Goal: Task Accomplishment & Management: Manage account settings

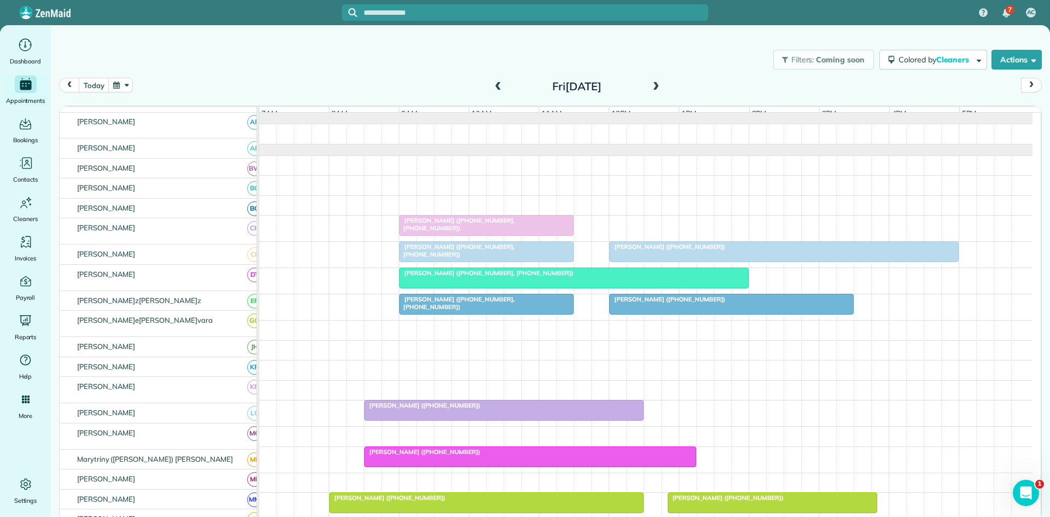
scroll to position [182, 0]
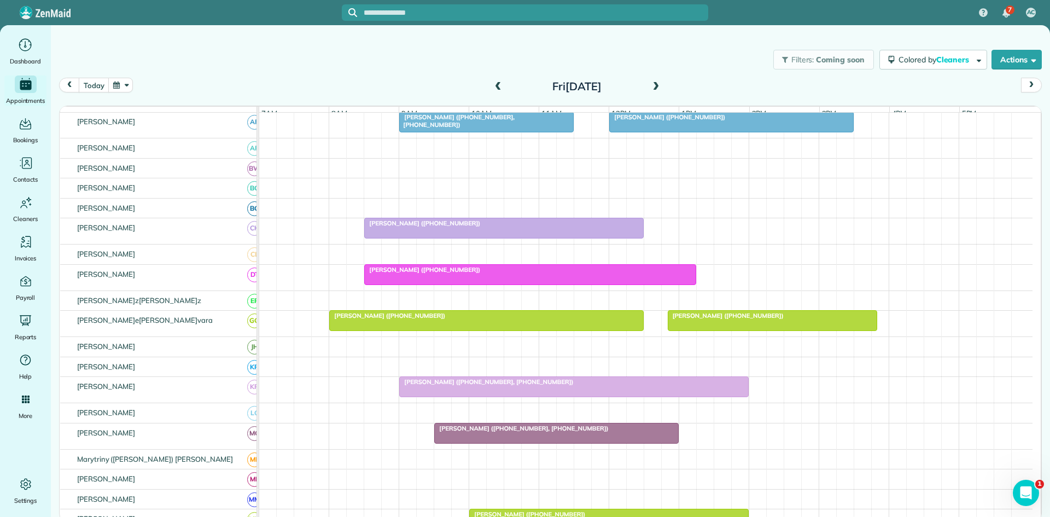
click at [656, 92] on span at bounding box center [656, 87] width 12 height 16
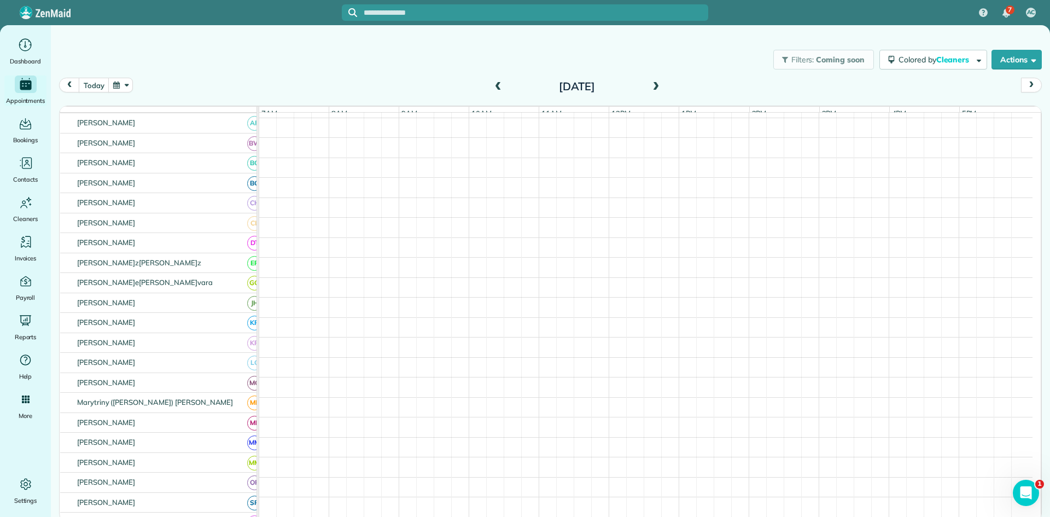
scroll to position [158, 0]
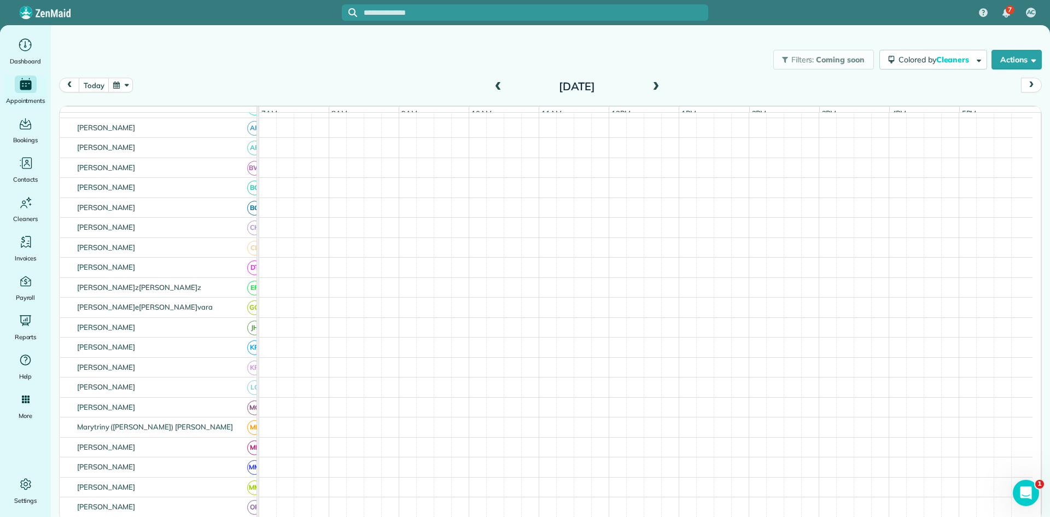
click at [656, 92] on span at bounding box center [656, 87] width 12 height 16
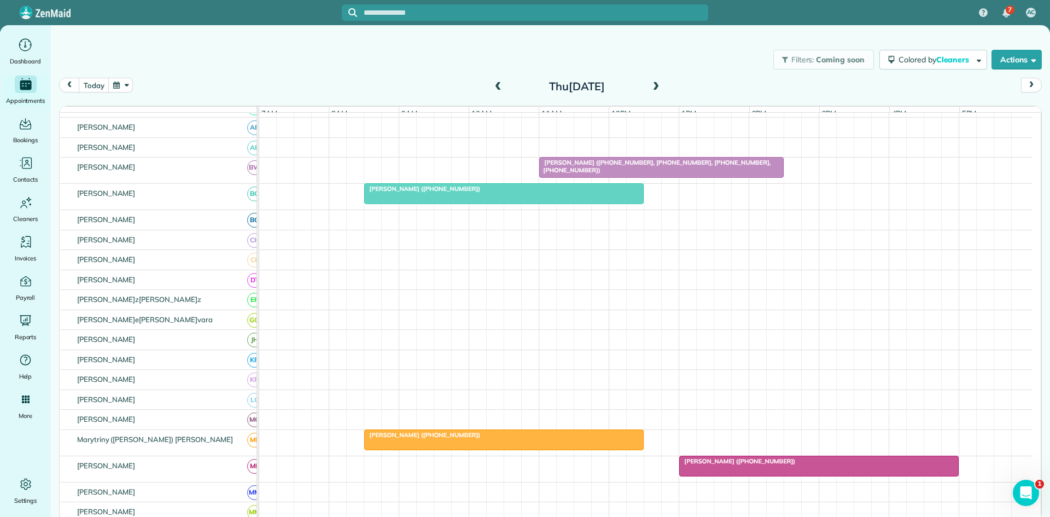
scroll to position [0, 0]
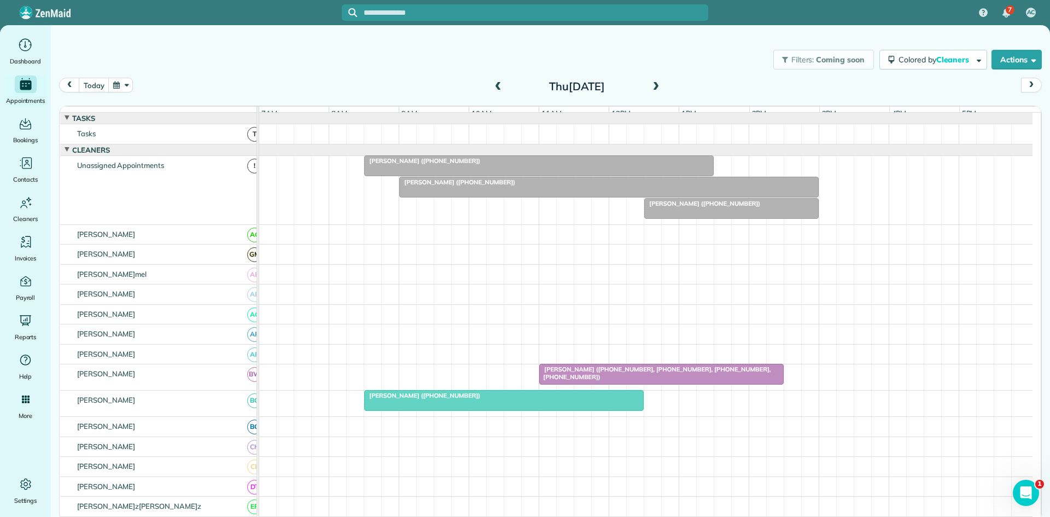
click at [398, 73] on div "Filters: Coming soon Colored by Cleaners Color by Cleaner Color by Team Color b…" at bounding box center [551, 60] width 1000 height 36
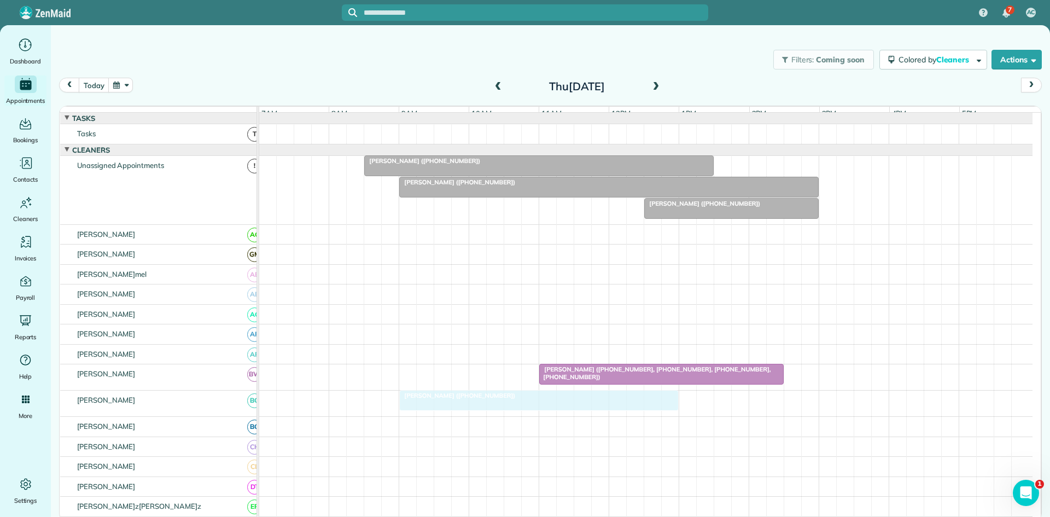
drag, startPoint x: 416, startPoint y: 411, endPoint x: 443, endPoint y: 411, distance: 26.8
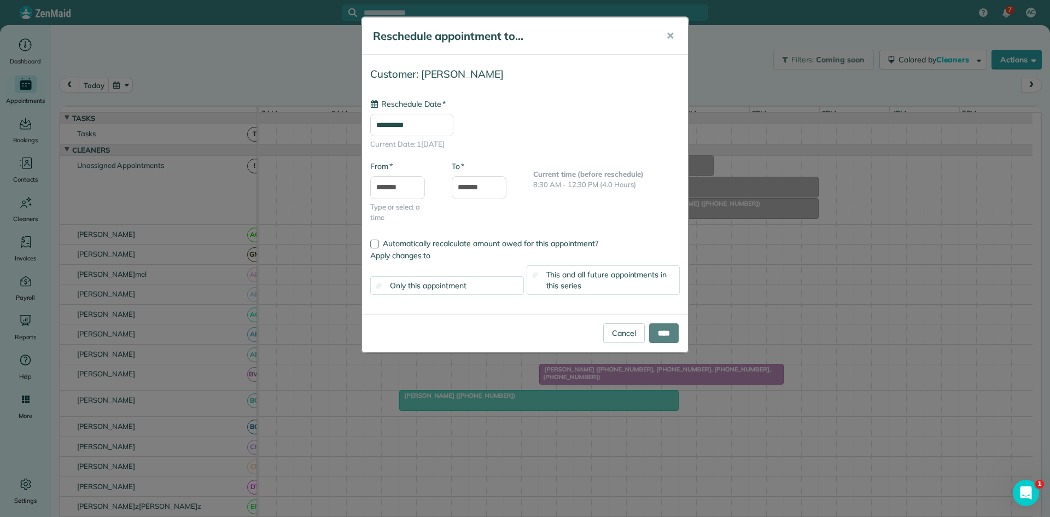
type input "**********"
click at [667, 327] on input "****" at bounding box center [664, 333] width 30 height 20
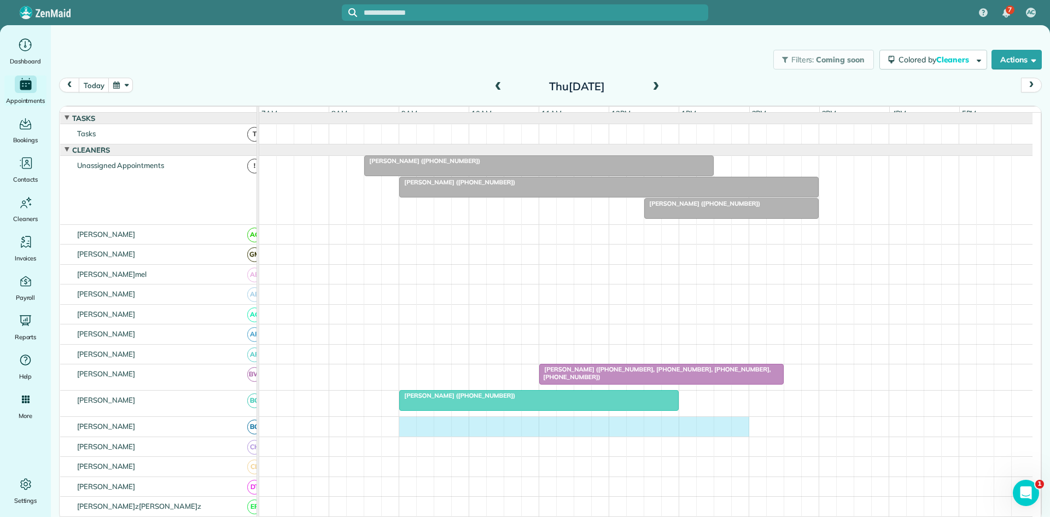
drag, startPoint x: 403, startPoint y: 437, endPoint x: 716, endPoint y: 432, distance: 312.4
click at [742, 432] on div at bounding box center [646, 427] width 774 height 20
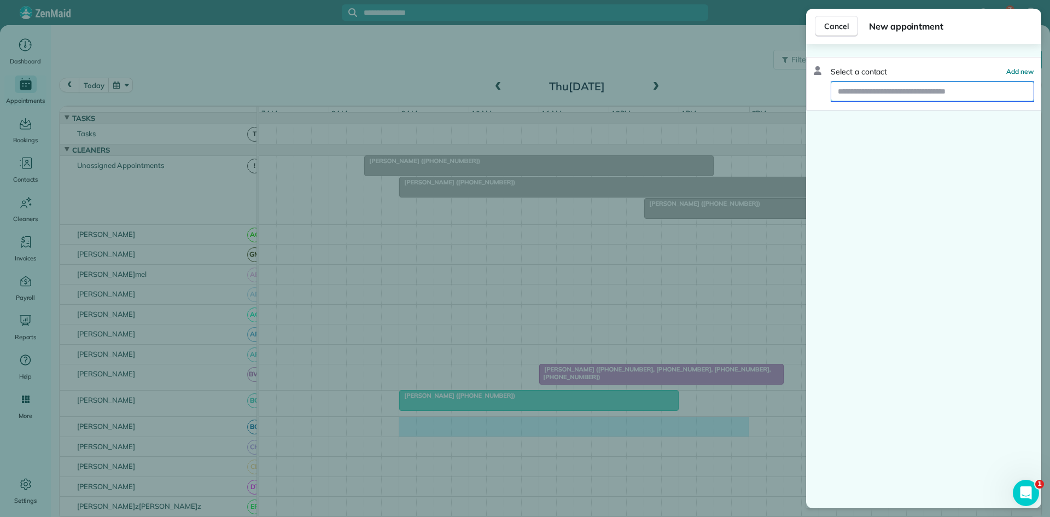
click at [869, 91] on input "text" at bounding box center [933, 92] width 202 height 20
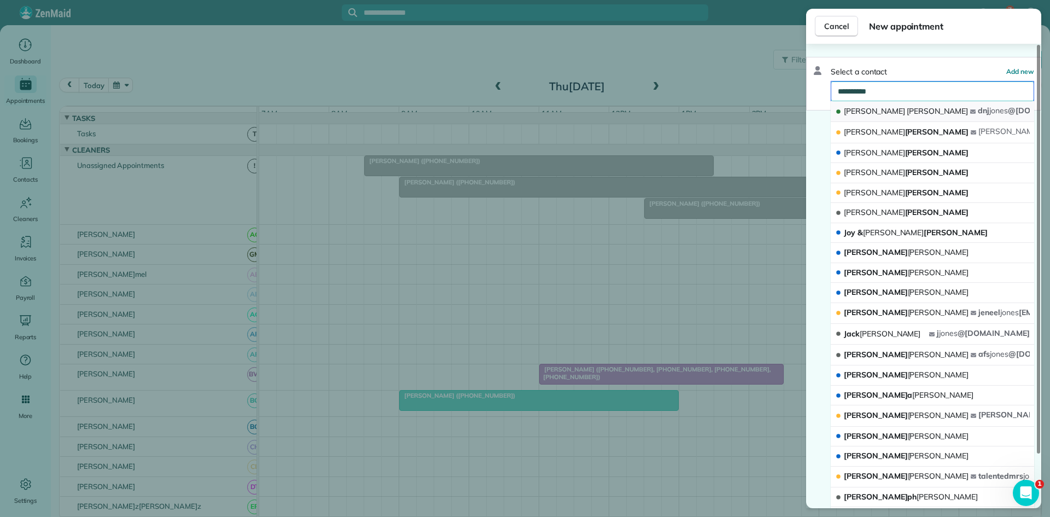
type input "**********"
click at [907, 115] on span "[PERSON_NAME]" at bounding box center [937, 111] width 61 height 10
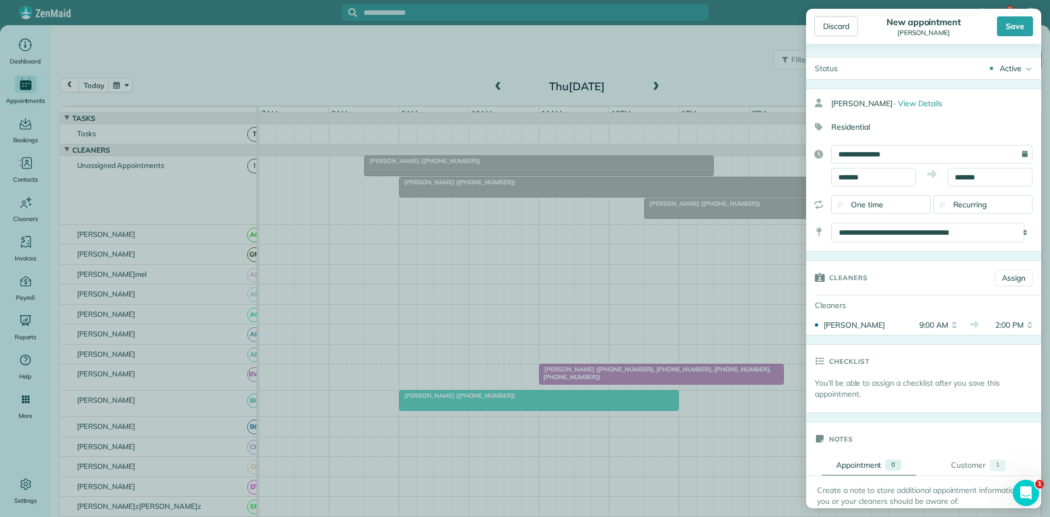
click at [1011, 20] on div "Save" at bounding box center [1015, 26] width 36 height 20
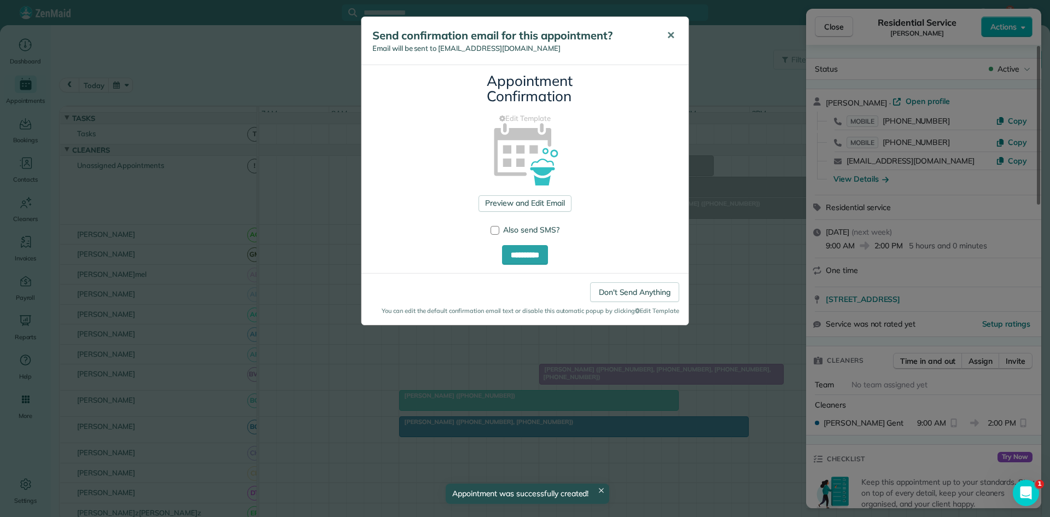
click at [669, 40] on span "✕" at bounding box center [671, 35] width 8 height 13
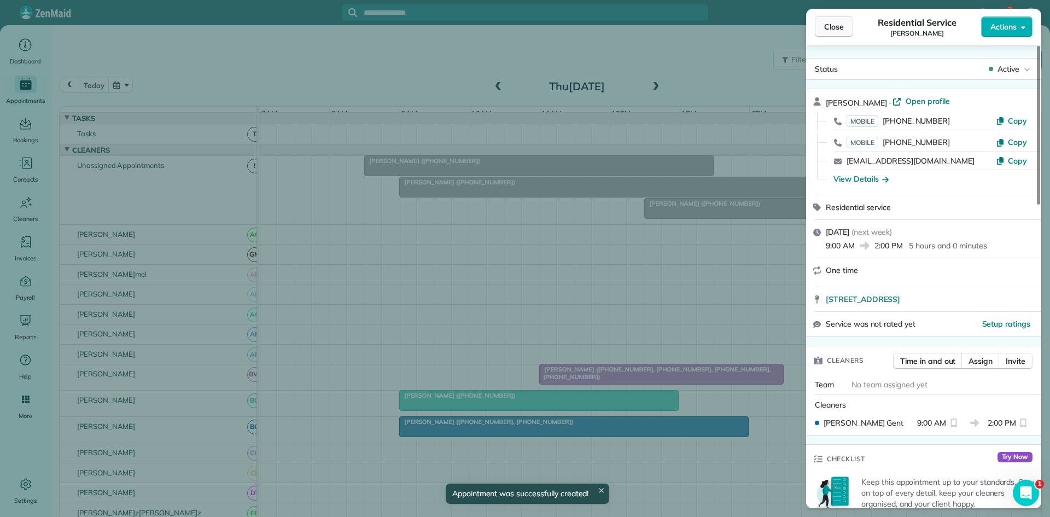
click at [837, 26] on span "Close" at bounding box center [834, 26] width 20 height 11
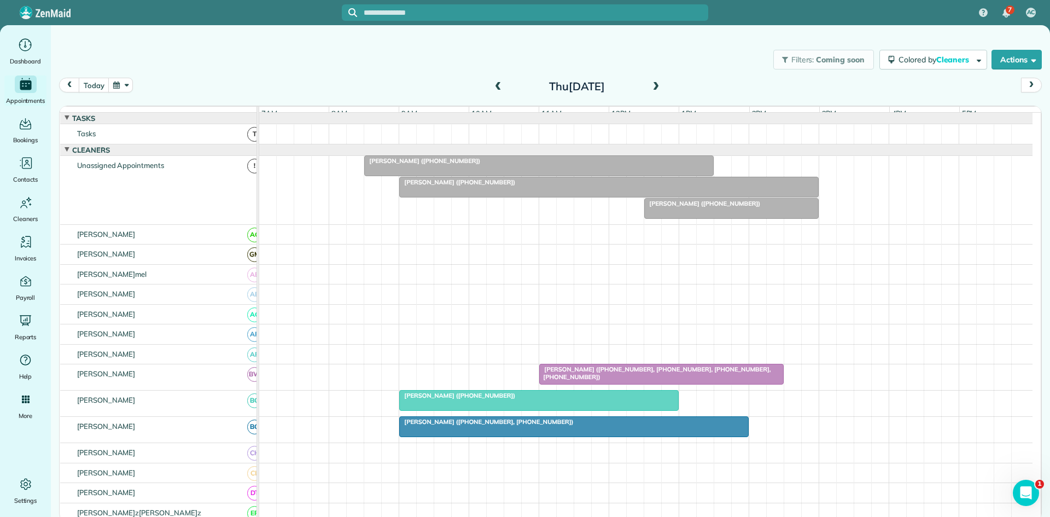
scroll to position [182, 0]
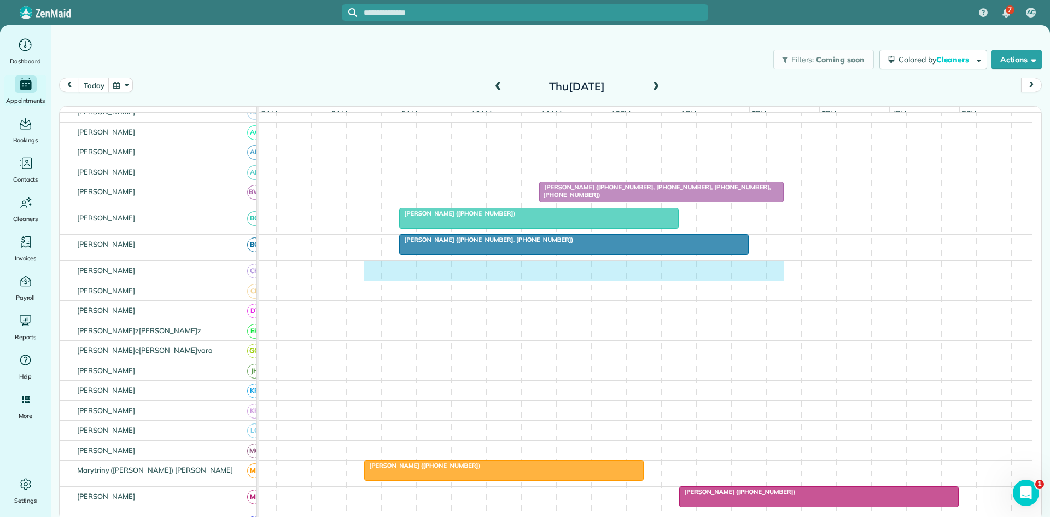
drag, startPoint x: 368, startPoint y: 276, endPoint x: 776, endPoint y: 279, distance: 407.6
click at [776, 279] on div at bounding box center [646, 271] width 774 height 20
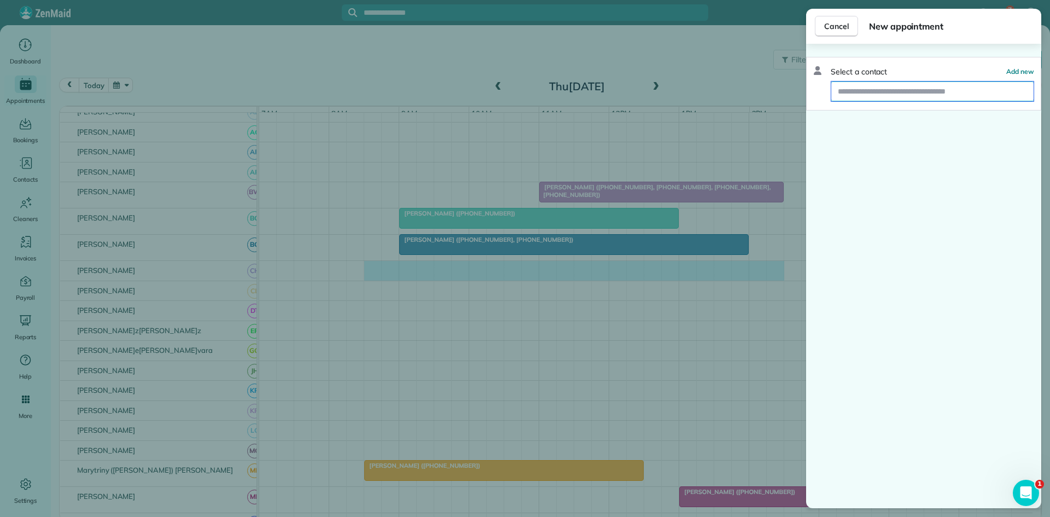
click at [901, 86] on input "text" at bounding box center [933, 92] width 202 height 20
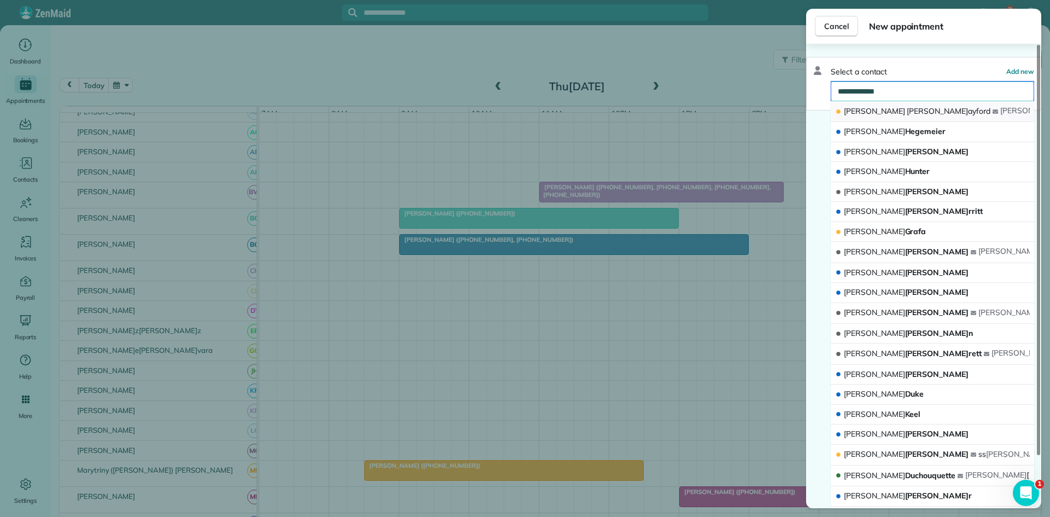
type input "**********"
click at [905, 113] on button "[PERSON_NAME][PERSON_NAME] @[DOMAIN_NAME]" at bounding box center [933, 111] width 204 height 21
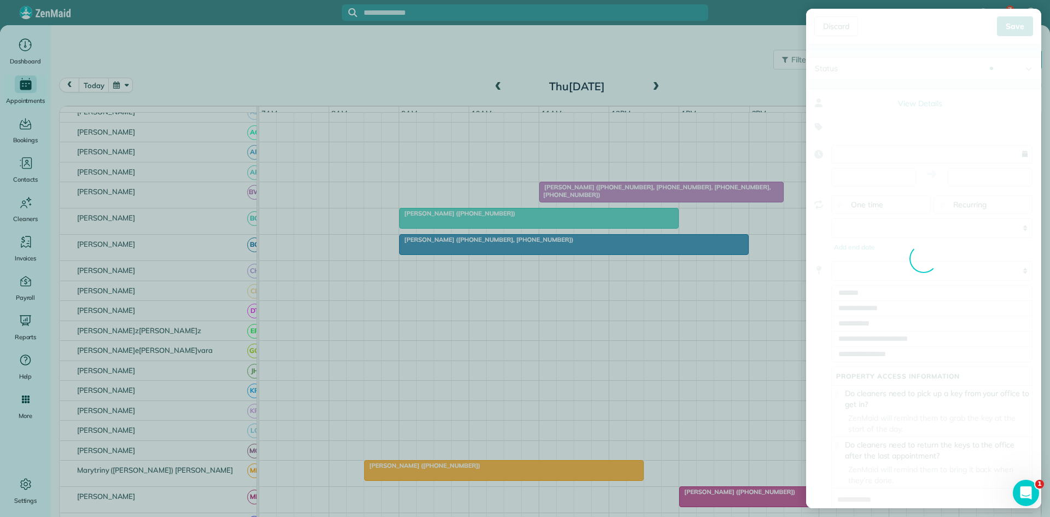
type input "**********"
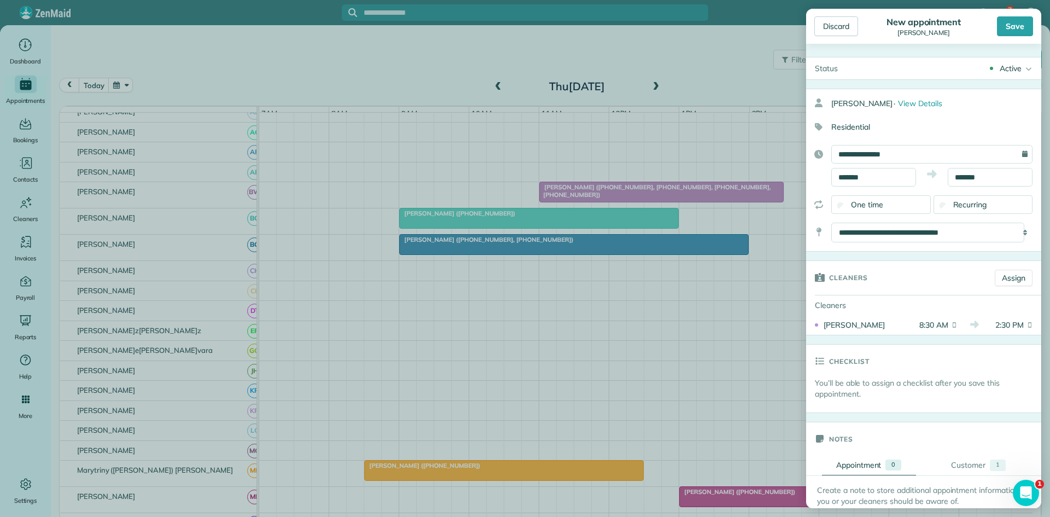
click at [1018, 16] on div "Discard New appointment [PERSON_NAME] Save" at bounding box center [923, 26] width 235 height 35
click at [1015, 23] on div "Save" at bounding box center [1015, 26] width 36 height 20
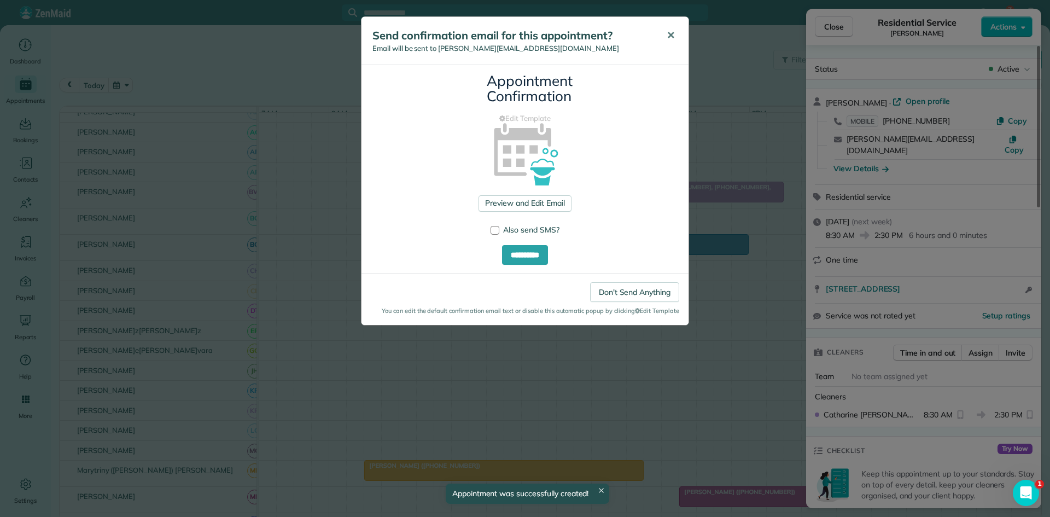
click at [672, 45] on button "✕" at bounding box center [671, 35] width 25 height 26
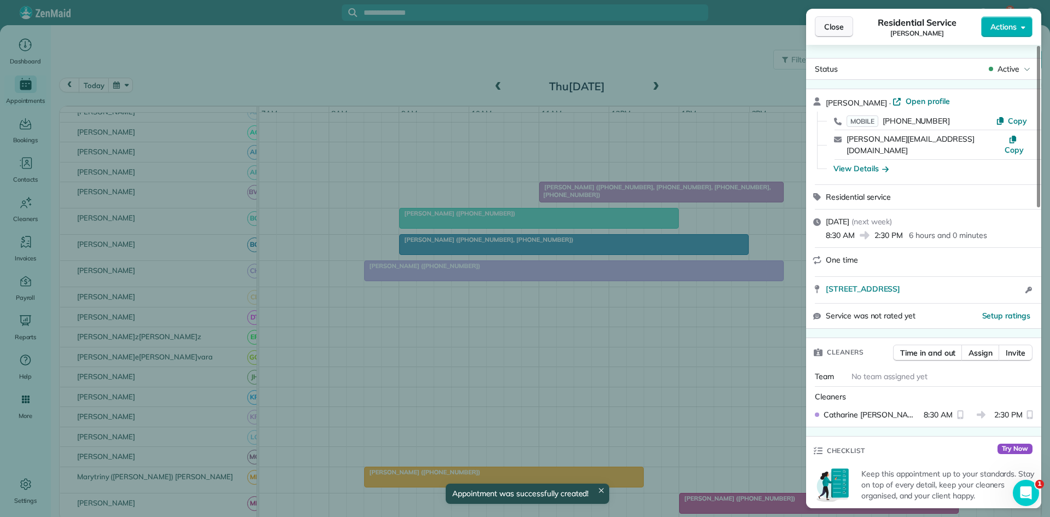
click at [851, 30] on button "Close" at bounding box center [834, 26] width 38 height 21
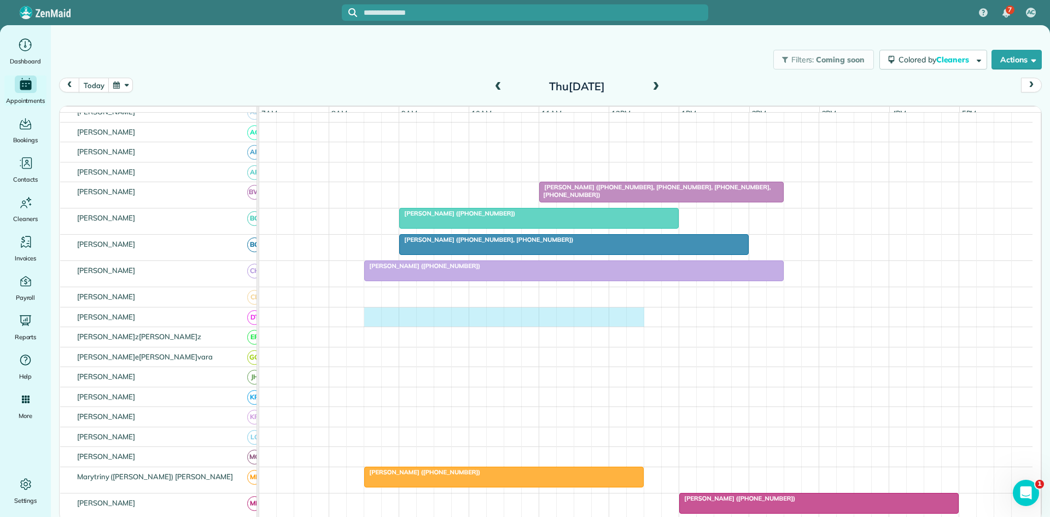
drag, startPoint x: 373, startPoint y: 325, endPoint x: 639, endPoint y: 327, distance: 265.9
click at [637, 327] on div at bounding box center [646, 317] width 774 height 20
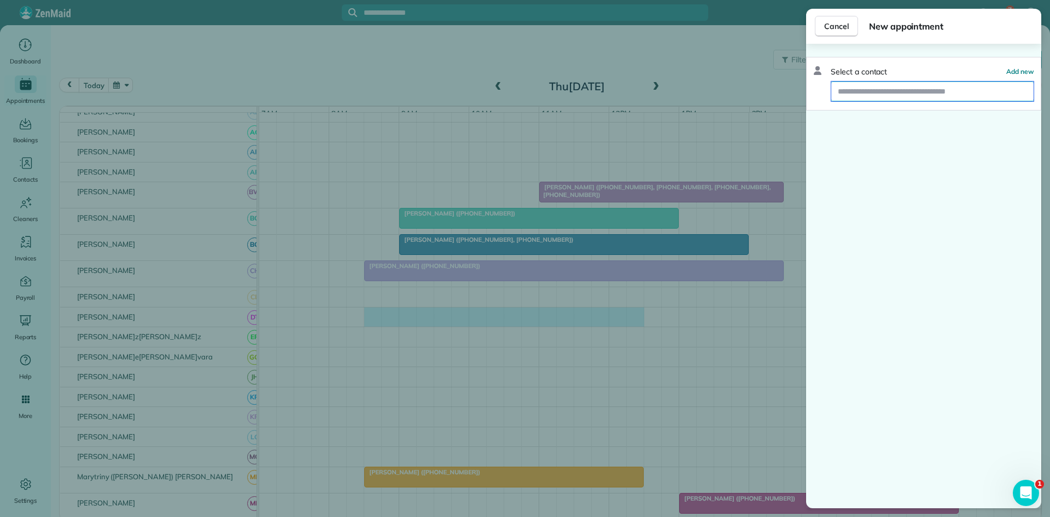
click at [851, 89] on input "text" at bounding box center [933, 92] width 202 height 20
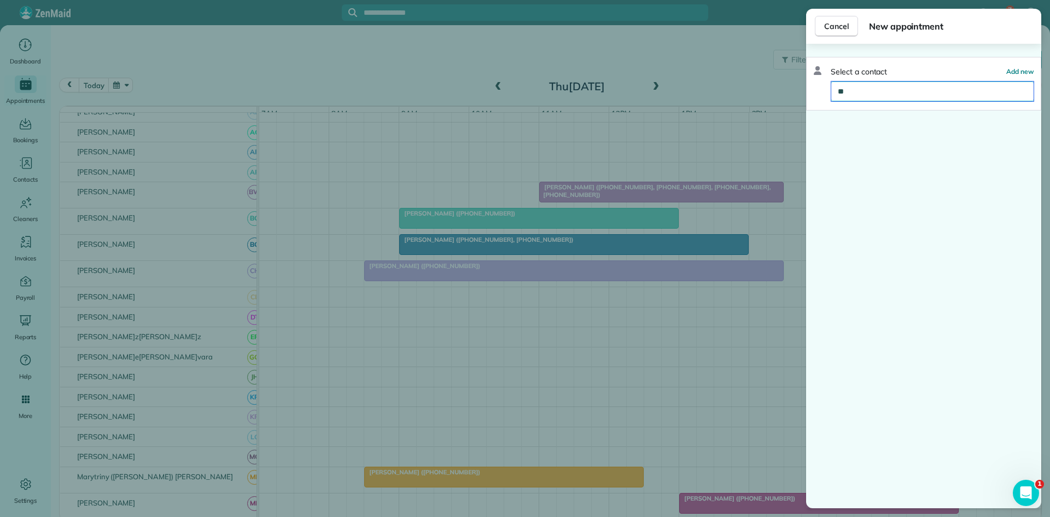
type input "*"
type input "*******"
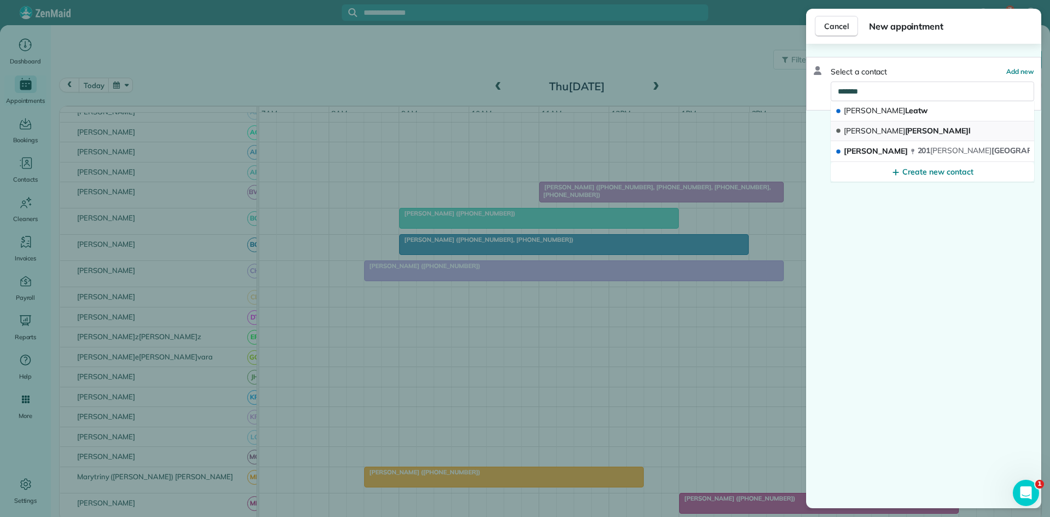
click at [912, 130] on span "[PERSON_NAME]" at bounding box center [907, 131] width 127 height 10
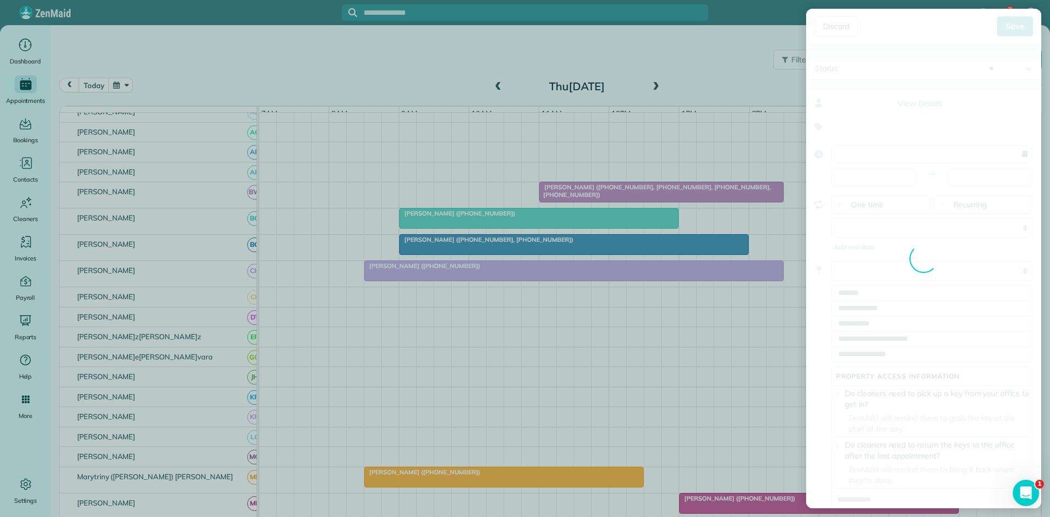
type input "**********"
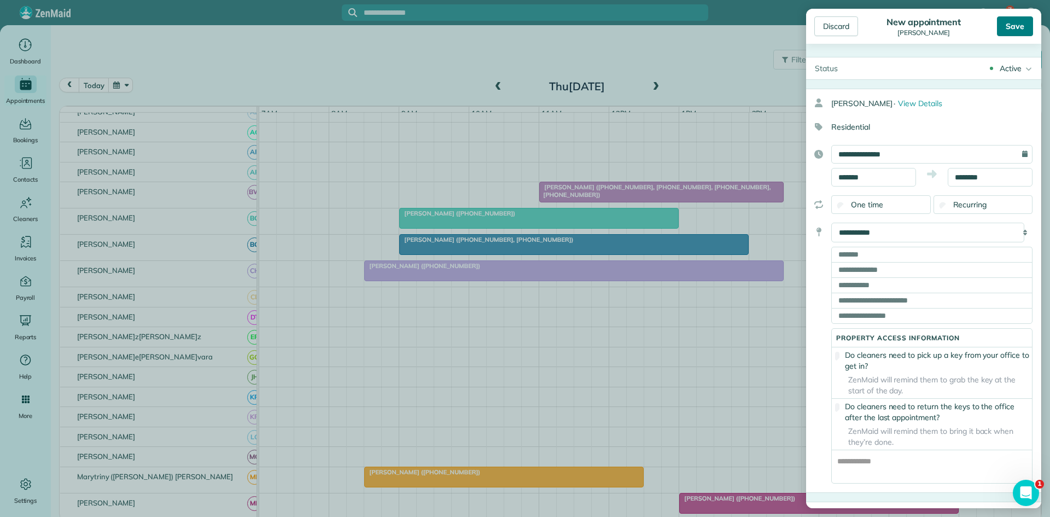
click at [1012, 33] on div "Save" at bounding box center [1015, 26] width 36 height 20
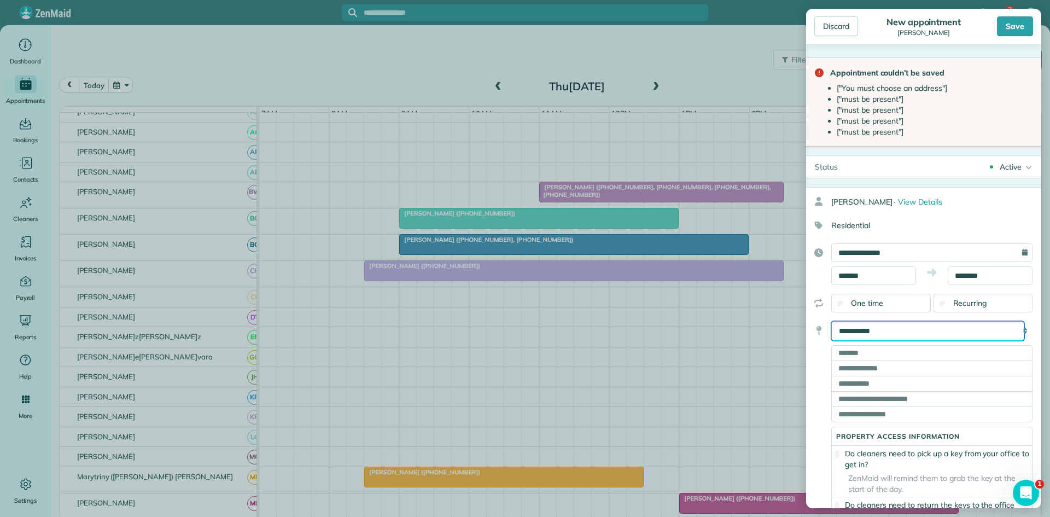
click at [901, 327] on select "**********" at bounding box center [928, 331] width 193 height 20
select select "******"
click at [832, 321] on select "**********" at bounding box center [928, 331] width 193 height 20
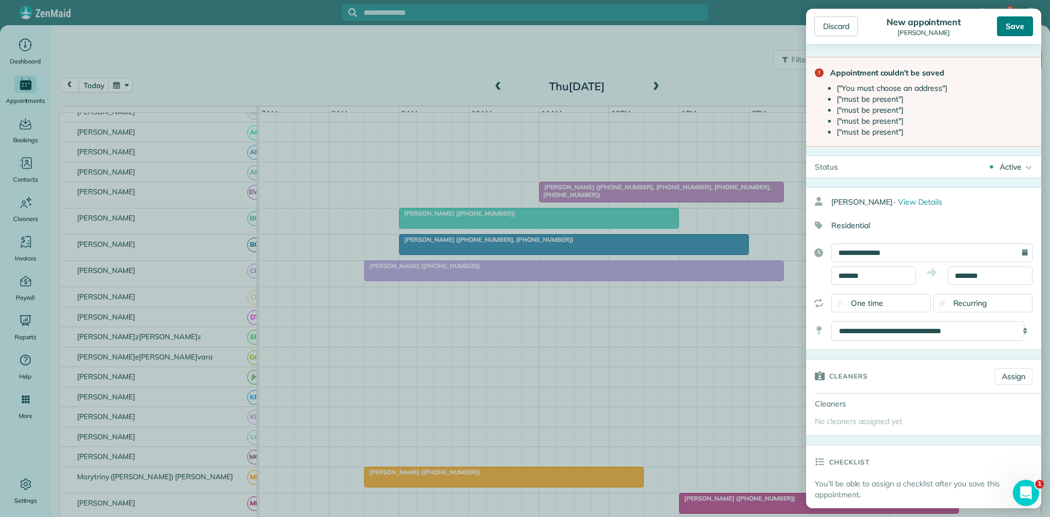
click at [1004, 28] on div "Save" at bounding box center [1015, 26] width 36 height 20
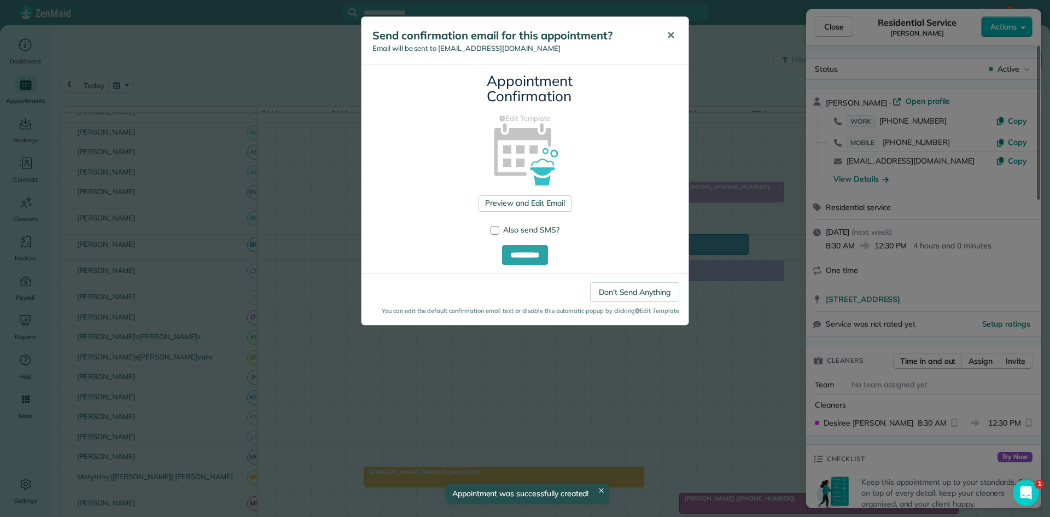
click at [670, 30] on span "✕" at bounding box center [671, 35] width 8 height 13
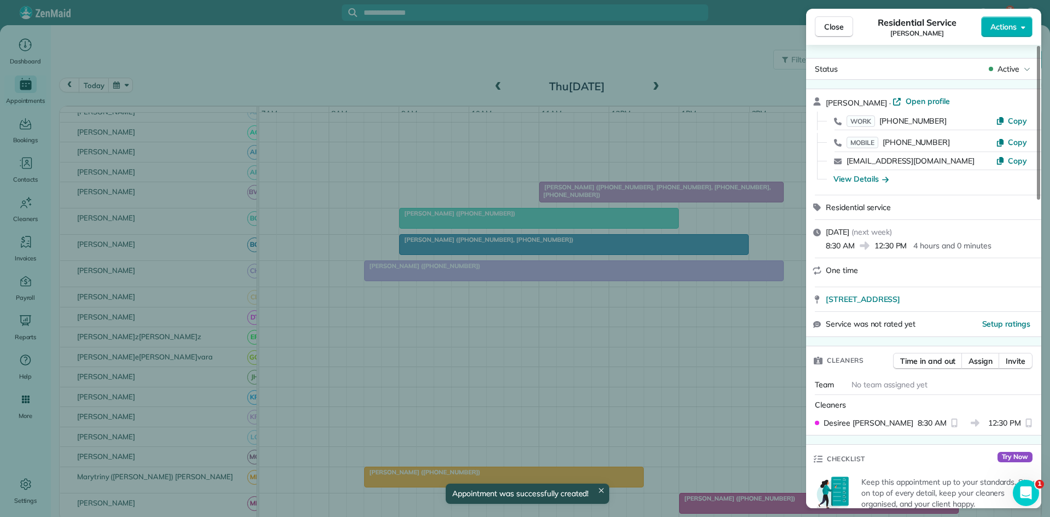
click at [836, 27] on span "Close" at bounding box center [834, 26] width 20 height 11
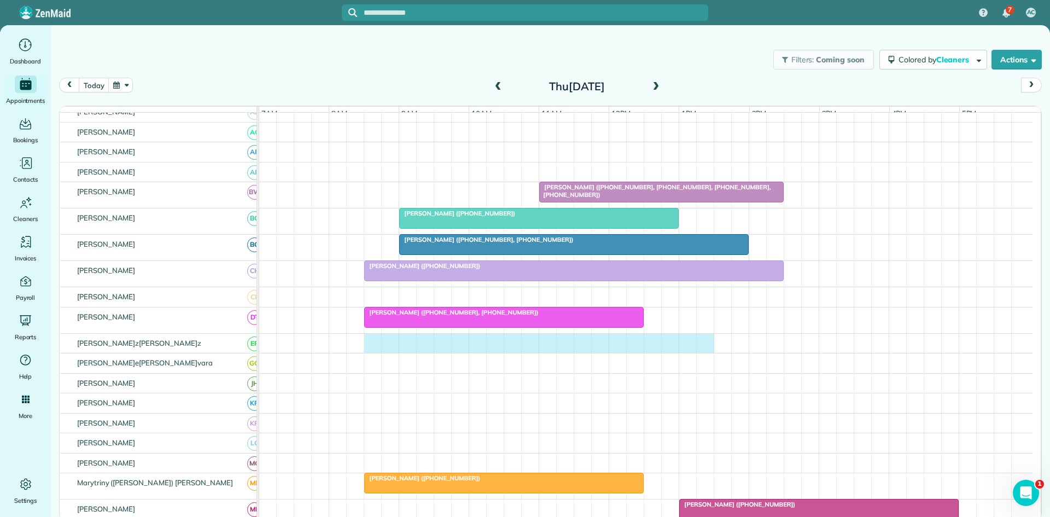
drag, startPoint x: 371, startPoint y: 352, endPoint x: 704, endPoint y: 347, distance: 332.1
click at [704, 347] on div at bounding box center [646, 344] width 774 height 20
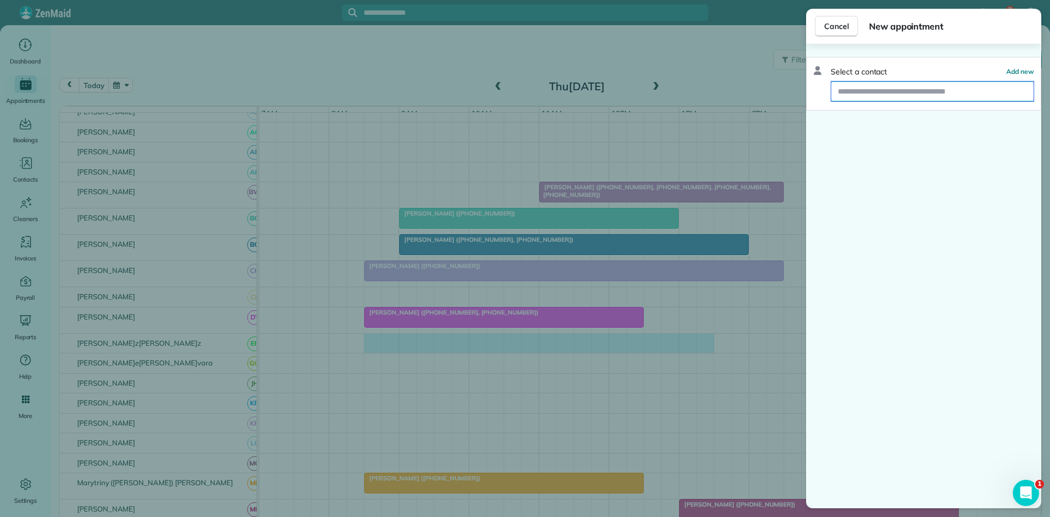
click at [866, 91] on input "text" at bounding box center [933, 92] width 202 height 20
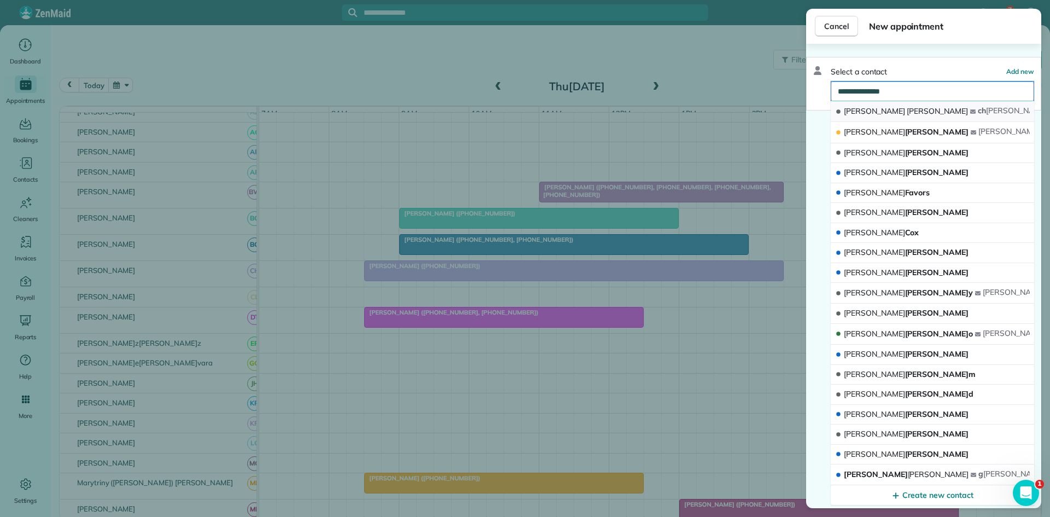
type input "**********"
click at [919, 114] on button "[PERSON_NAME][PERSON_NAME]d @[DOMAIN_NAME]" at bounding box center [933, 111] width 204 height 21
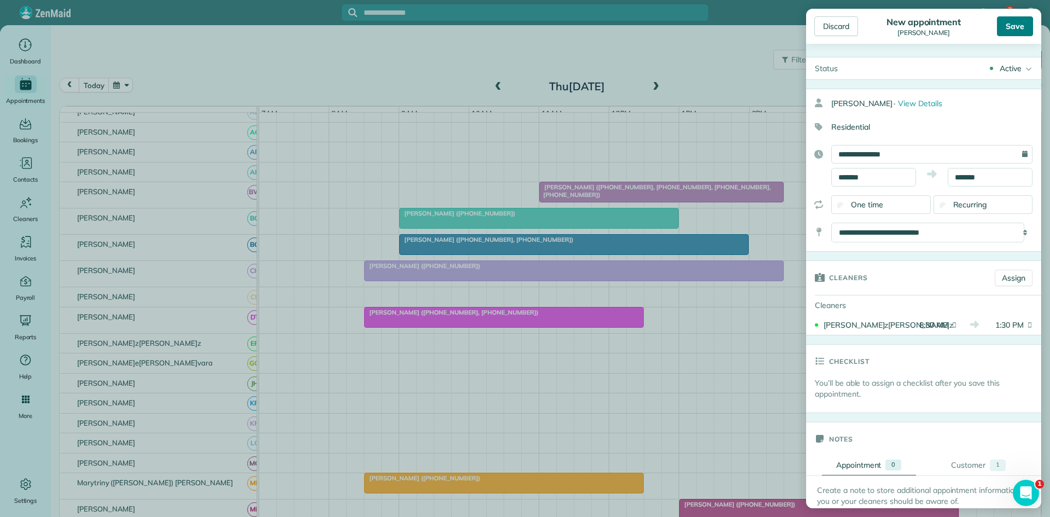
click at [1015, 29] on div "Save" at bounding box center [1015, 26] width 36 height 20
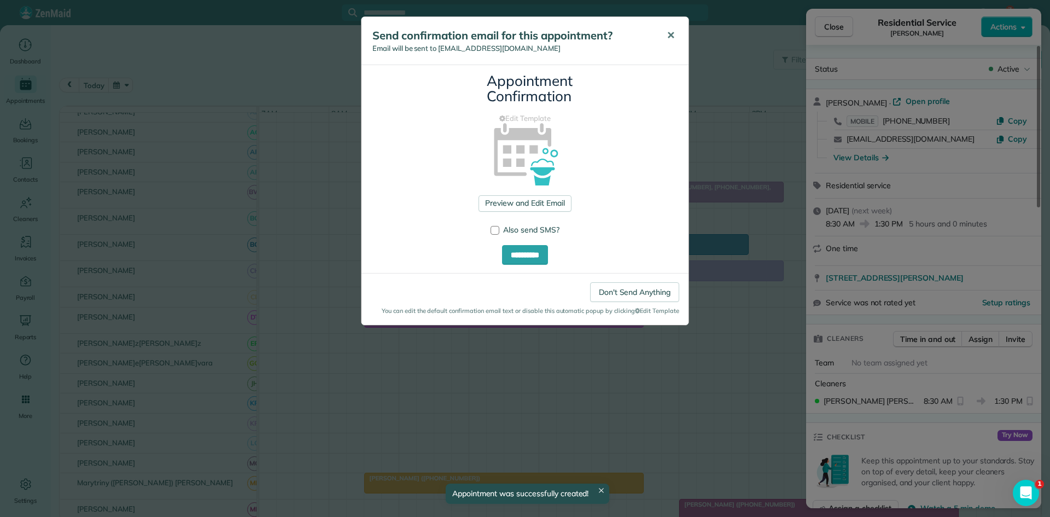
click at [674, 38] on span "✕" at bounding box center [671, 35] width 8 height 13
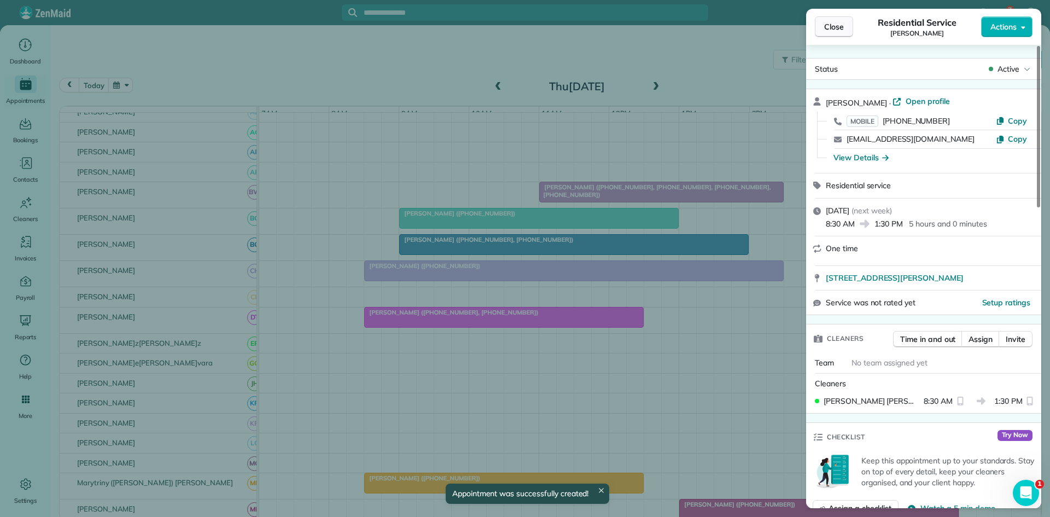
click at [830, 31] on span "Close" at bounding box center [834, 26] width 20 height 11
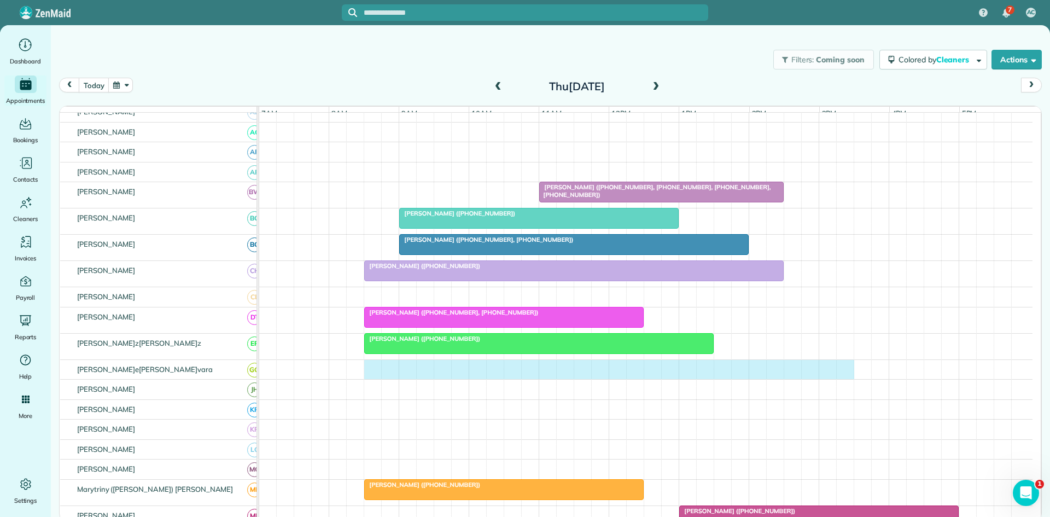
drag, startPoint x: 375, startPoint y: 381, endPoint x: 844, endPoint y: 370, distance: 469.0
click at [844, 370] on div at bounding box center [646, 370] width 774 height 20
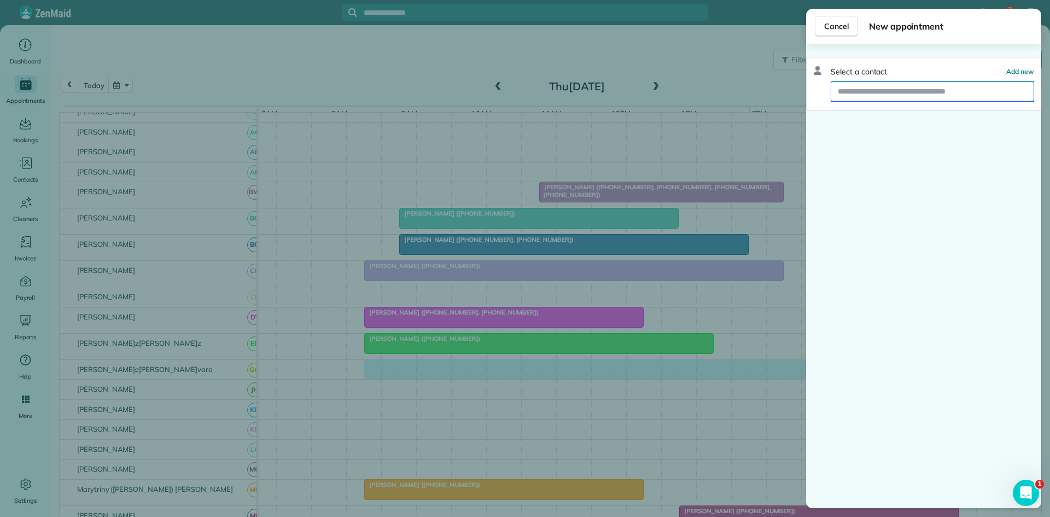
click at [922, 97] on input "text" at bounding box center [933, 92] width 202 height 20
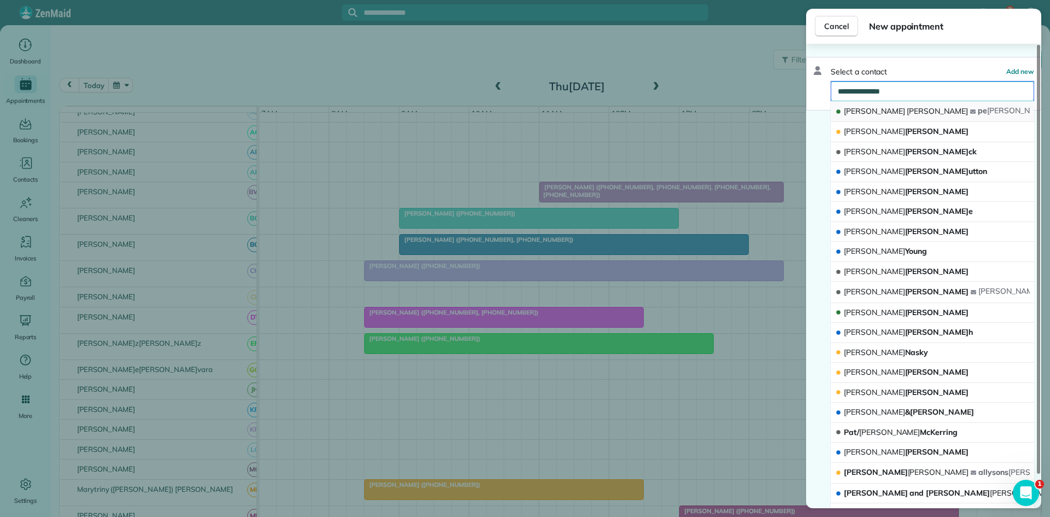
type input "**********"
click at [907, 112] on span "[PERSON_NAME]" at bounding box center [937, 111] width 61 height 10
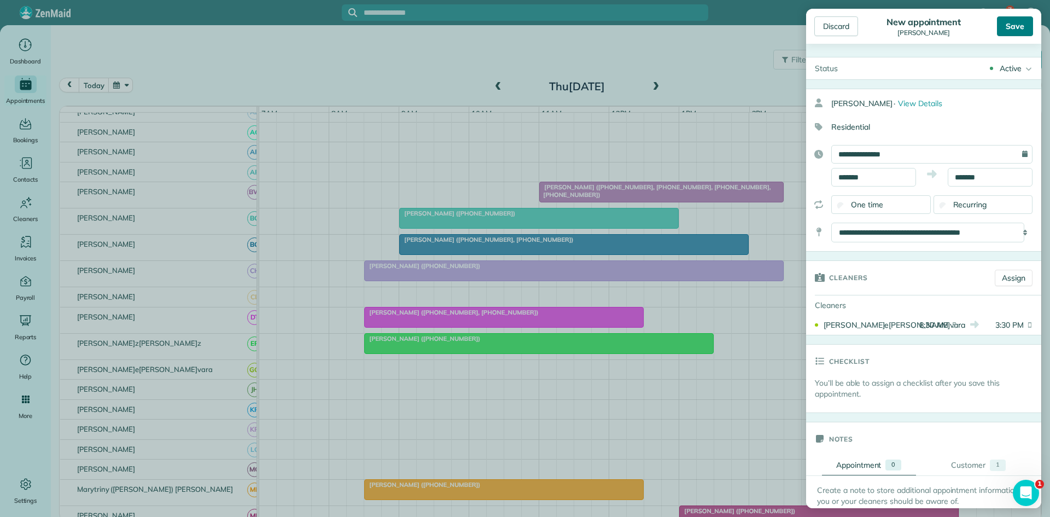
click at [1018, 29] on div "Save" at bounding box center [1015, 26] width 36 height 20
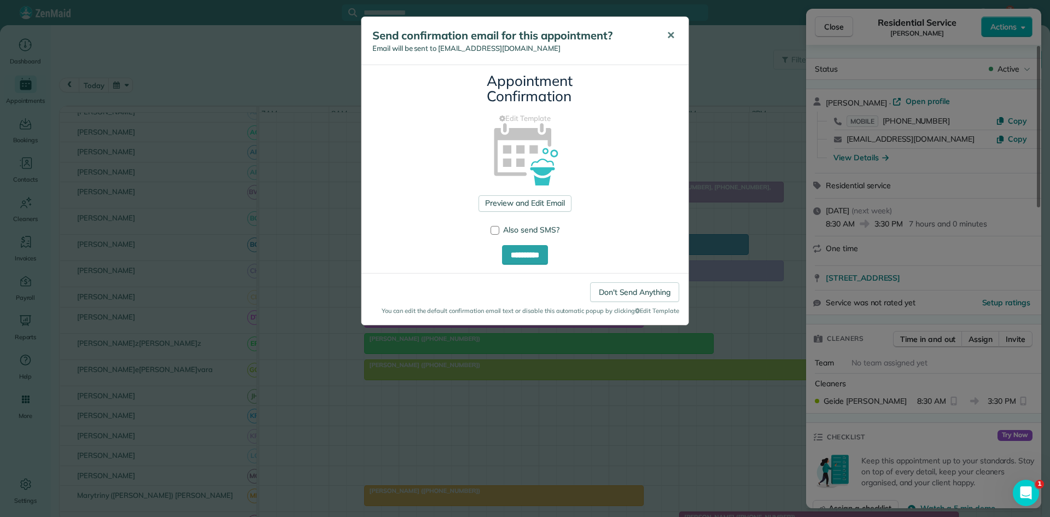
click at [670, 41] on span "✕" at bounding box center [671, 35] width 8 height 13
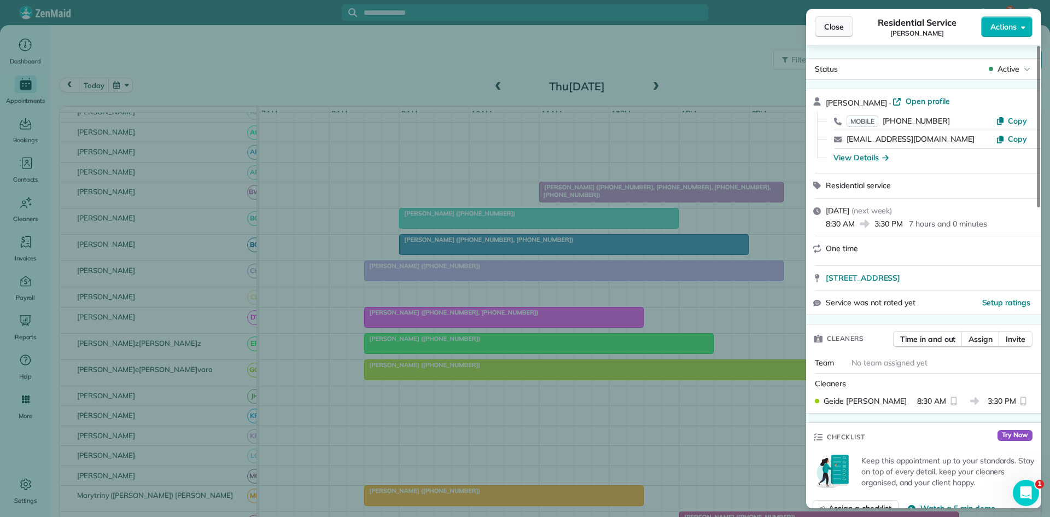
click at [838, 26] on span "Close" at bounding box center [834, 26] width 20 height 11
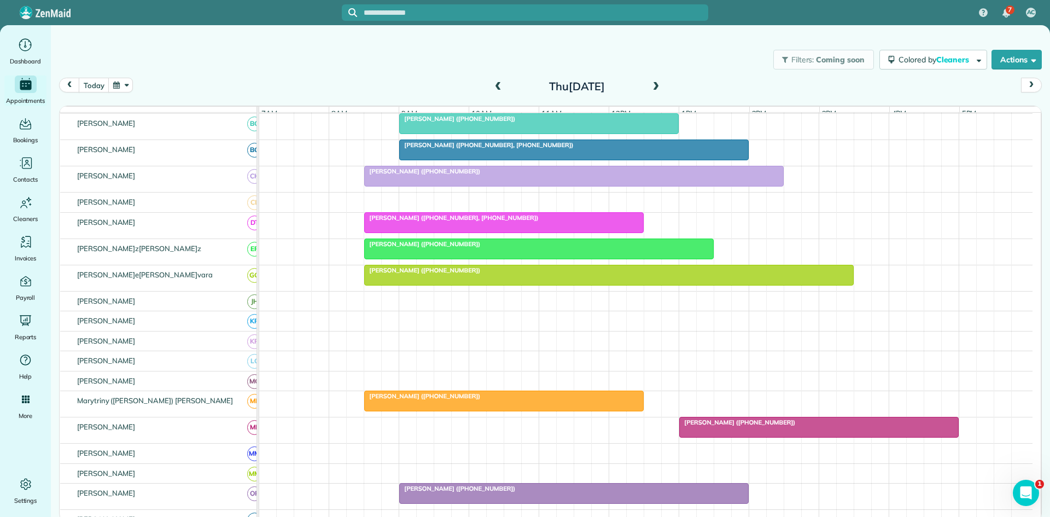
scroll to position [365, 0]
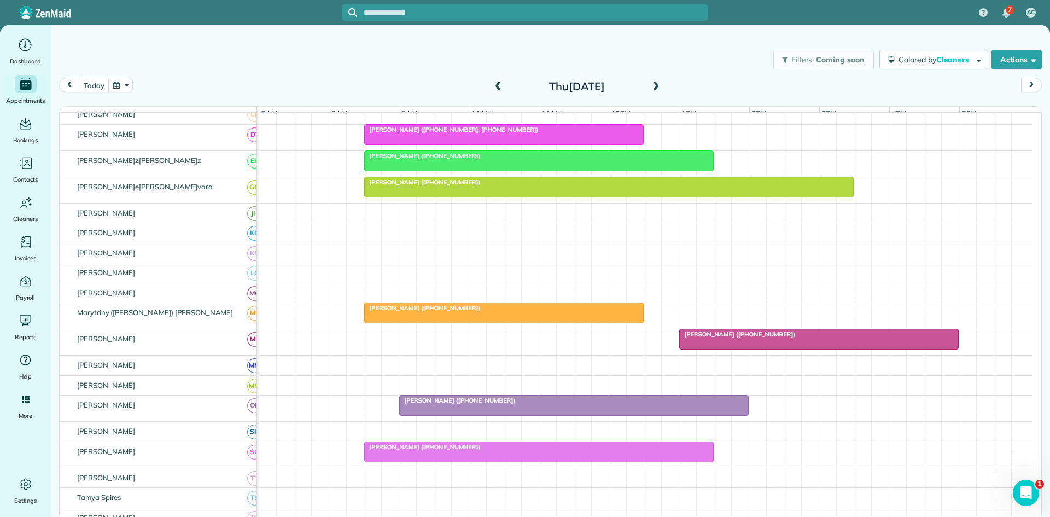
click at [469, 312] on div "[PERSON_NAME] ([PHONE_NUMBER])" at bounding box center [504, 308] width 273 height 8
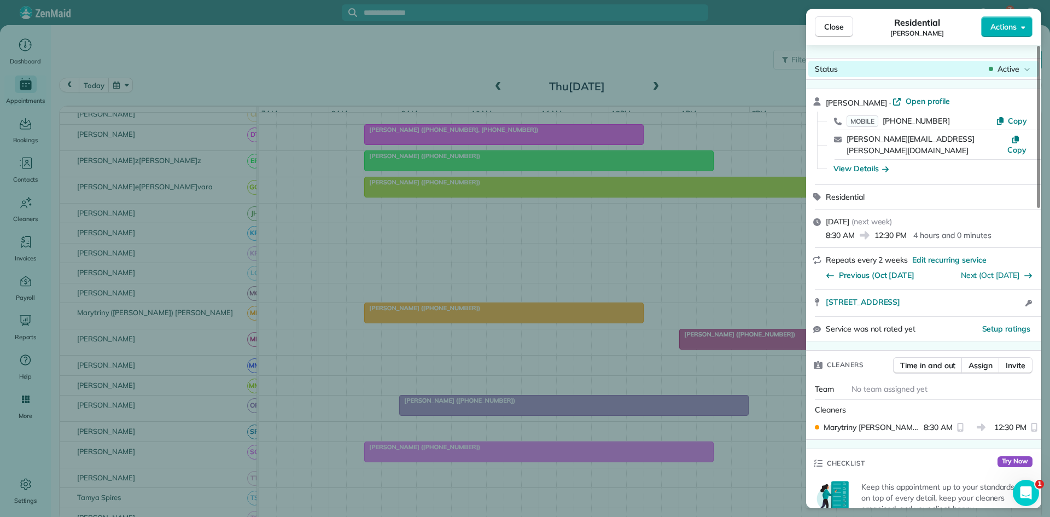
click at [1008, 71] on span "Active" at bounding box center [1009, 68] width 22 height 11
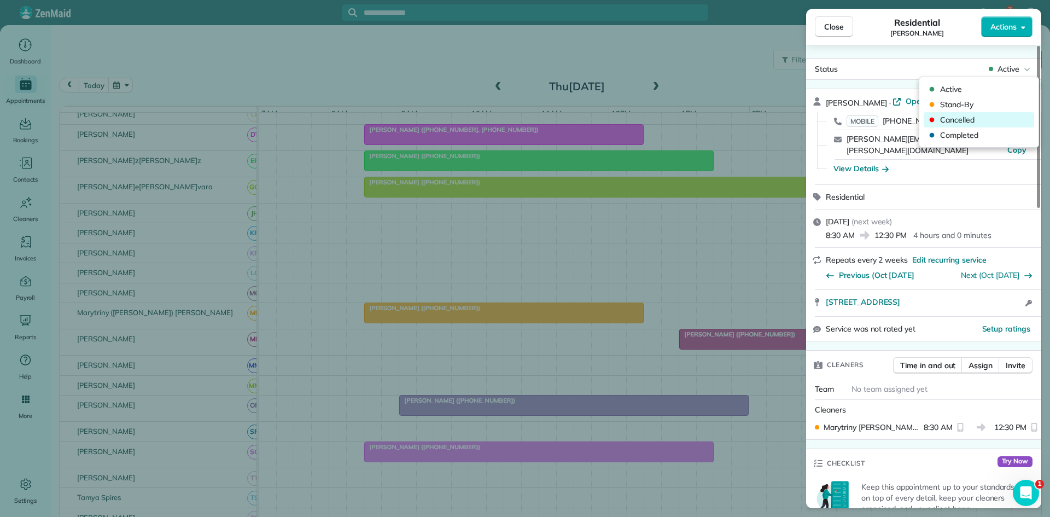
click at [973, 116] on span "Cancelled" at bounding box center [986, 119] width 92 height 11
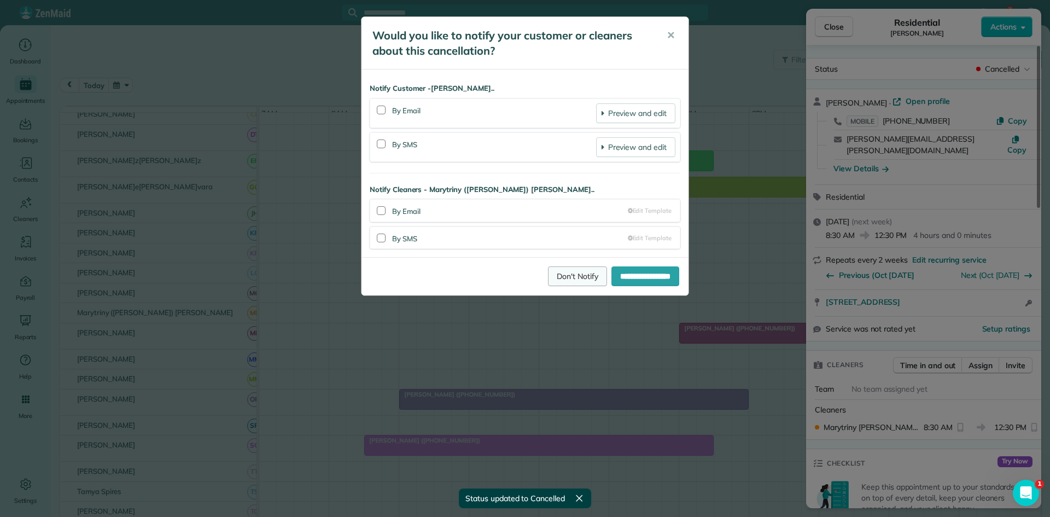
click at [551, 278] on link "Don't Notify" at bounding box center [577, 276] width 59 height 20
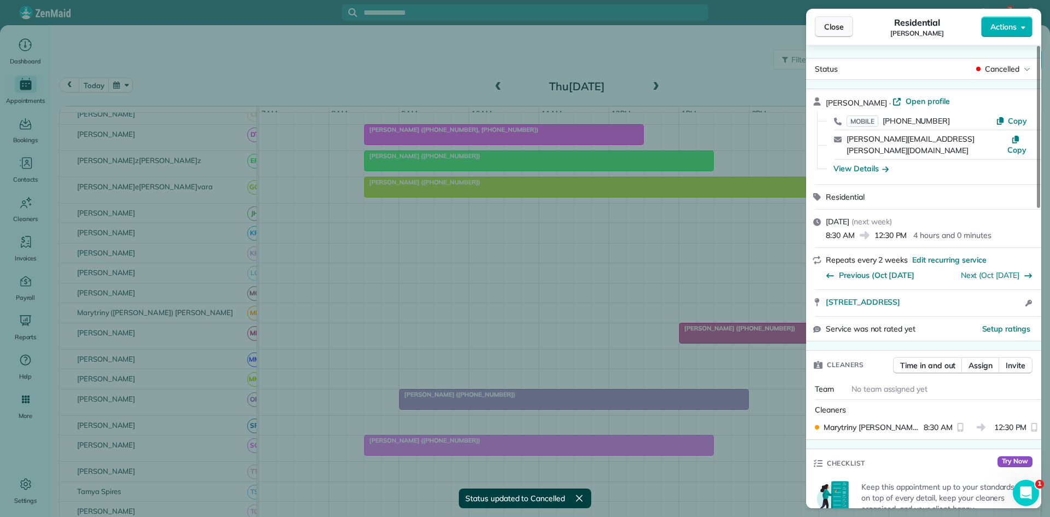
click at [833, 28] on span "Close" at bounding box center [834, 26] width 20 height 11
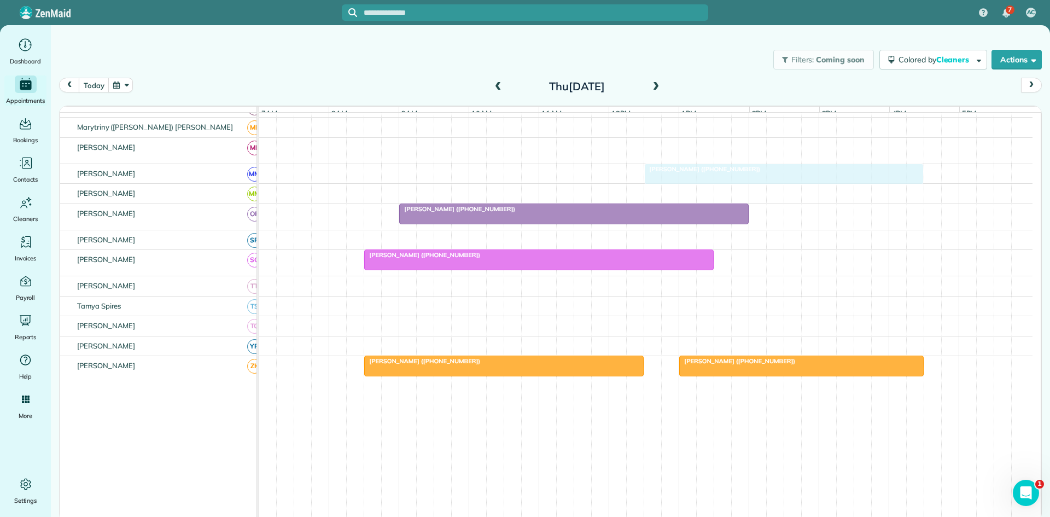
scroll to position [563, 0]
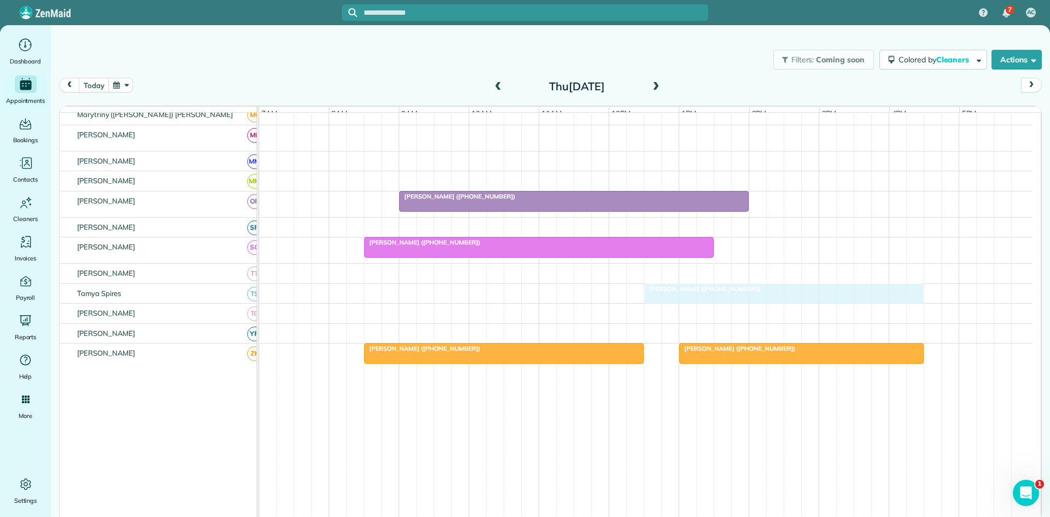
drag, startPoint x: 776, startPoint y: 340, endPoint x: 746, endPoint y: 307, distance: 44.9
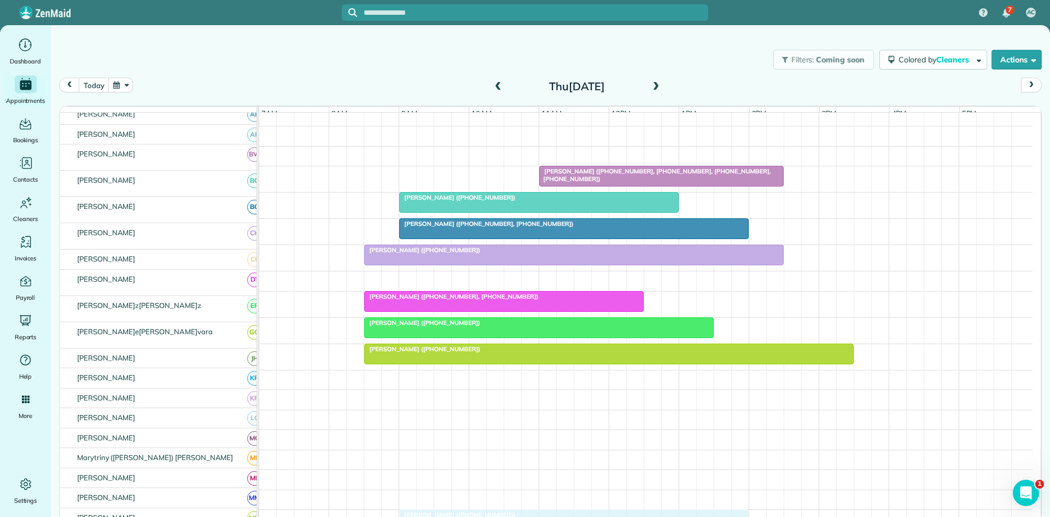
scroll to position [198, 0]
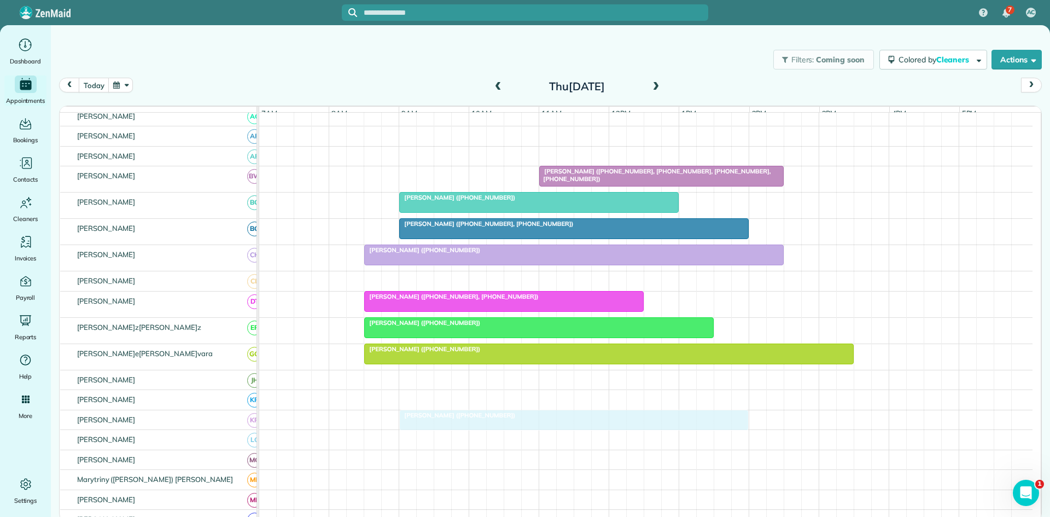
drag, startPoint x: 461, startPoint y: 201, endPoint x: 422, endPoint y: 425, distance: 227.1
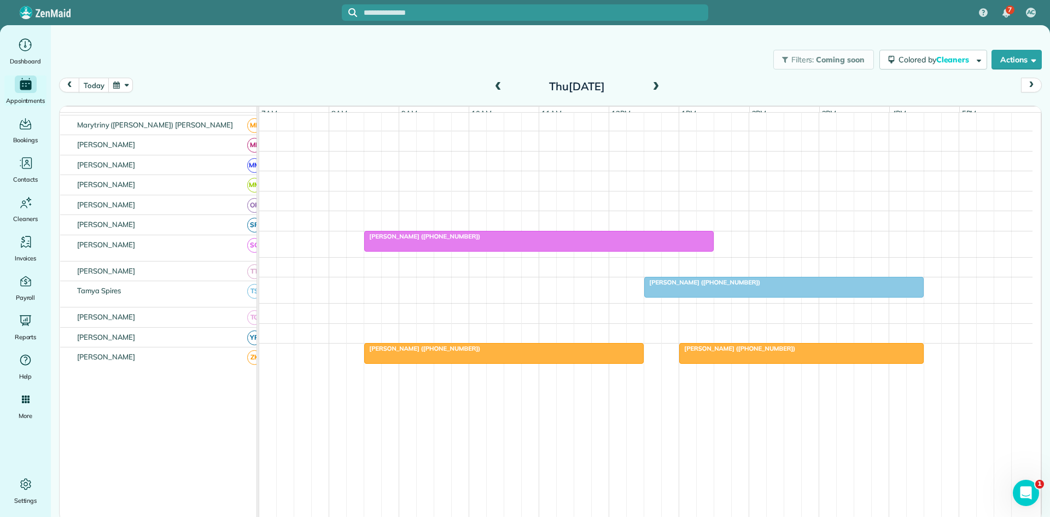
scroll to position [563, 0]
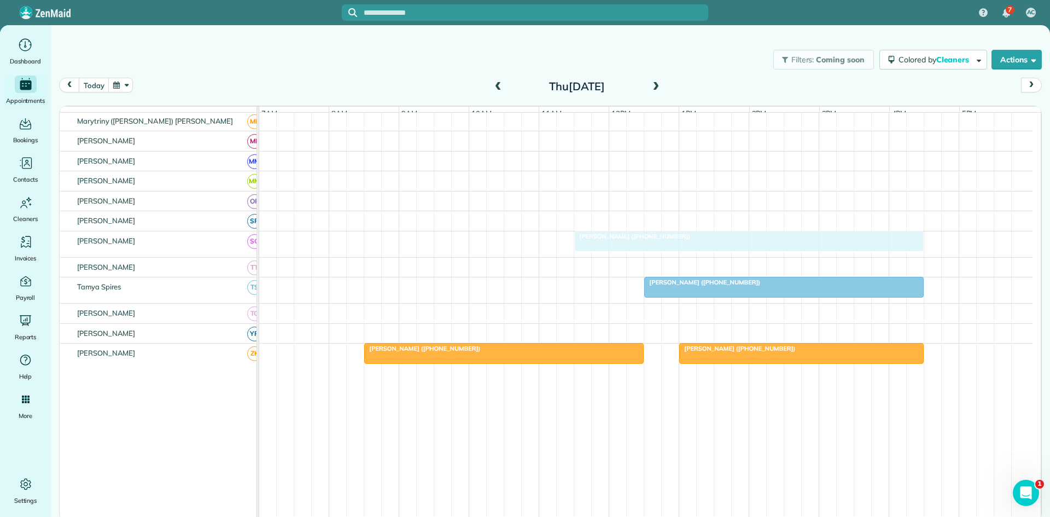
drag, startPoint x: 495, startPoint y: 245, endPoint x: 698, endPoint y: 250, distance: 202.5
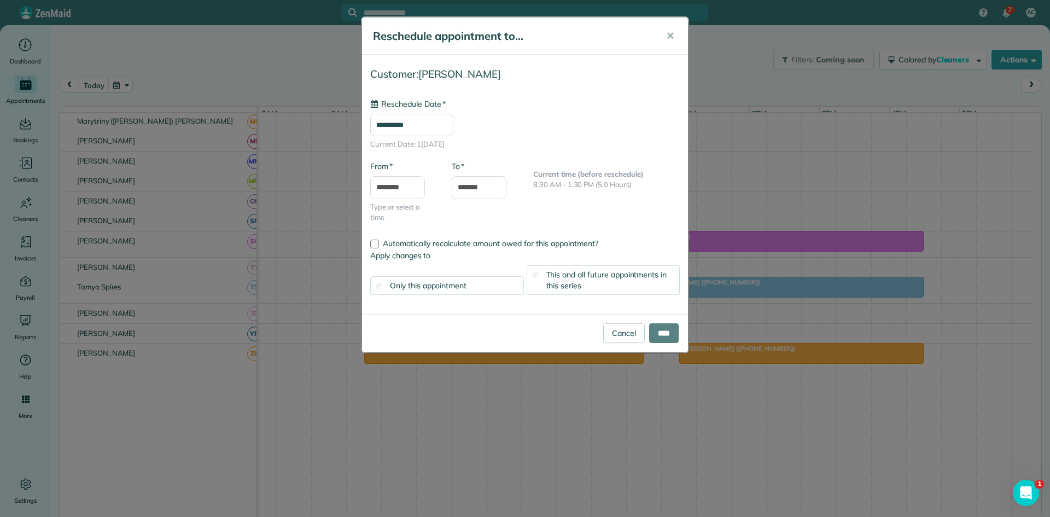
type input "**********"
click at [665, 332] on input "****" at bounding box center [664, 333] width 30 height 20
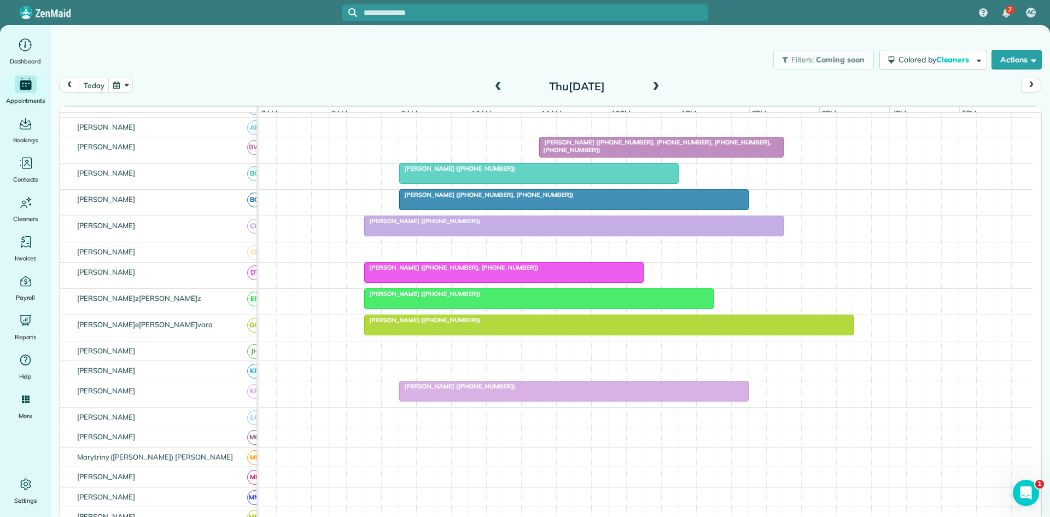
scroll to position [16, 0]
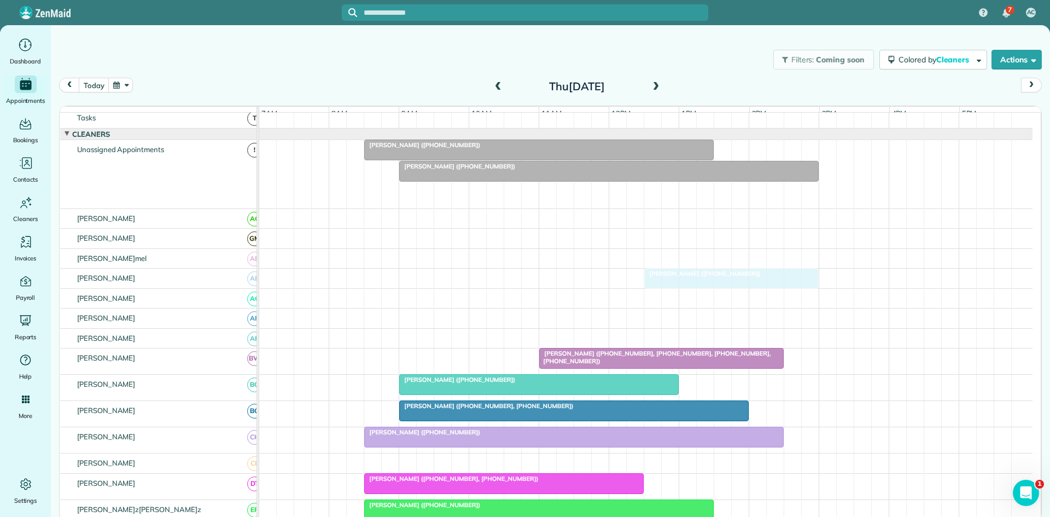
drag, startPoint x: 690, startPoint y: 200, endPoint x: 689, endPoint y: 286, distance: 85.9
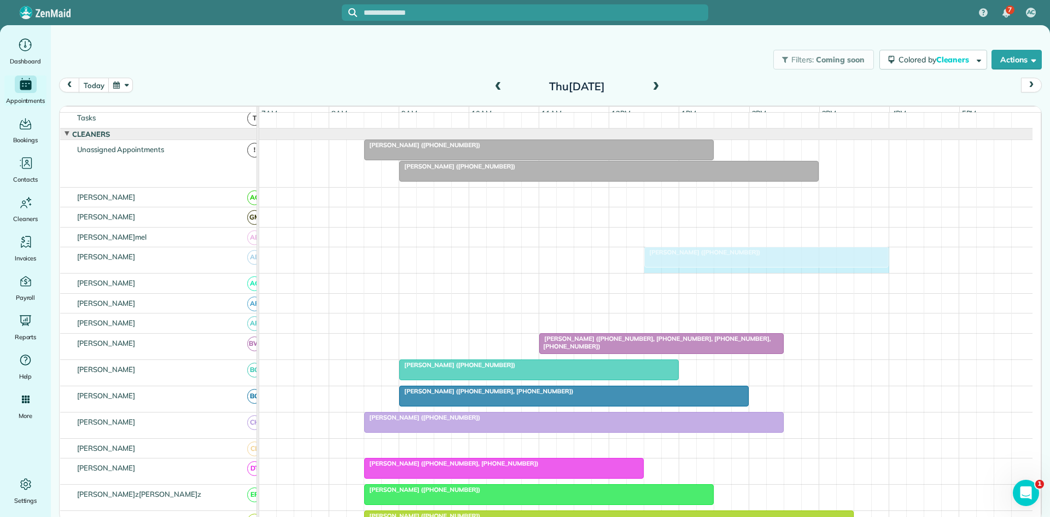
drag, startPoint x: 818, startPoint y: 260, endPoint x: 884, endPoint y: 264, distance: 66.3
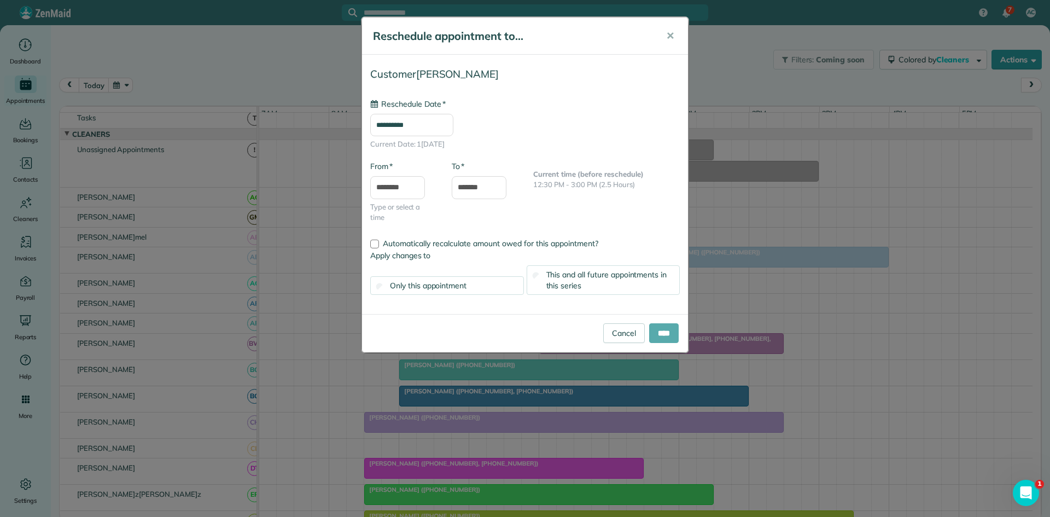
type input "**********"
click at [667, 334] on input "****" at bounding box center [664, 333] width 30 height 20
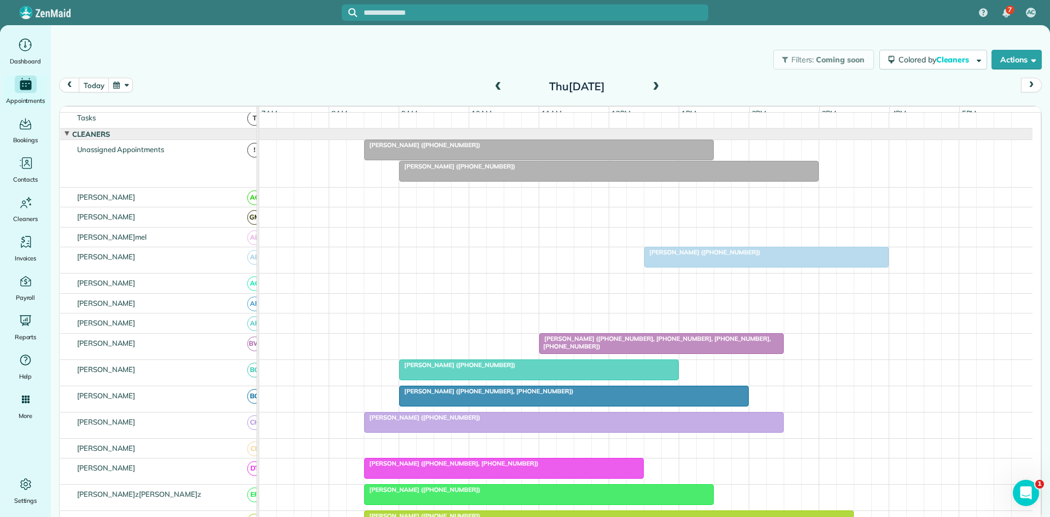
click at [417, 160] on div at bounding box center [539, 150] width 349 height 20
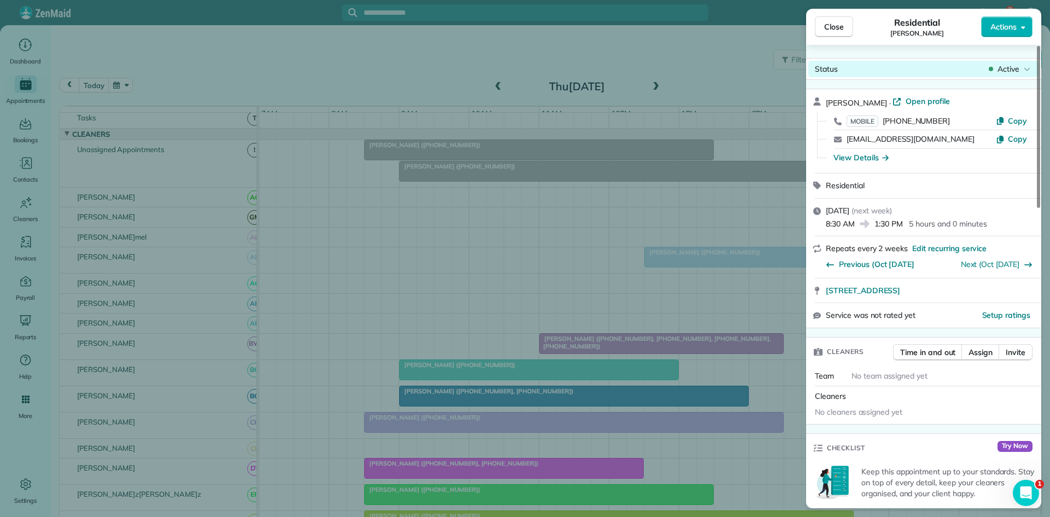
click at [1024, 64] on icon at bounding box center [1027, 68] width 7 height 11
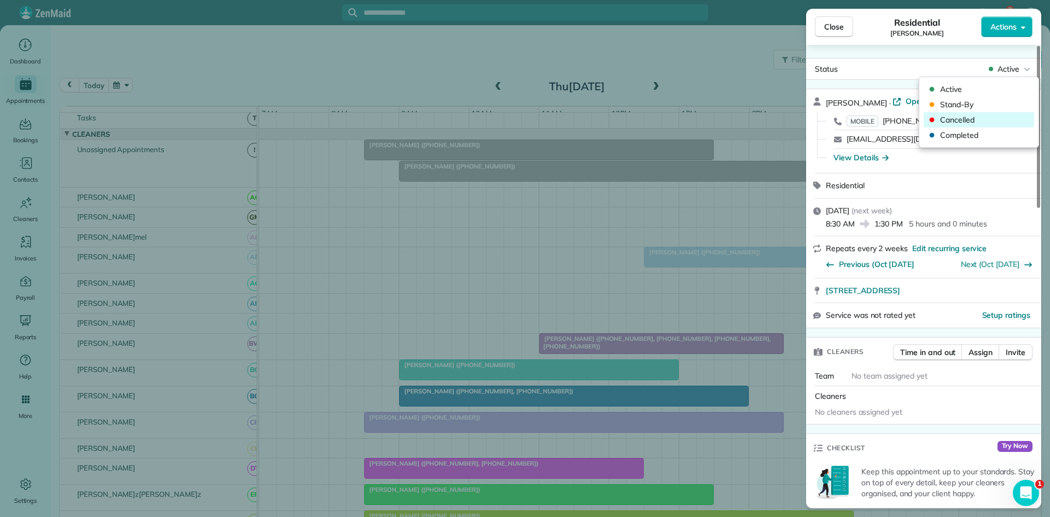
click at [979, 115] on span "Cancelled" at bounding box center [986, 119] width 92 height 11
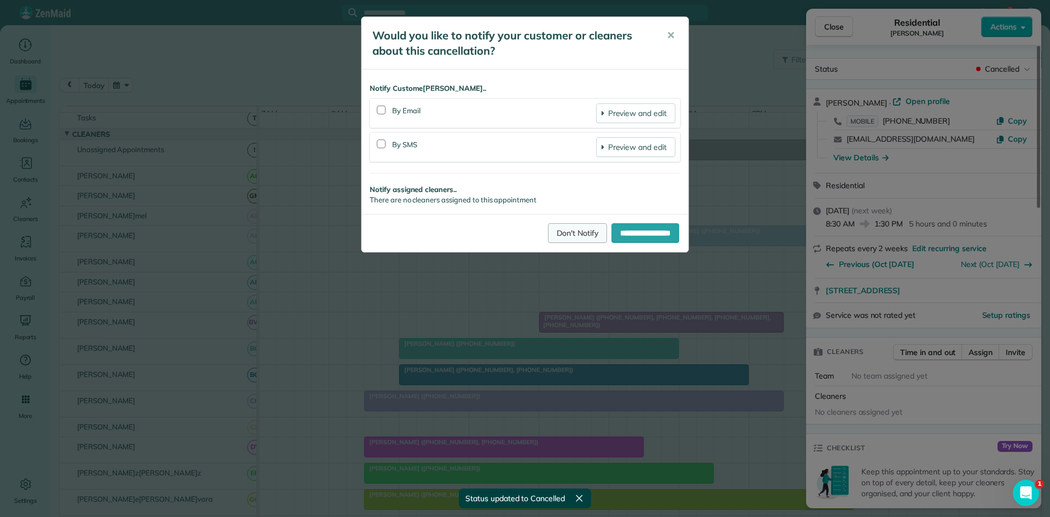
click at [553, 231] on link "Don't Notify" at bounding box center [577, 233] width 59 height 20
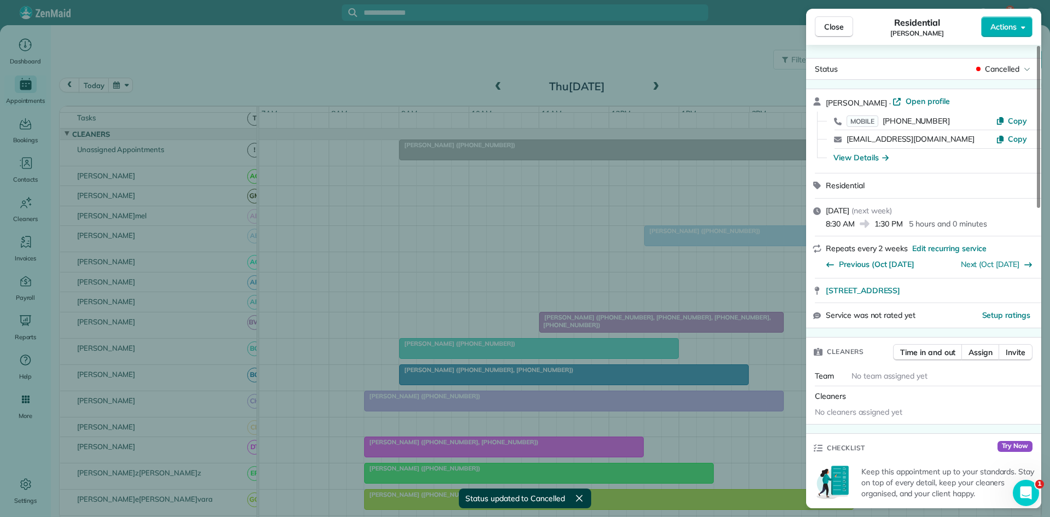
click at [842, 22] on span "Close" at bounding box center [834, 26] width 20 height 11
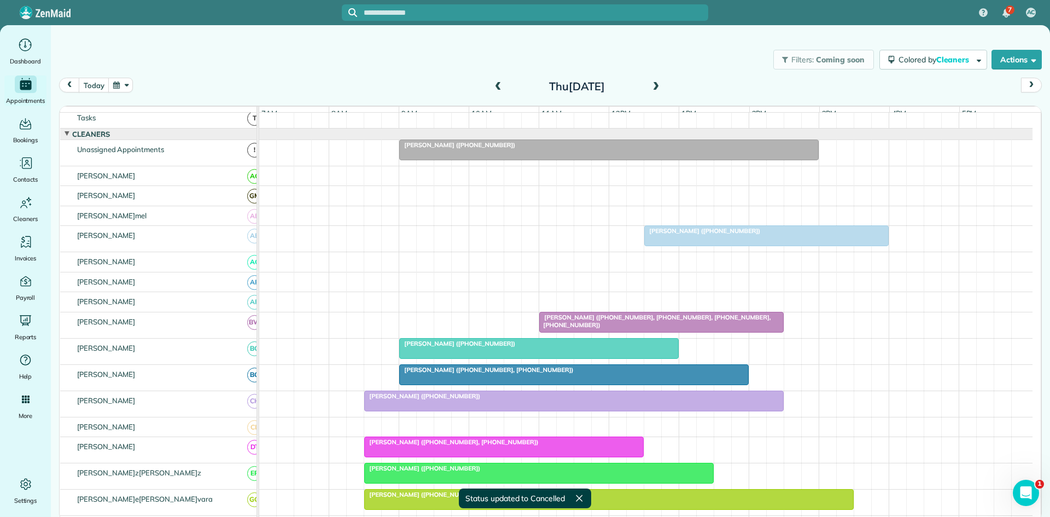
click at [495, 148] on div at bounding box center [609, 150] width 419 height 20
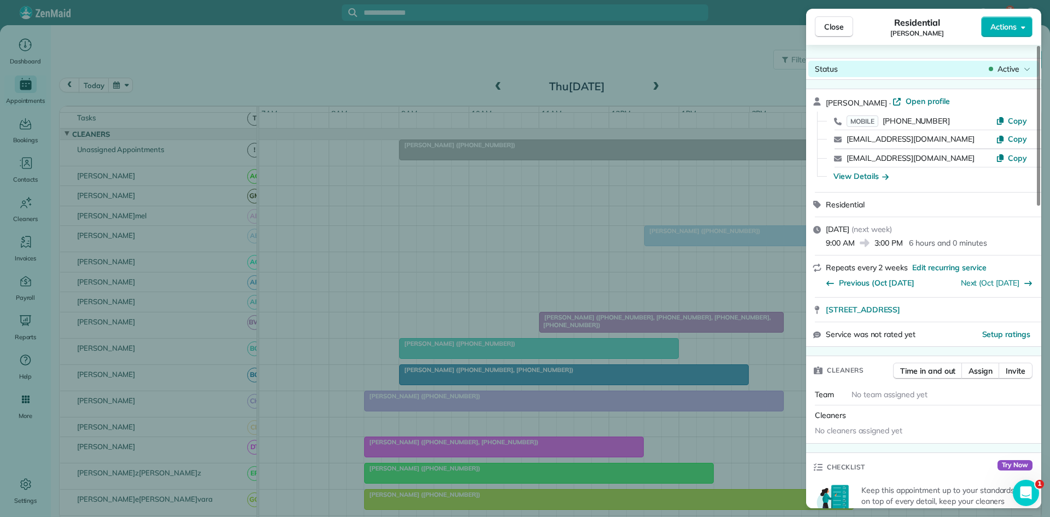
click at [1008, 72] on span "Active" at bounding box center [1009, 68] width 22 height 11
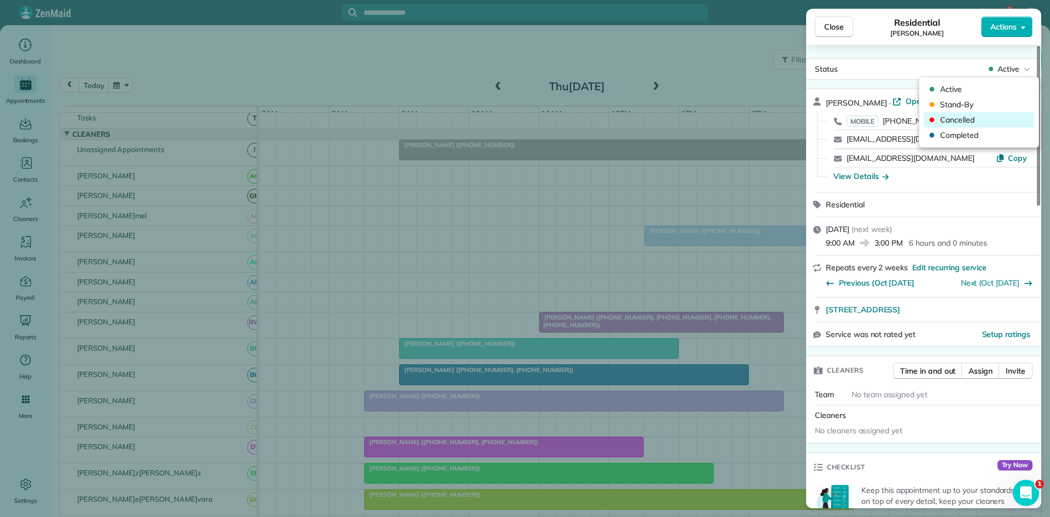
click at [978, 124] on span "Cancelled" at bounding box center [986, 119] width 92 height 11
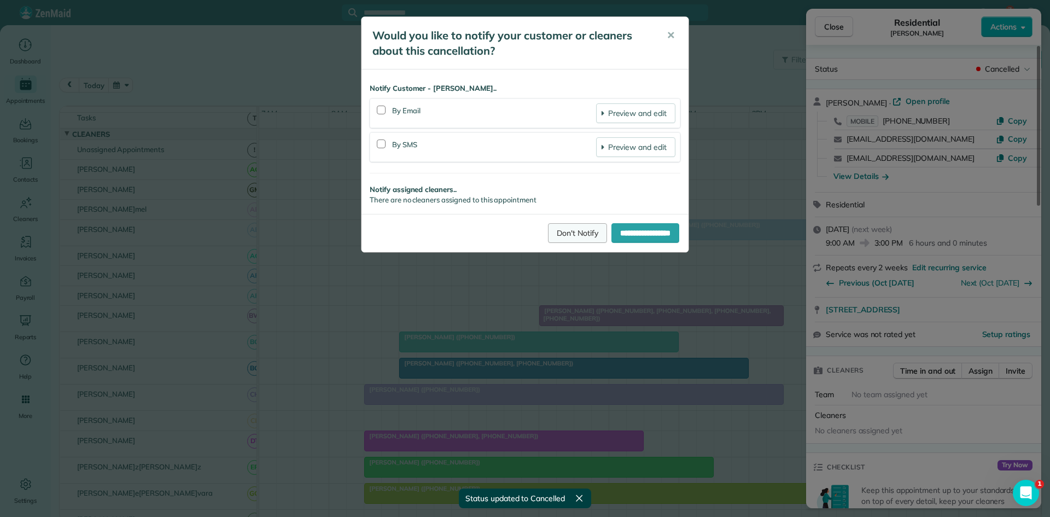
click at [553, 225] on link "Don't Notify" at bounding box center [577, 233] width 59 height 20
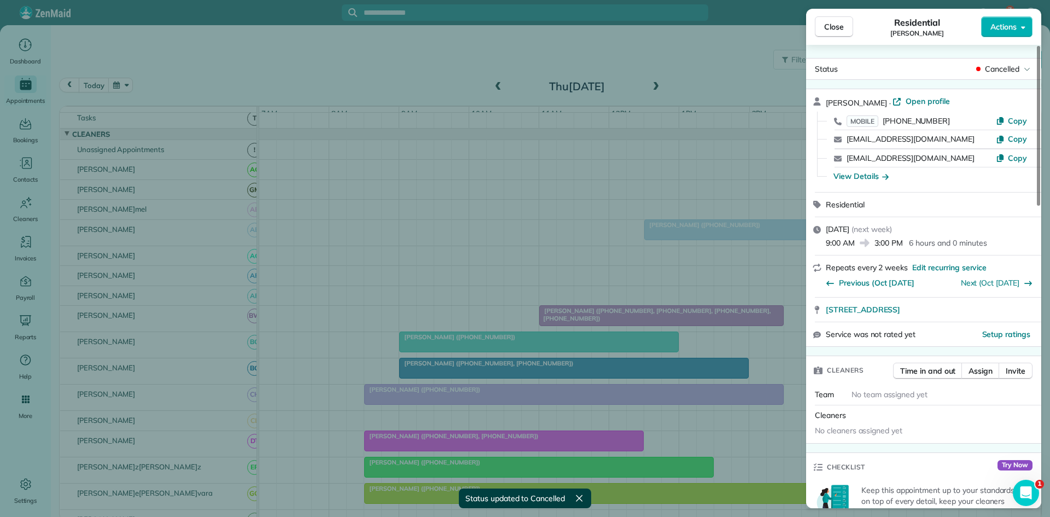
click at [842, 20] on button "Close" at bounding box center [834, 26] width 38 height 21
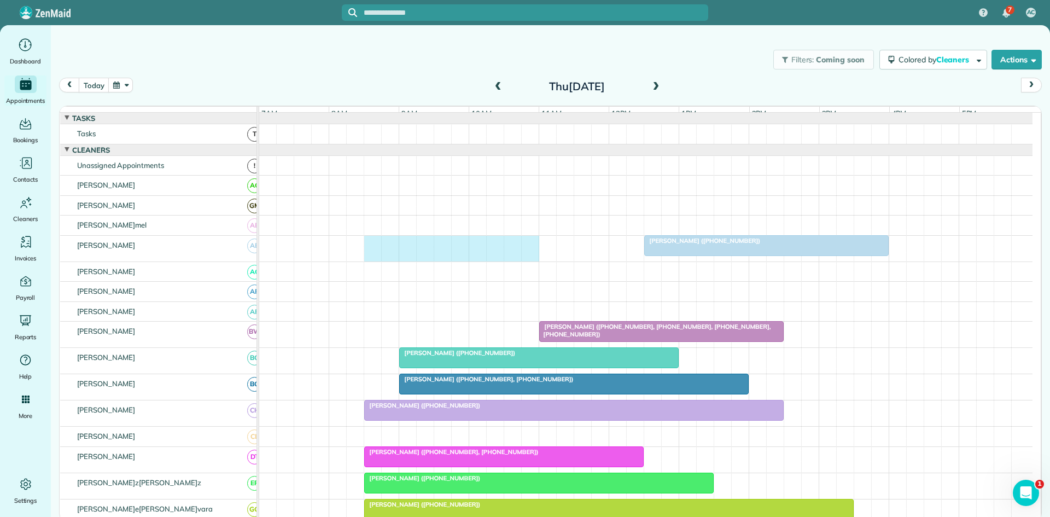
drag, startPoint x: 373, startPoint y: 262, endPoint x: 538, endPoint y: 257, distance: 165.3
click at [532, 255] on div "[PERSON_NAME] ([PHONE_NUMBER])" at bounding box center [646, 249] width 774 height 26
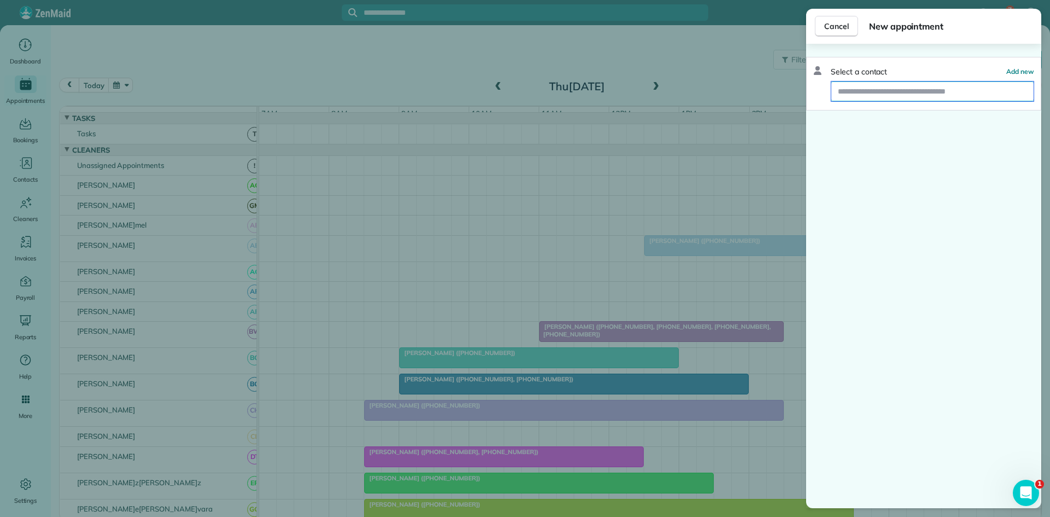
click at [922, 92] on input "text" at bounding box center [933, 92] width 202 height 20
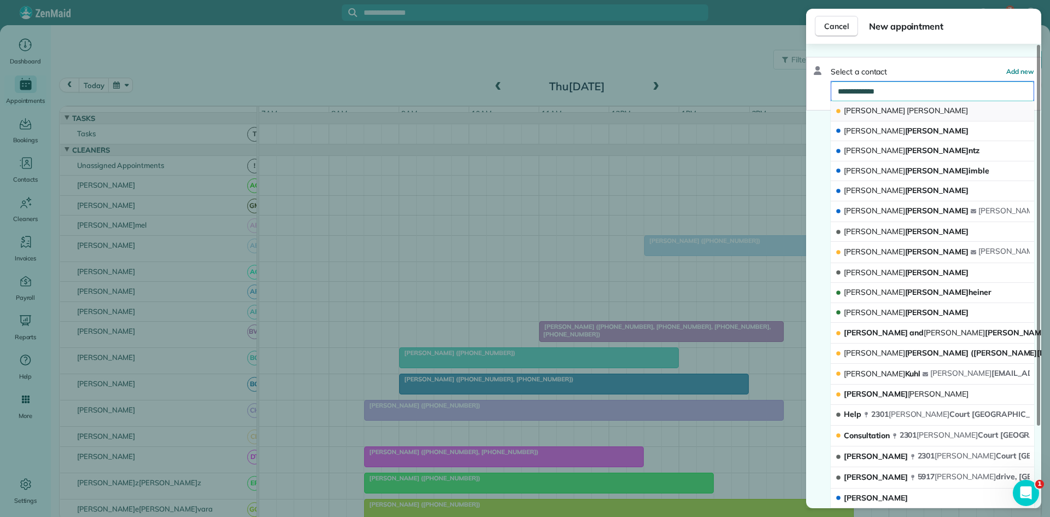
type input "**********"
click at [910, 112] on button "[PERSON_NAME]" at bounding box center [933, 111] width 204 height 20
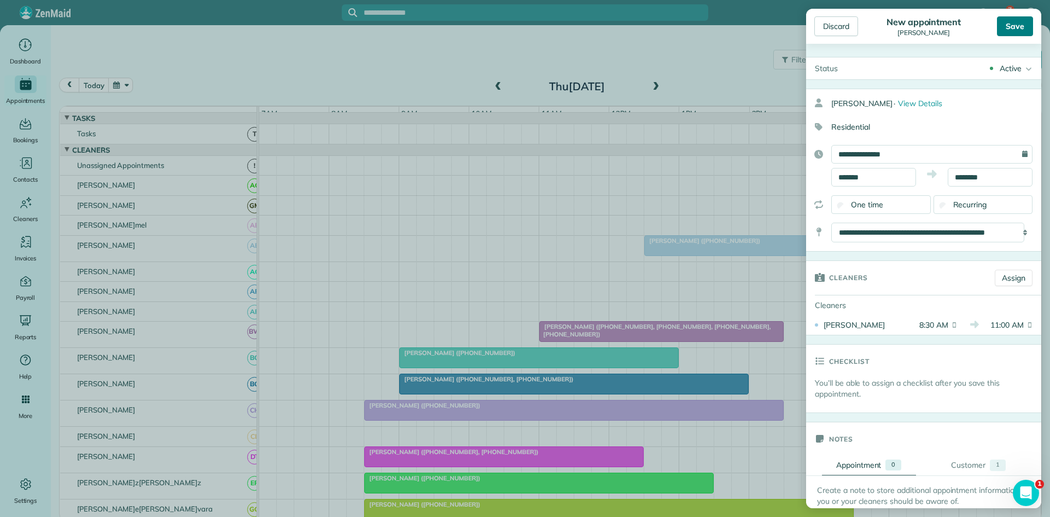
click at [1003, 26] on div "Save" at bounding box center [1015, 26] width 36 height 20
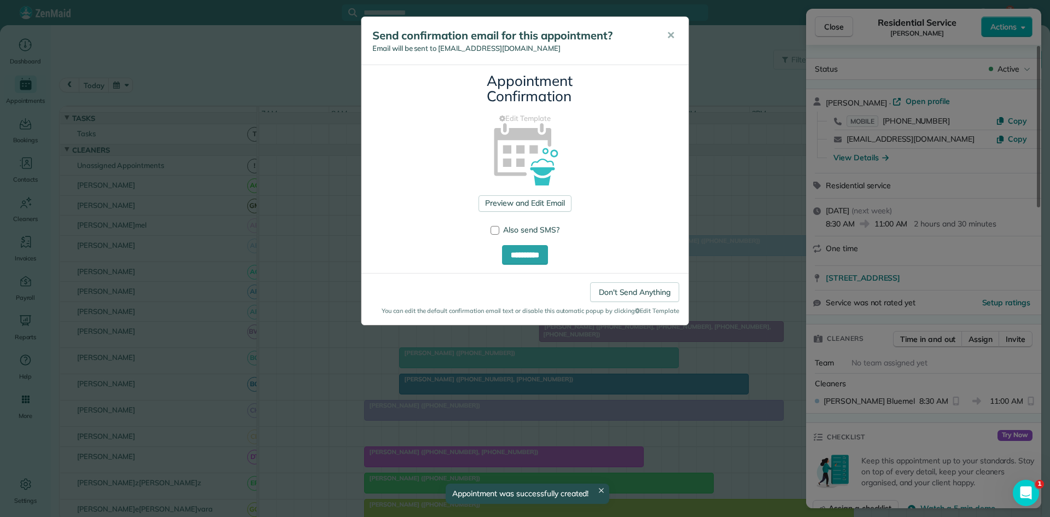
drag, startPoint x: 672, startPoint y: 36, endPoint x: 678, endPoint y: 35, distance: 6.0
click at [672, 34] on span "✕" at bounding box center [671, 35] width 8 height 13
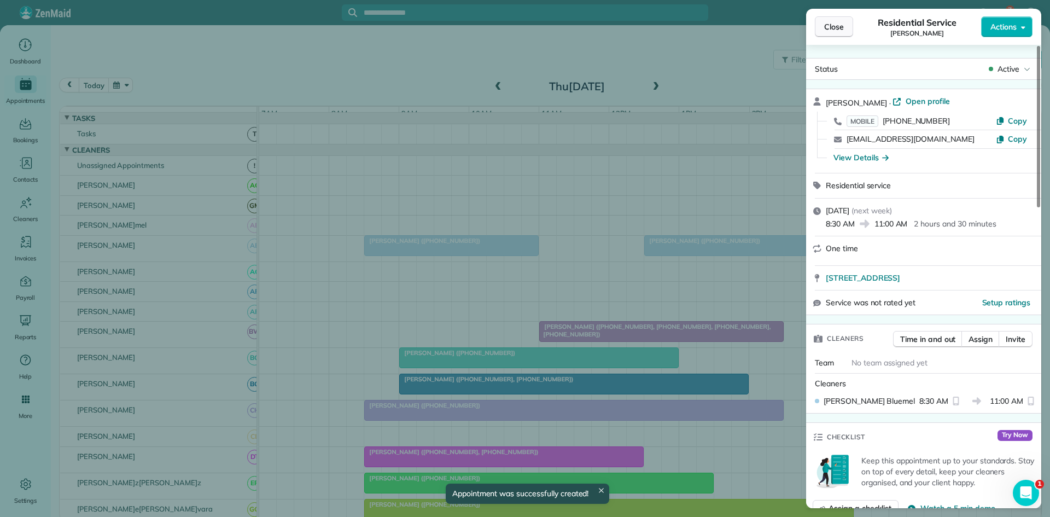
click at [844, 25] on button "Close" at bounding box center [834, 26] width 38 height 21
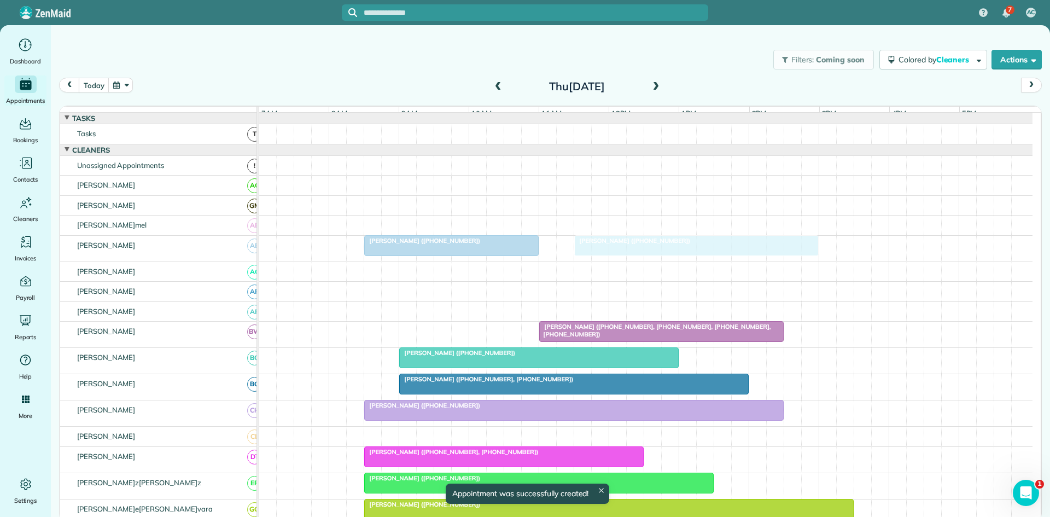
drag, startPoint x: 702, startPoint y: 253, endPoint x: 624, endPoint y: 253, distance: 78.8
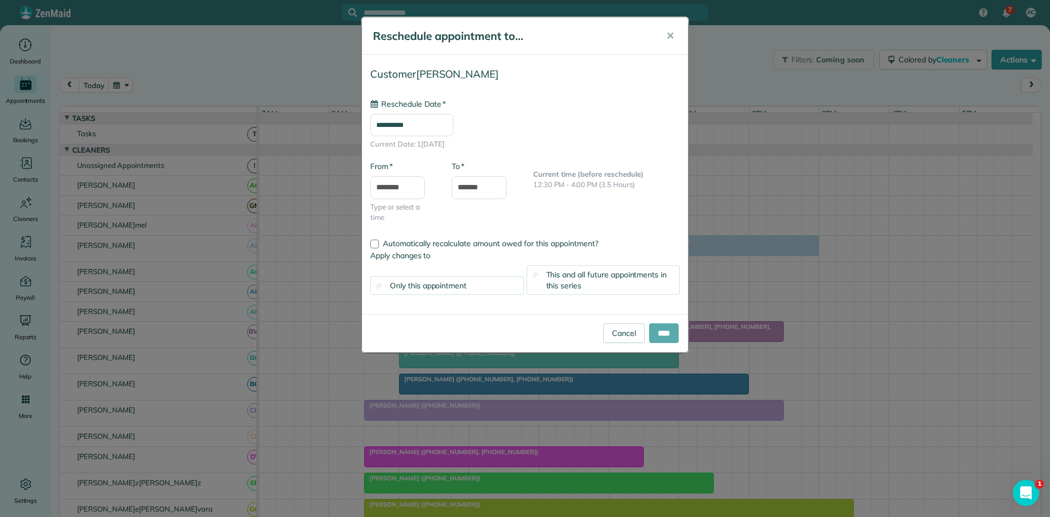
type input "**********"
click at [666, 336] on input "****" at bounding box center [664, 333] width 30 height 20
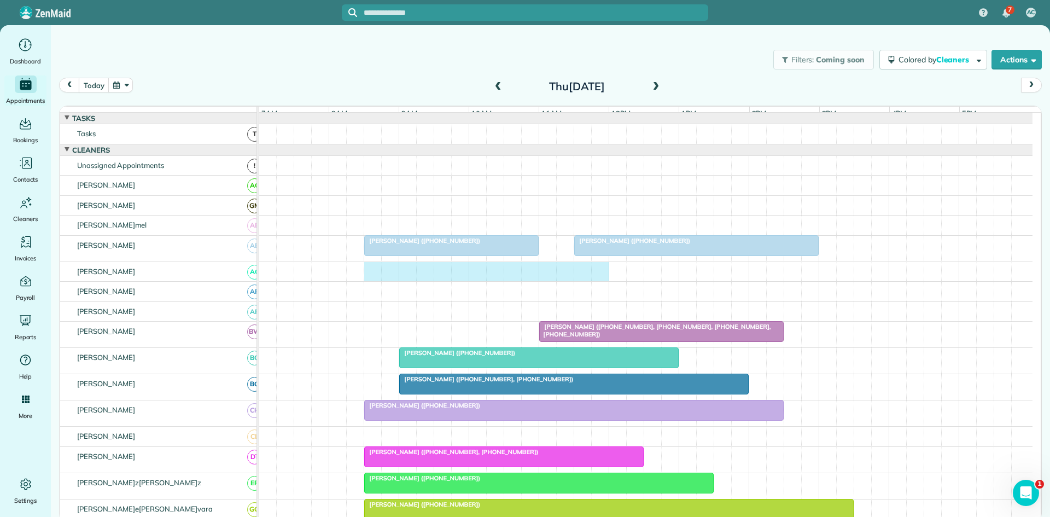
drag, startPoint x: 371, startPoint y: 283, endPoint x: 597, endPoint y: 276, distance: 226.1
click at [597, 276] on div at bounding box center [646, 272] width 774 height 20
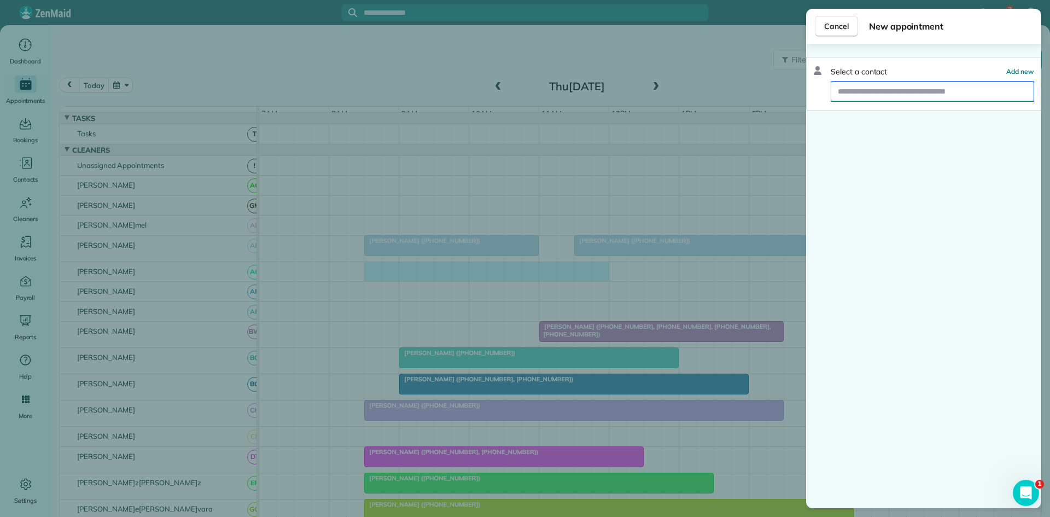
click at [881, 90] on input "text" at bounding box center [933, 92] width 202 height 20
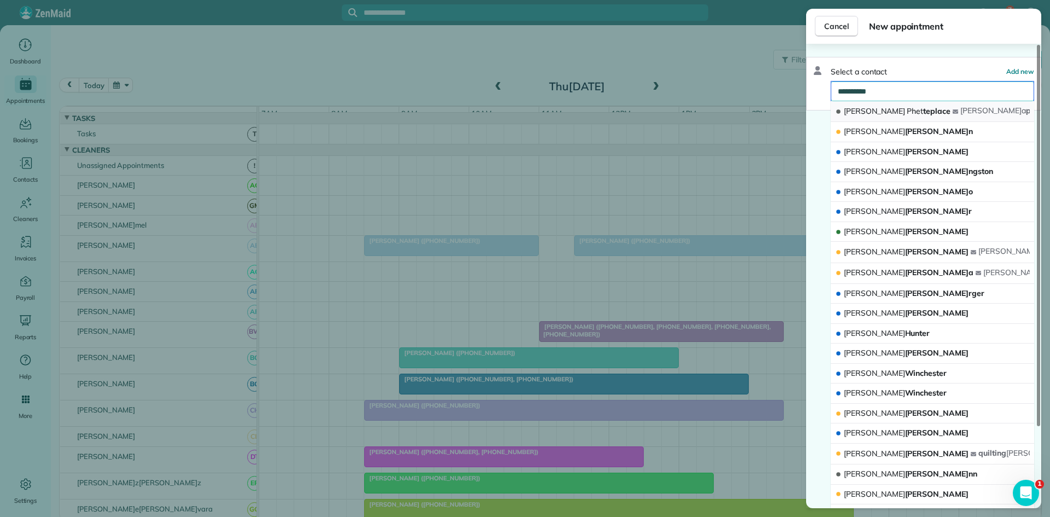
type input "**********"
click at [913, 104] on button "[PERSON_NAME] teplace [PERSON_NAME] p@[DOMAIN_NAME]" at bounding box center [933, 111] width 204 height 21
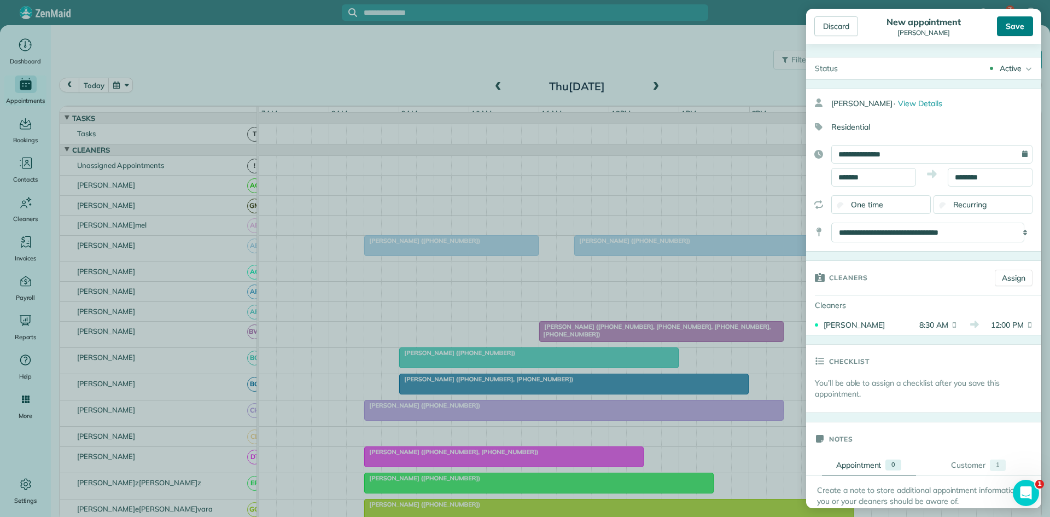
click at [1019, 21] on div "Save" at bounding box center [1015, 26] width 36 height 20
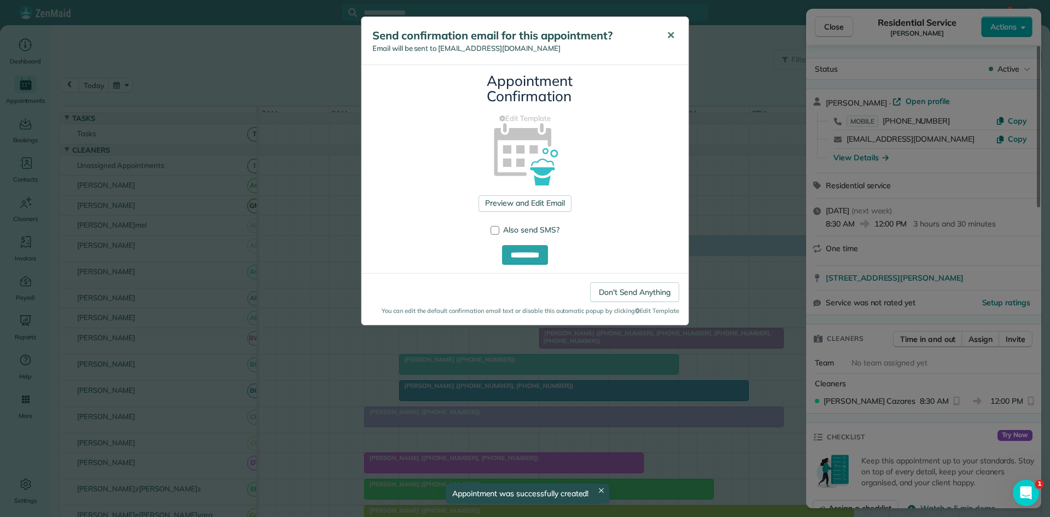
click at [671, 38] on span "✕" at bounding box center [671, 35] width 8 height 13
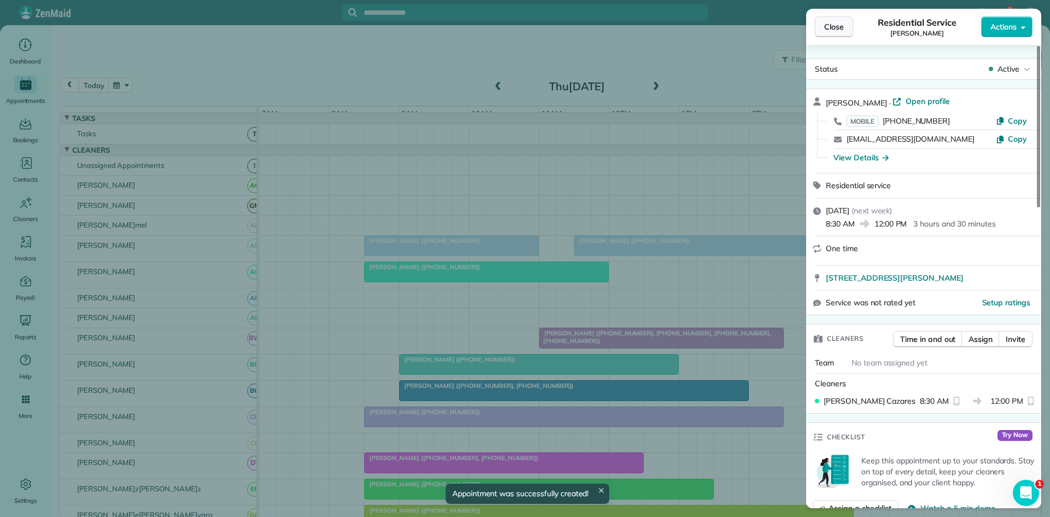
click at [835, 25] on span "Close" at bounding box center [834, 26] width 20 height 11
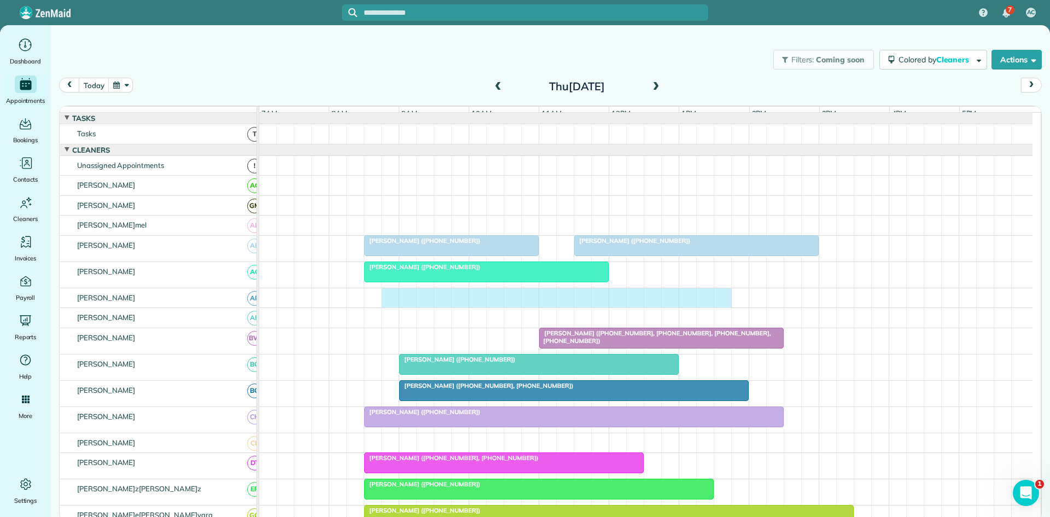
drag, startPoint x: 396, startPoint y: 305, endPoint x: 716, endPoint y: 304, distance: 320.1
click at [719, 306] on div at bounding box center [646, 298] width 774 height 20
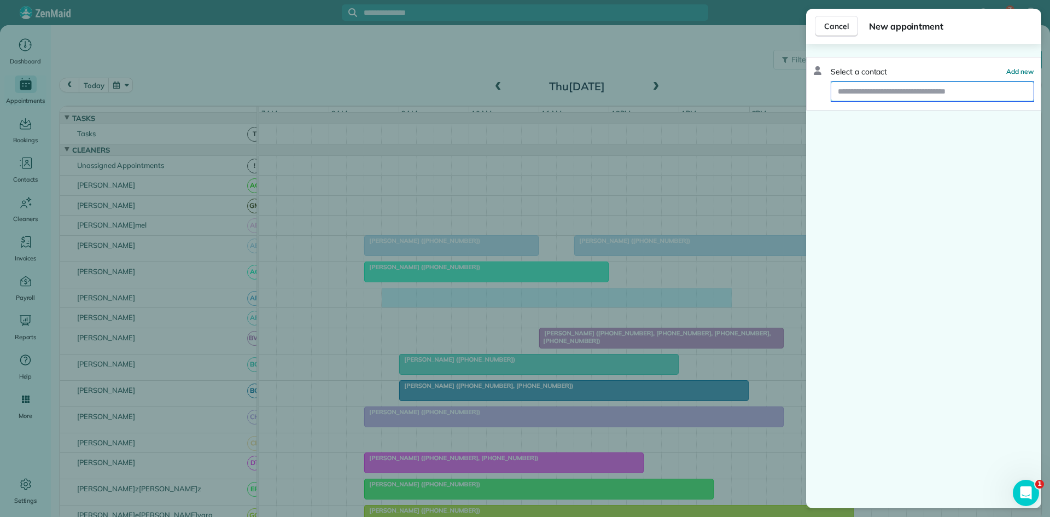
click at [880, 82] on input "text" at bounding box center [933, 92] width 202 height 20
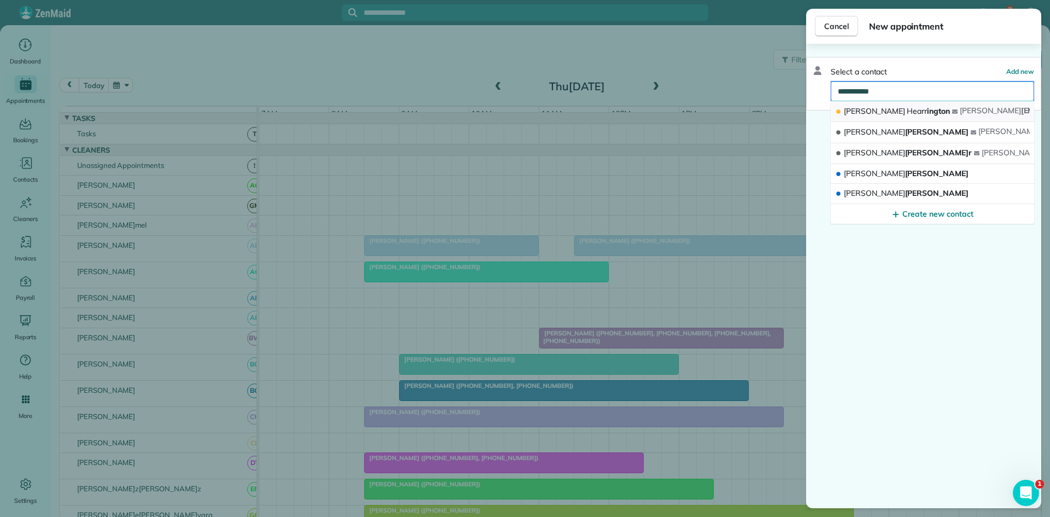
type input "**********"
click at [907, 112] on span "[PERSON_NAME] [PERSON_NAME]" at bounding box center [897, 111] width 106 height 10
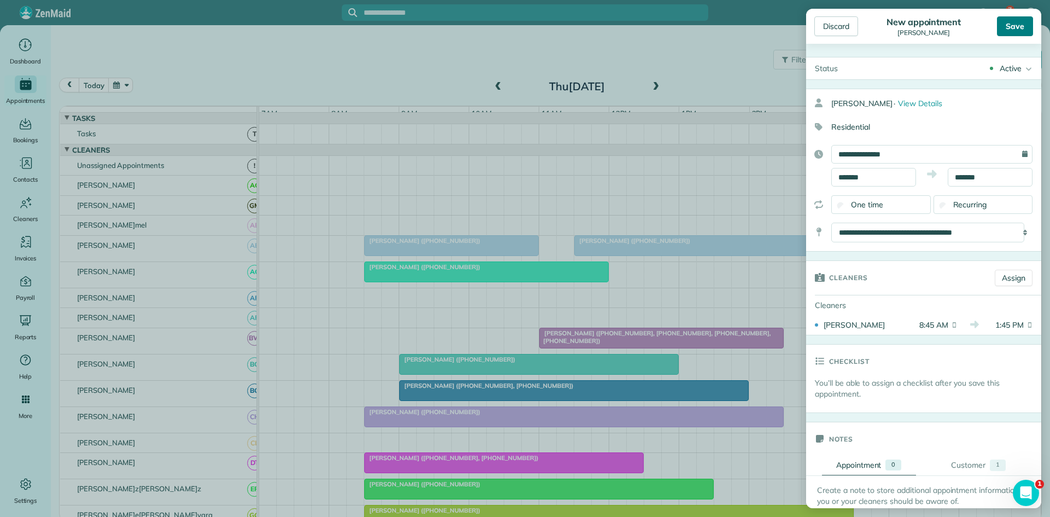
click at [1018, 20] on div "Save" at bounding box center [1015, 26] width 36 height 20
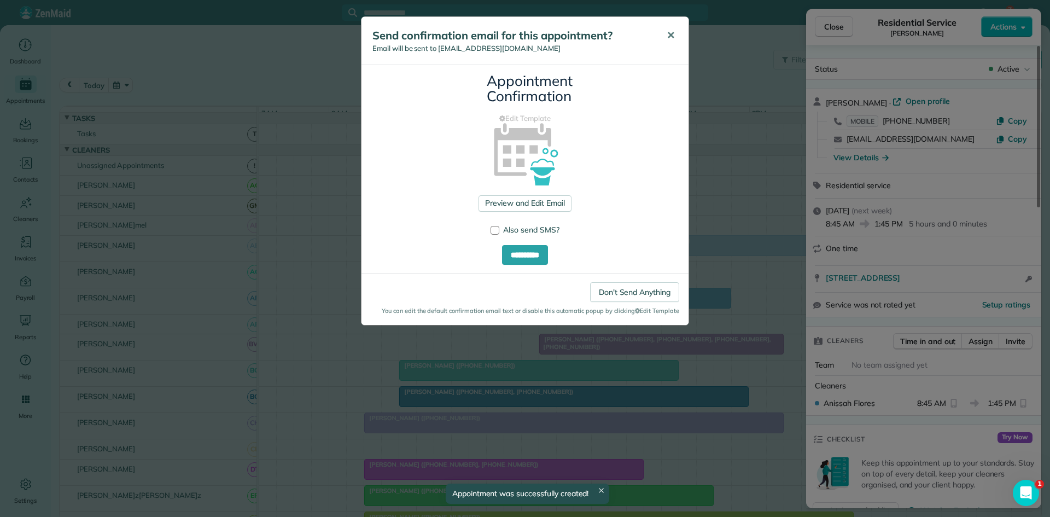
click at [668, 32] on span "✕" at bounding box center [671, 35] width 8 height 13
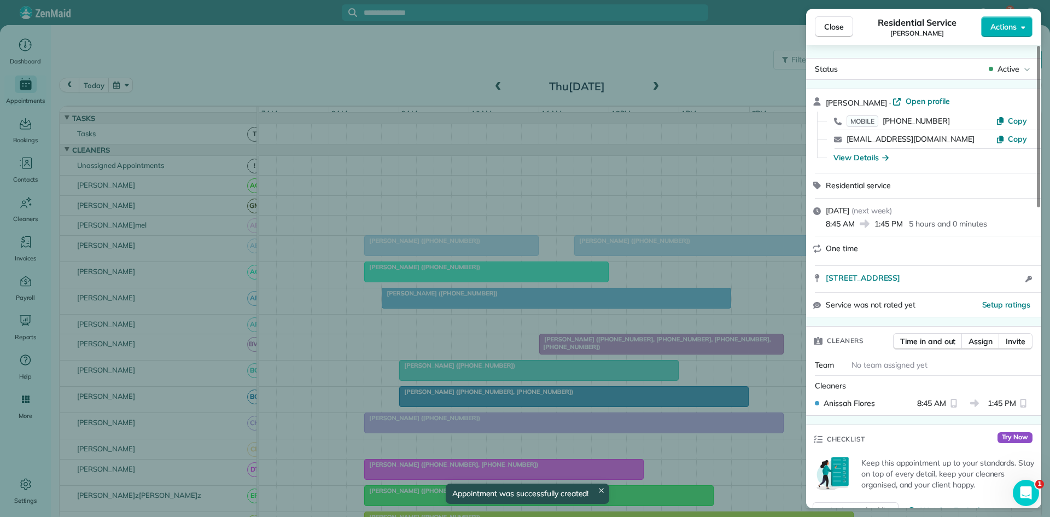
click at [828, 30] on span "Close" at bounding box center [834, 26] width 20 height 11
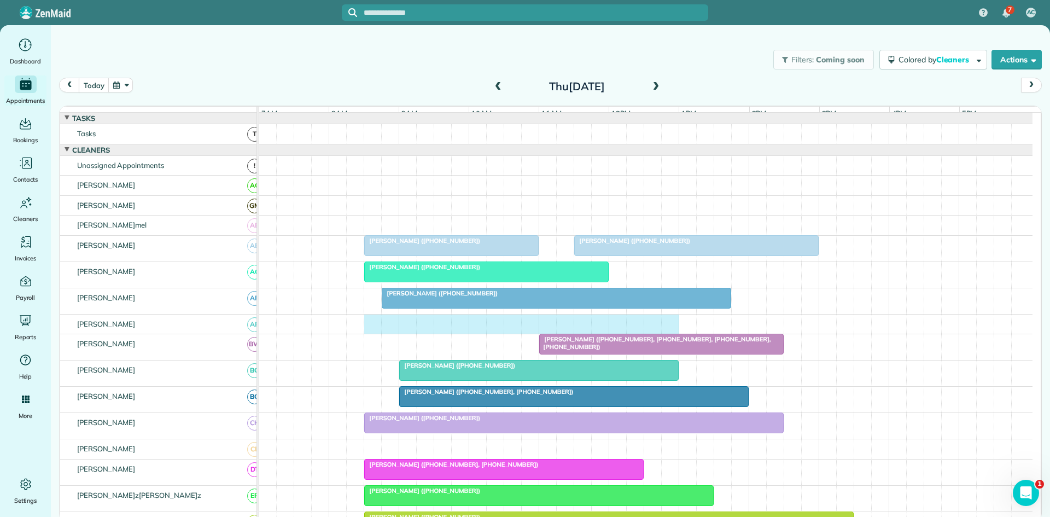
drag, startPoint x: 376, startPoint y: 335, endPoint x: 667, endPoint y: 339, distance: 291.6
click at [667, 334] on div at bounding box center [646, 325] width 774 height 20
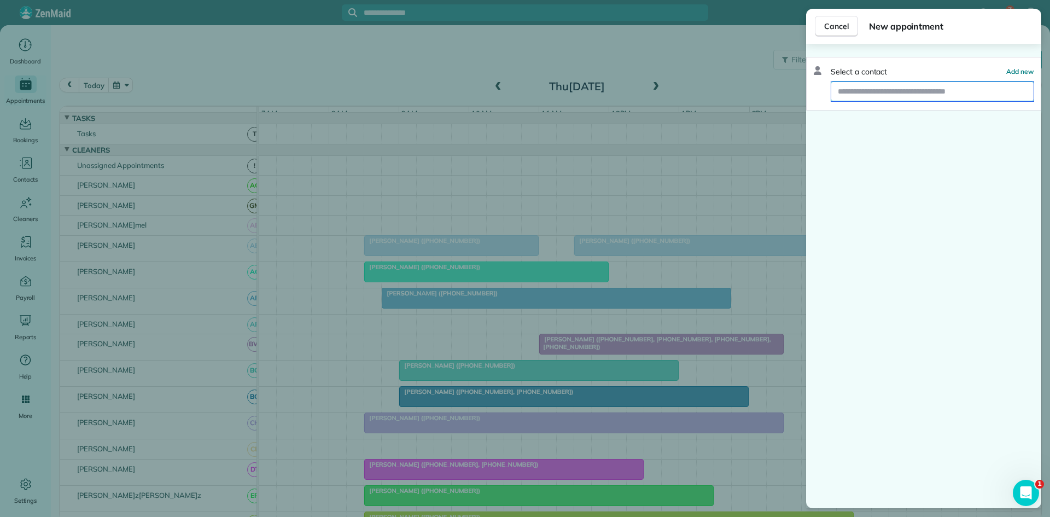
click at [931, 90] on input "text" at bounding box center [933, 92] width 202 height 20
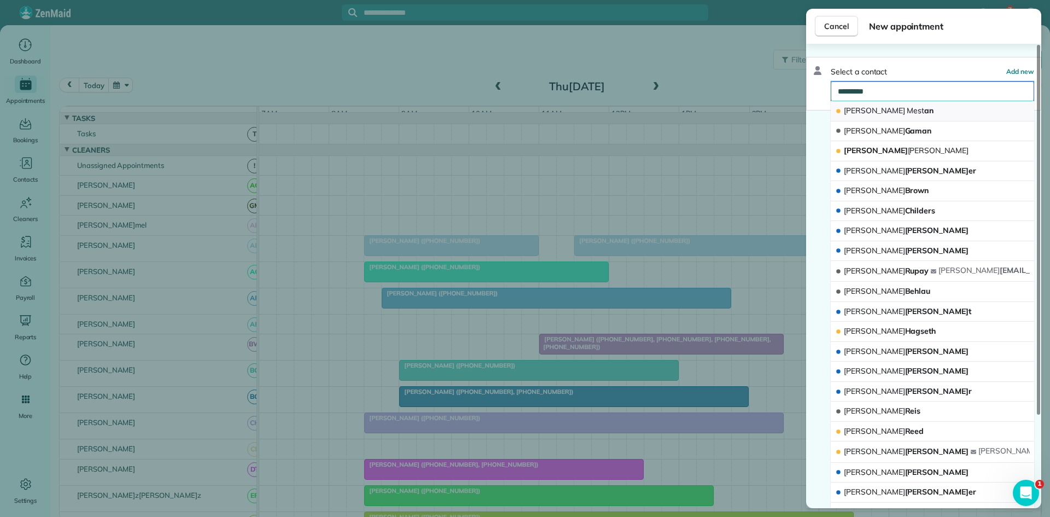
type input "*********"
click at [907, 109] on button "[PERSON_NAME] an" at bounding box center [933, 111] width 204 height 20
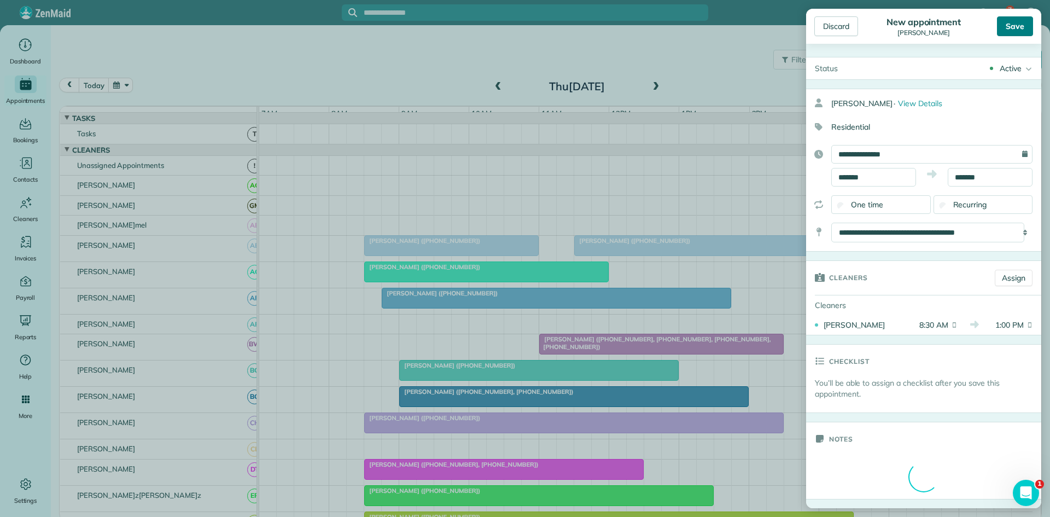
click at [1014, 27] on div "Save" at bounding box center [1015, 26] width 36 height 20
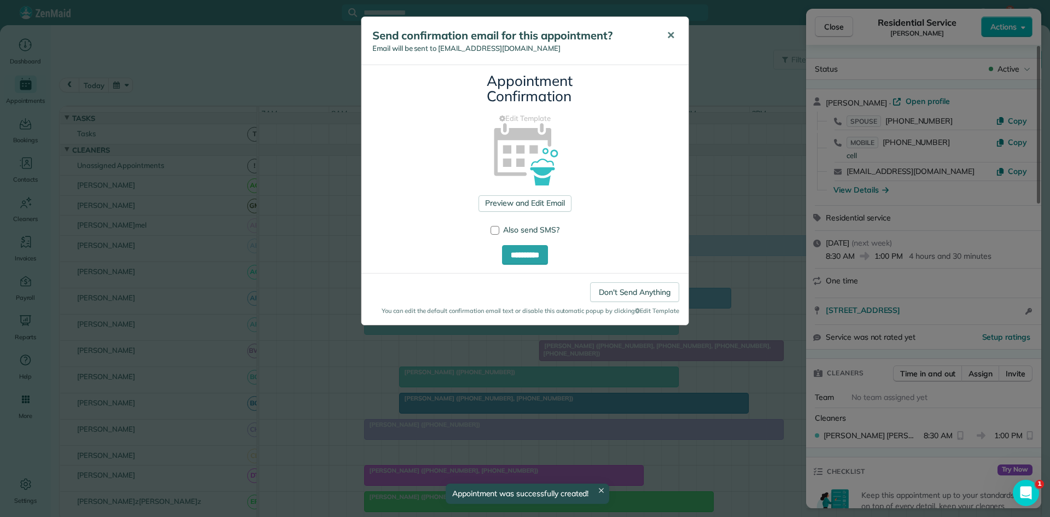
click at [668, 40] on span "✕" at bounding box center [671, 35] width 8 height 13
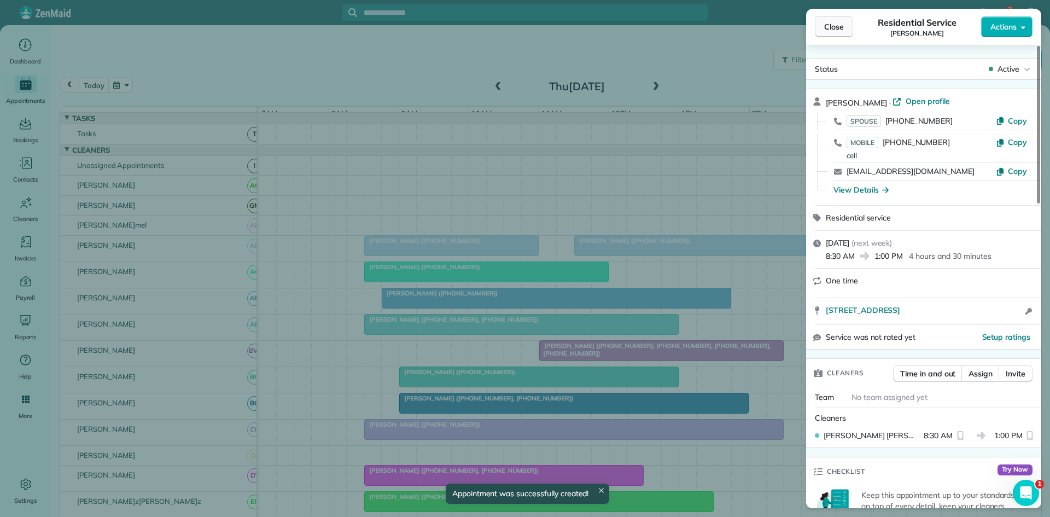
click at [844, 31] on span "Close" at bounding box center [834, 26] width 20 height 11
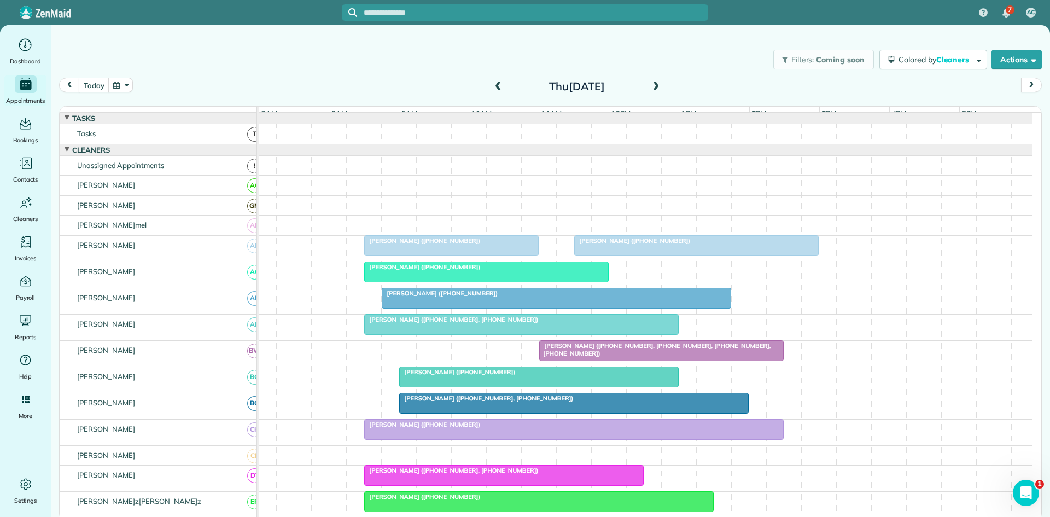
scroll to position [182, 0]
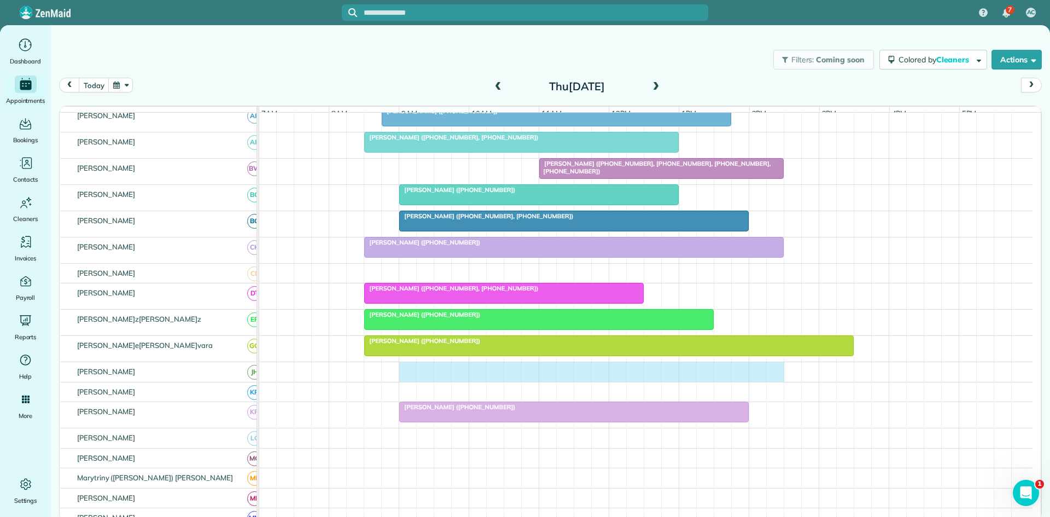
drag, startPoint x: 408, startPoint y: 380, endPoint x: 783, endPoint y: 362, distance: 376.3
click at [783, 362] on tbody "[PERSON_NAME] ([PHONE_NUMBER]) [PERSON_NAME] ([PHONE_NUMBER]) [PERSON_NAME] ([P…" at bounding box center [646, 409] width 774 height 956
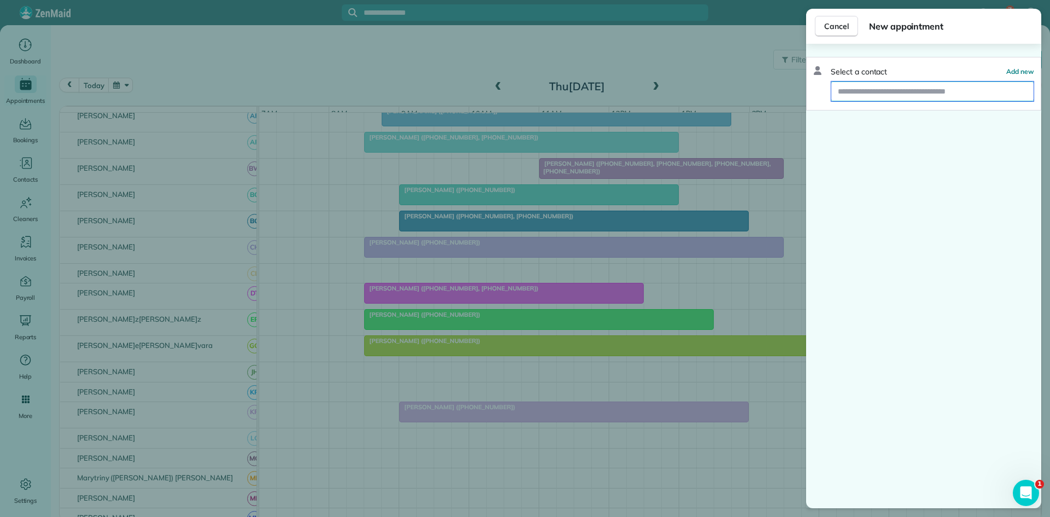
click at [949, 85] on input "text" at bounding box center [933, 92] width 202 height 20
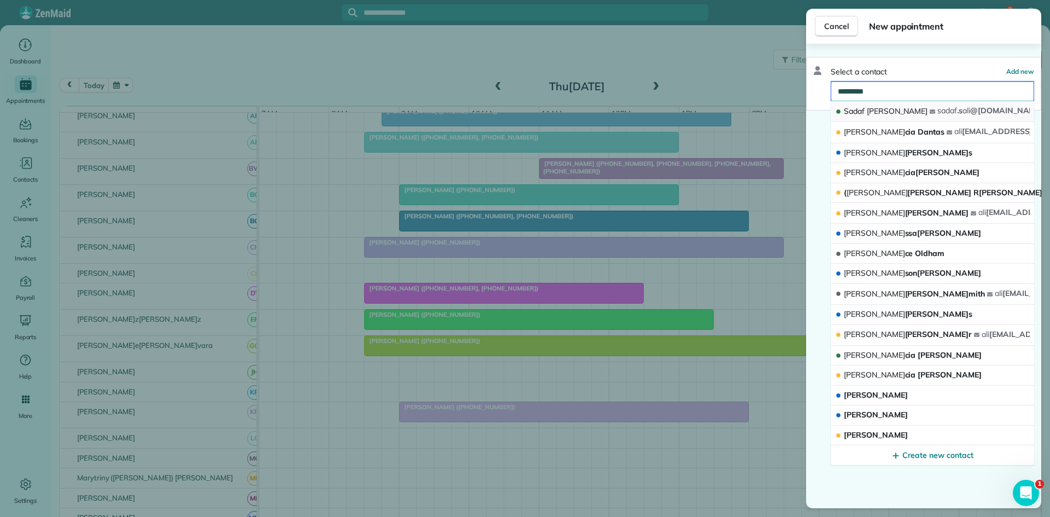
type input "*********"
click at [937, 112] on button "[PERSON_NAME] .s ali @[DOMAIN_NAME]" at bounding box center [933, 111] width 204 height 21
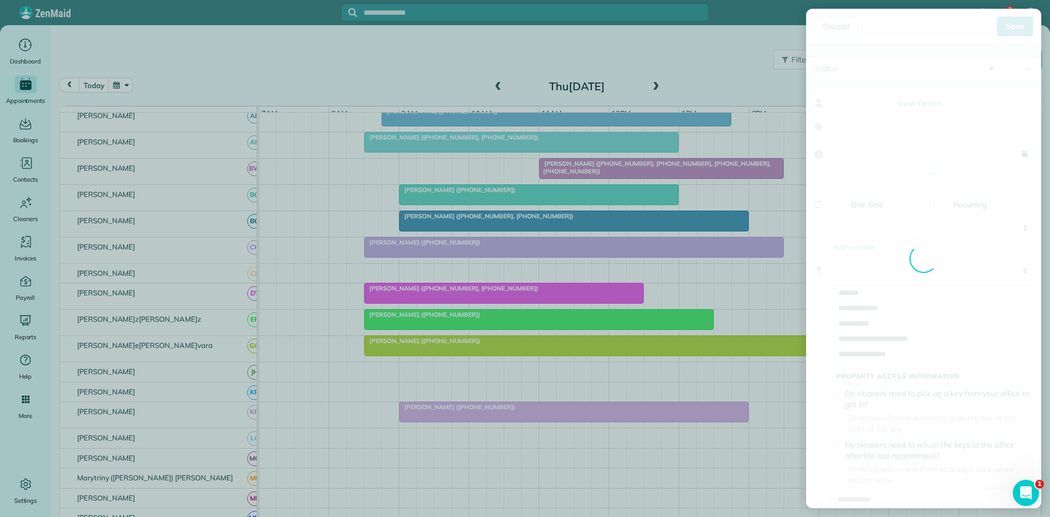
type input "**********"
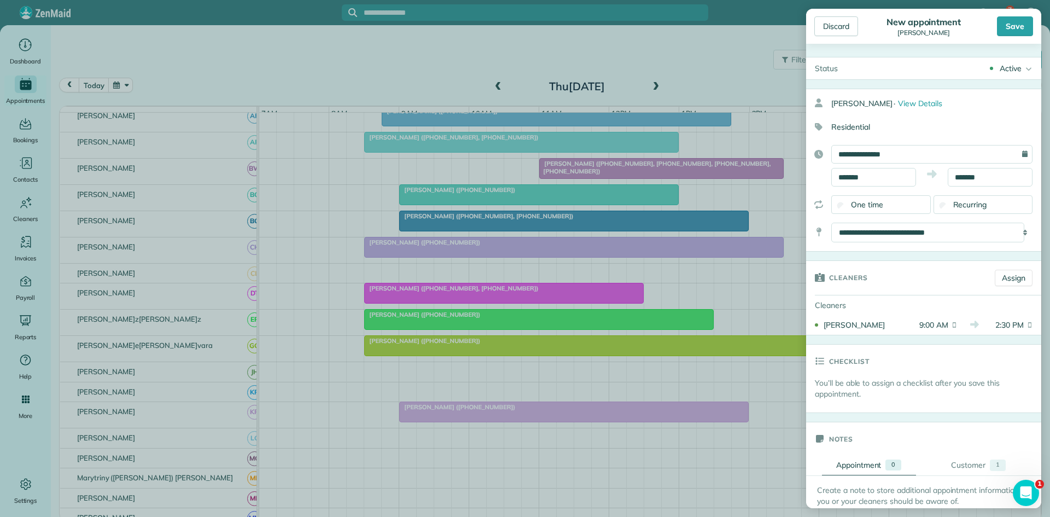
click at [1026, 14] on div "Discard New appointment [PERSON_NAME] Save" at bounding box center [923, 26] width 235 height 35
click at [1008, 23] on div "Save" at bounding box center [1015, 26] width 36 height 20
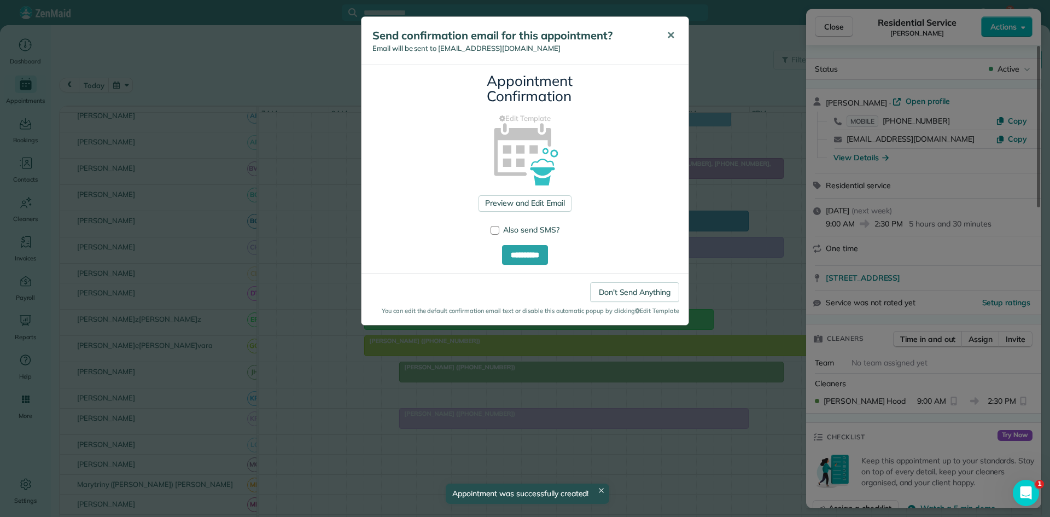
click at [666, 41] on button "✕" at bounding box center [671, 35] width 25 height 26
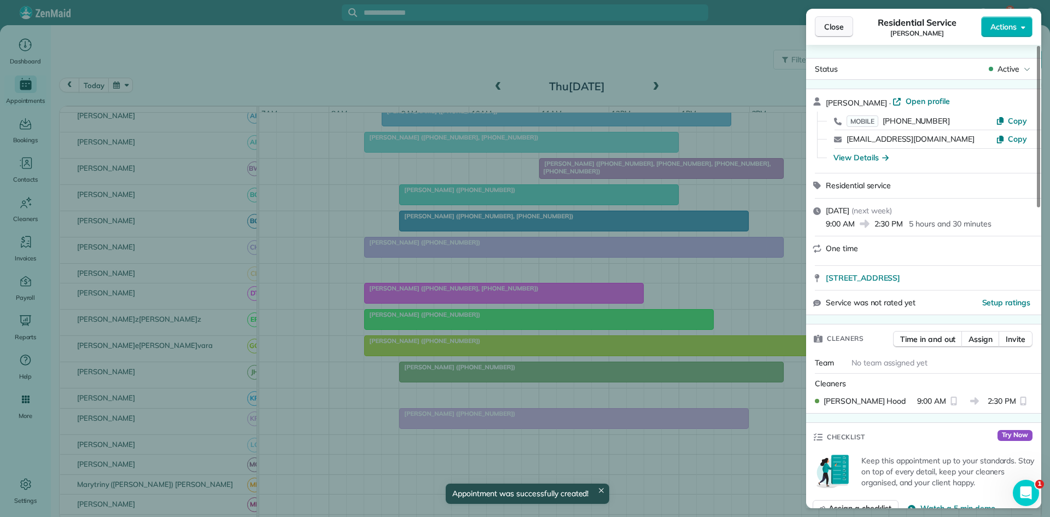
click at [823, 26] on button "Close" at bounding box center [834, 26] width 38 height 21
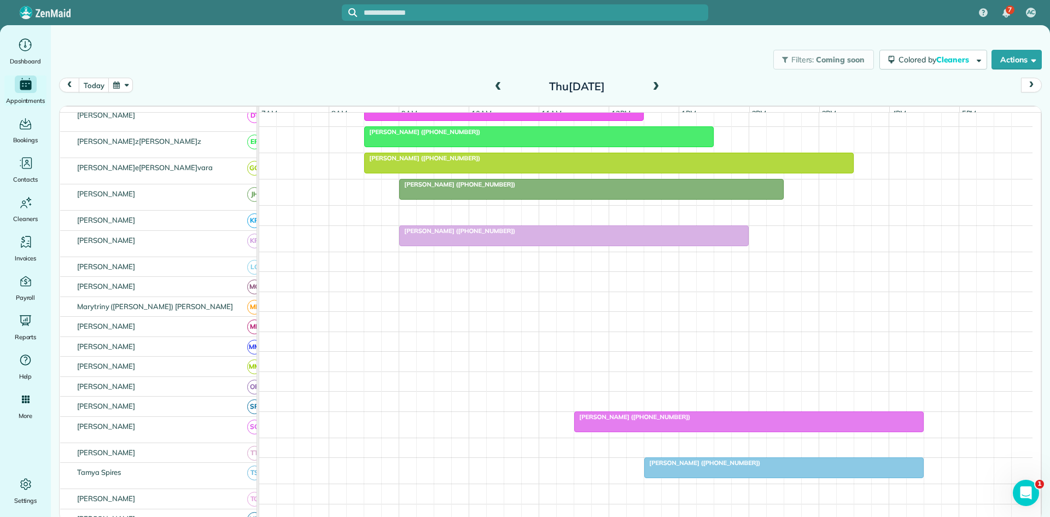
scroll to position [365, 0]
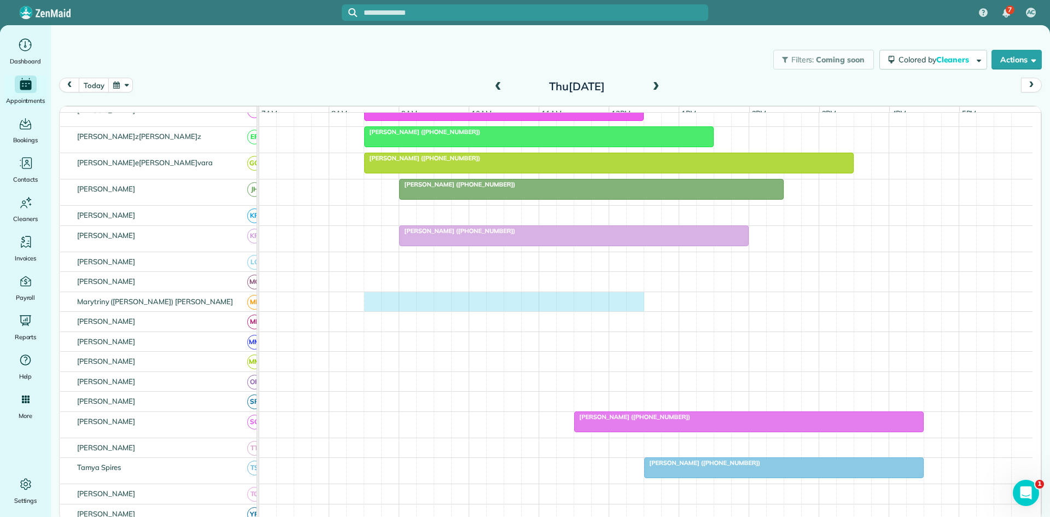
drag, startPoint x: 373, startPoint y: 311, endPoint x: 639, endPoint y: 307, distance: 265.9
click at [639, 307] on div at bounding box center [646, 302] width 774 height 20
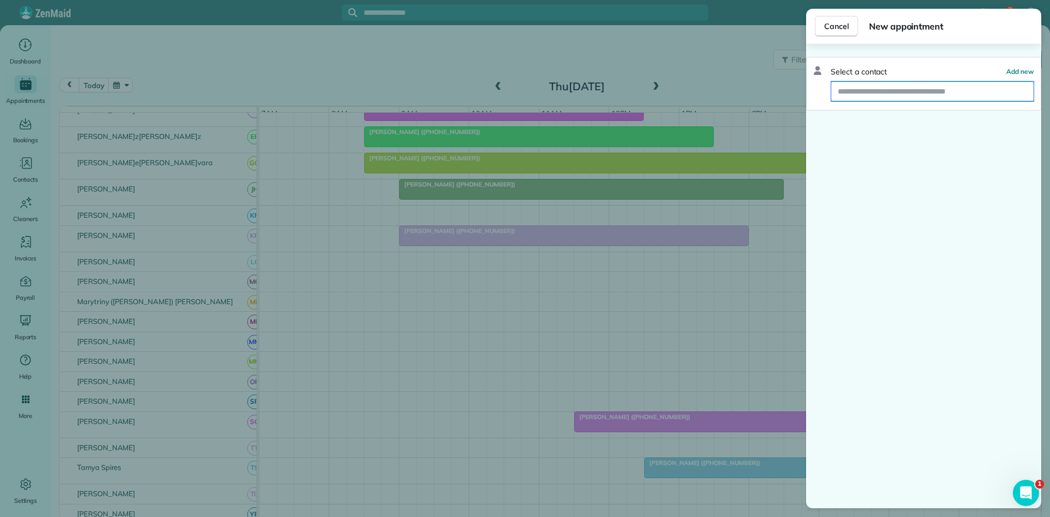
click at [933, 92] on input "text" at bounding box center [933, 92] width 202 height 20
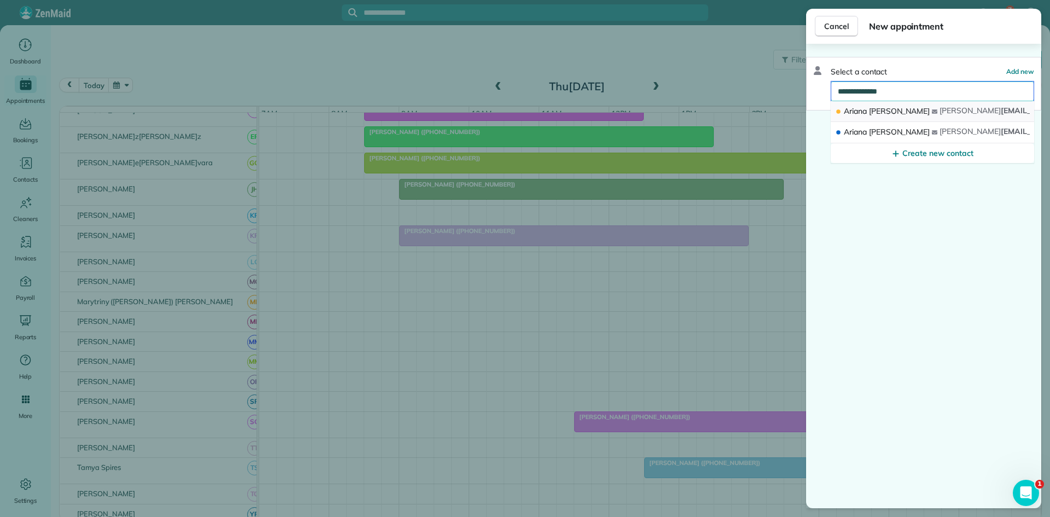
type input "**********"
click at [940, 107] on span "[PERSON_NAME]" at bounding box center [970, 111] width 61 height 10
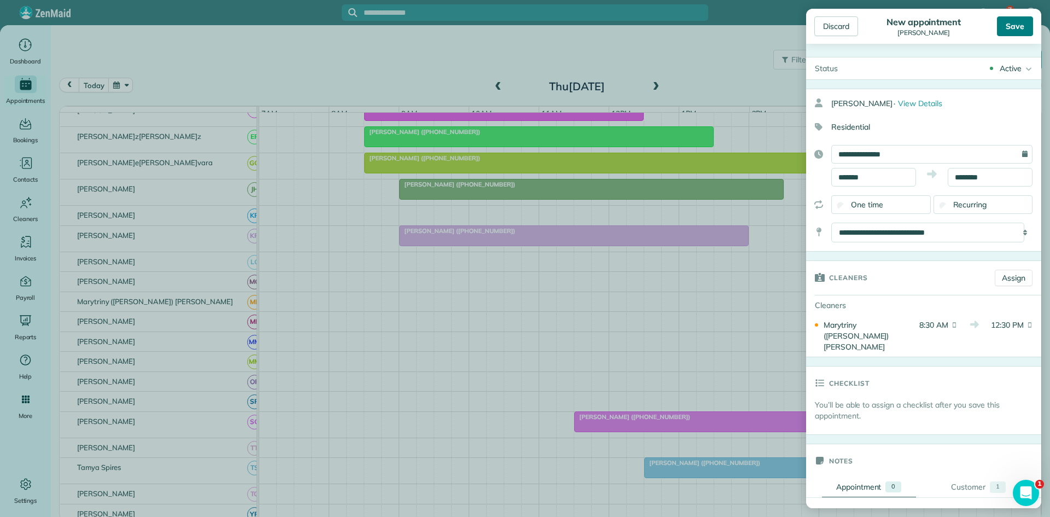
click at [1023, 27] on div "Save" at bounding box center [1015, 26] width 36 height 20
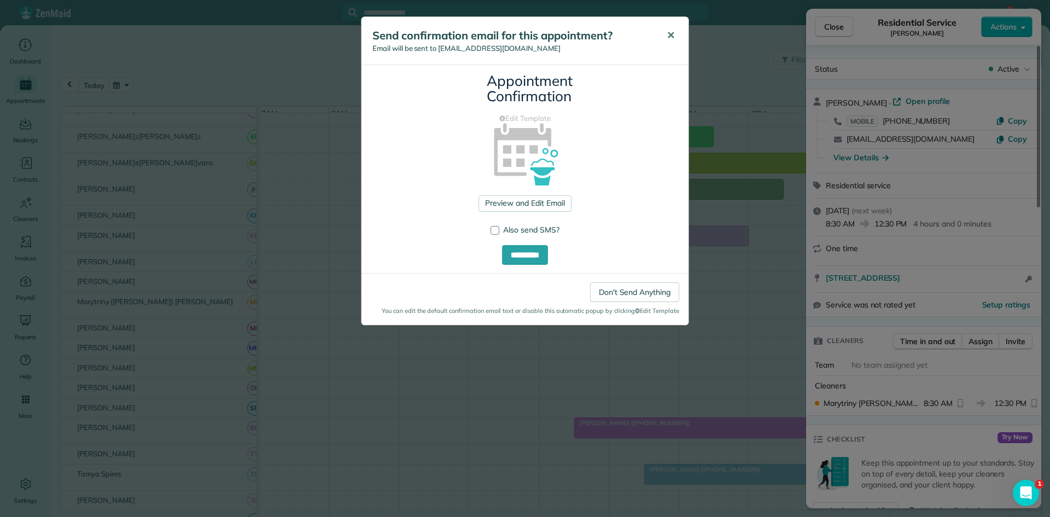
click at [665, 28] on button "✕" at bounding box center [671, 35] width 25 height 26
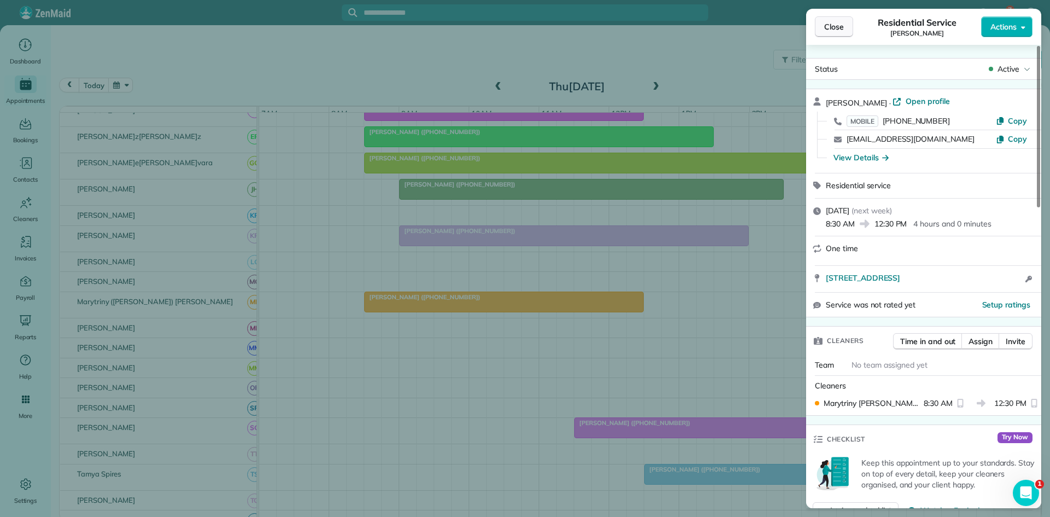
click at [845, 25] on button "Close" at bounding box center [834, 26] width 38 height 21
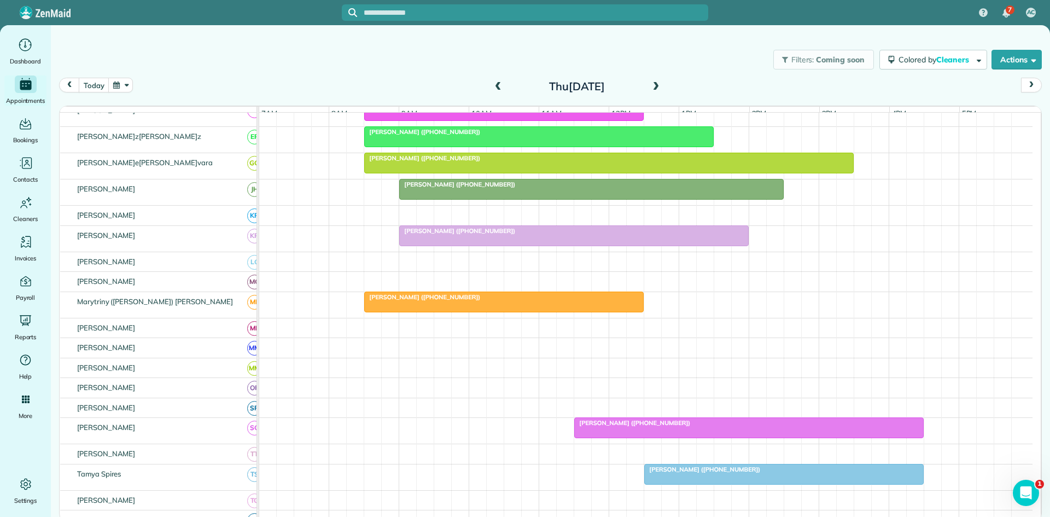
scroll to position [547, 0]
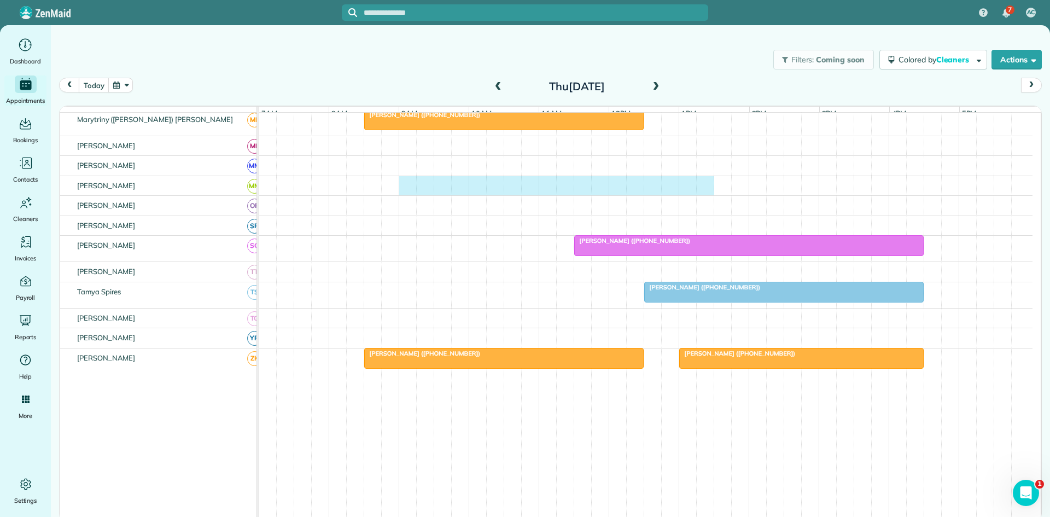
drag, startPoint x: 407, startPoint y: 198, endPoint x: 698, endPoint y: 200, distance: 290.5
click at [701, 196] on div at bounding box center [646, 186] width 774 height 20
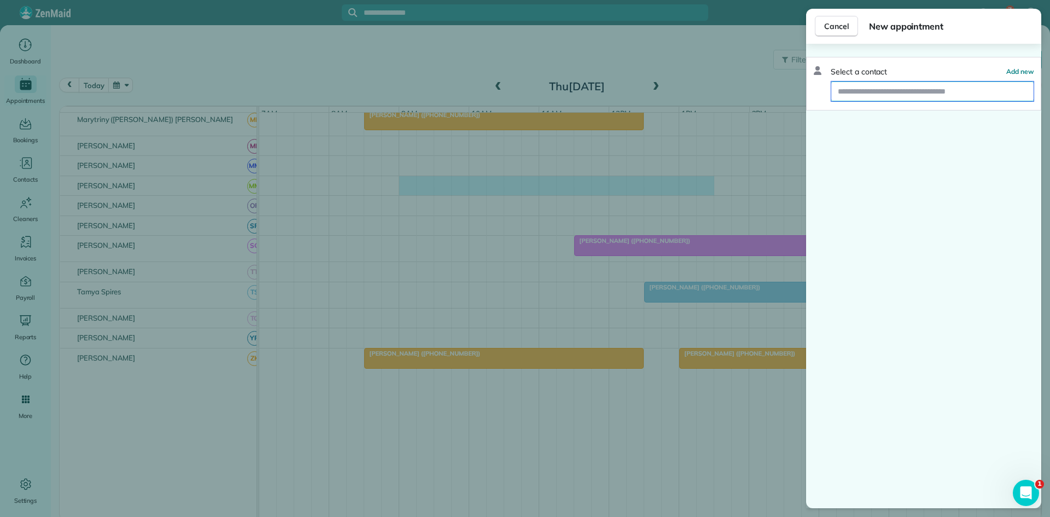
click at [892, 87] on input "text" at bounding box center [933, 92] width 202 height 20
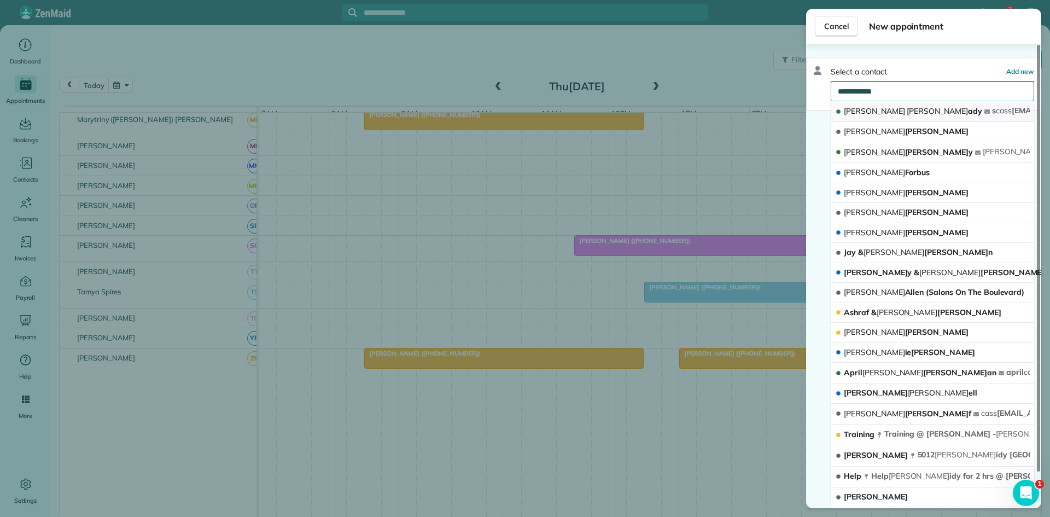
type input "**********"
click at [868, 115] on span "[PERSON_NAME]" at bounding box center [874, 111] width 61 height 10
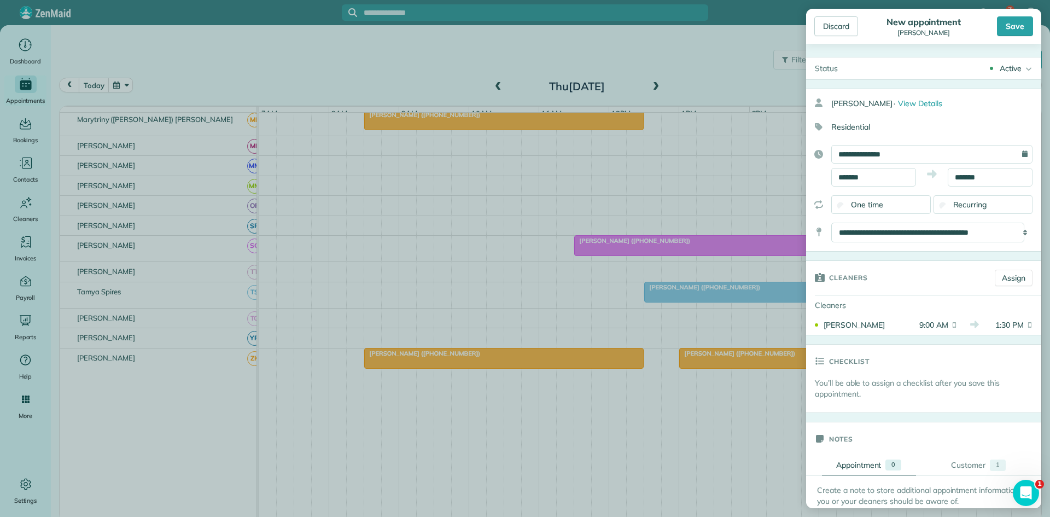
click at [1008, 37] on div "Discard New appointment [PERSON_NAME] Save" at bounding box center [923, 26] width 235 height 35
click at [1009, 31] on div "Save" at bounding box center [1015, 26] width 36 height 20
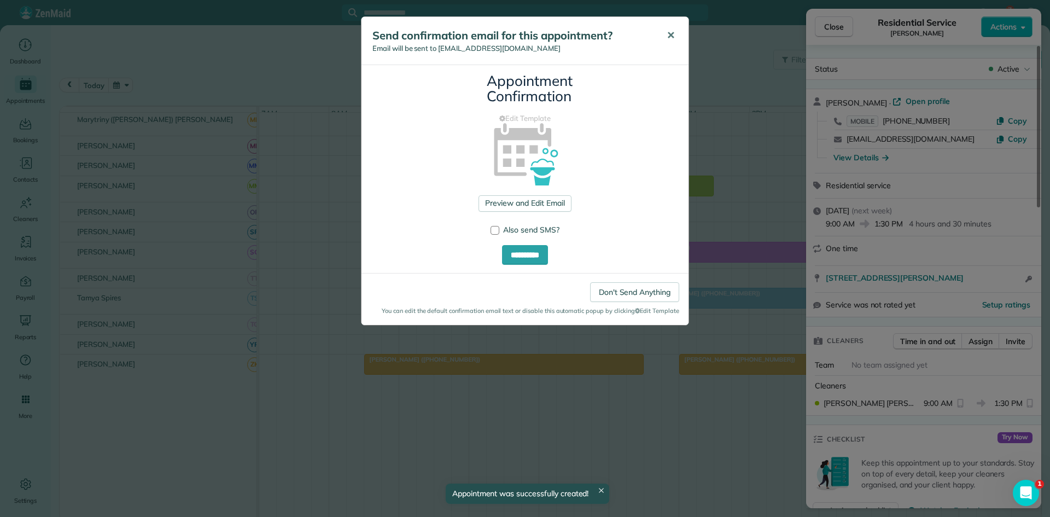
click at [671, 37] on span "✕" at bounding box center [671, 35] width 8 height 13
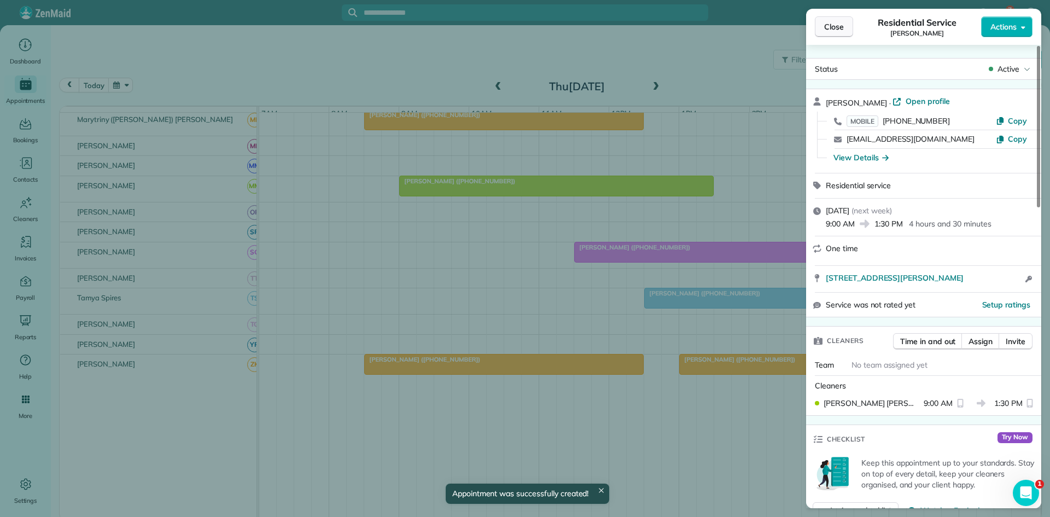
click at [841, 31] on span "Close" at bounding box center [834, 26] width 20 height 11
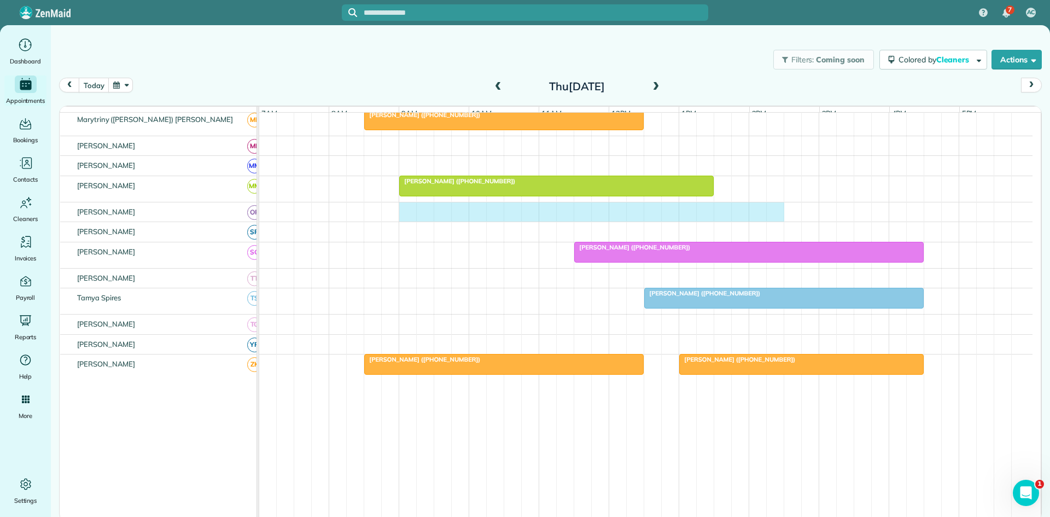
drag, startPoint x: 409, startPoint y: 220, endPoint x: 771, endPoint y: 220, distance: 362.7
click at [780, 220] on div at bounding box center [646, 212] width 774 height 20
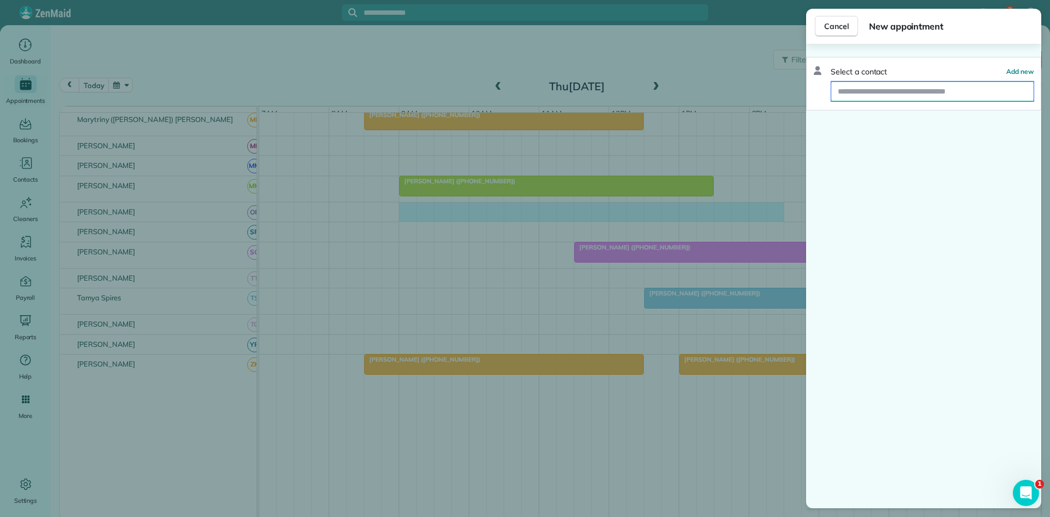
click at [926, 91] on input "text" at bounding box center [933, 92] width 202 height 20
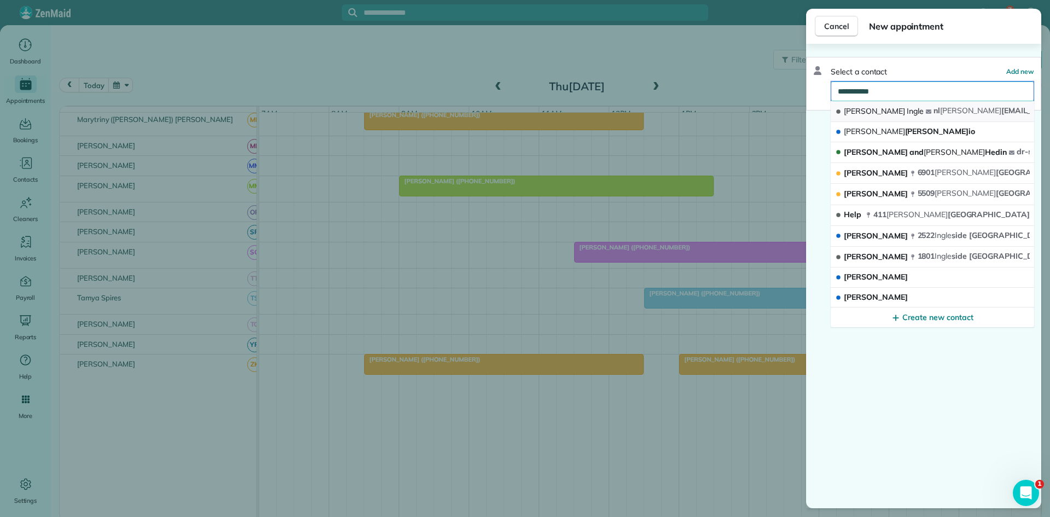
type input "**********"
click at [925, 104] on button "[PERSON_NAME][PERSON_NAME]e [EMAIL_ADDRESS][DOMAIN_NAME]" at bounding box center [933, 111] width 204 height 21
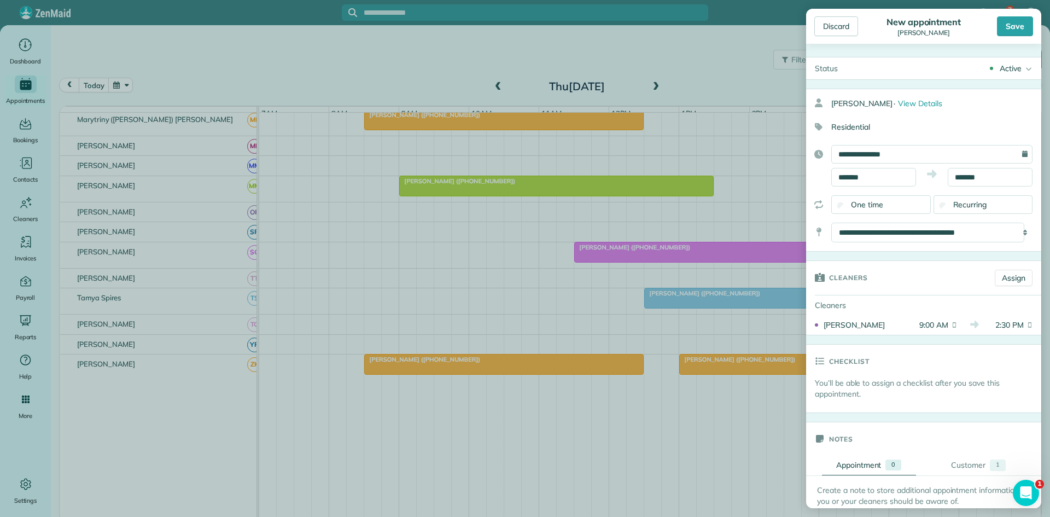
click at [1017, 14] on div "Discard New appointment [PERSON_NAME] Save" at bounding box center [923, 26] width 235 height 35
click at [1015, 23] on div "Save" at bounding box center [1015, 26] width 36 height 20
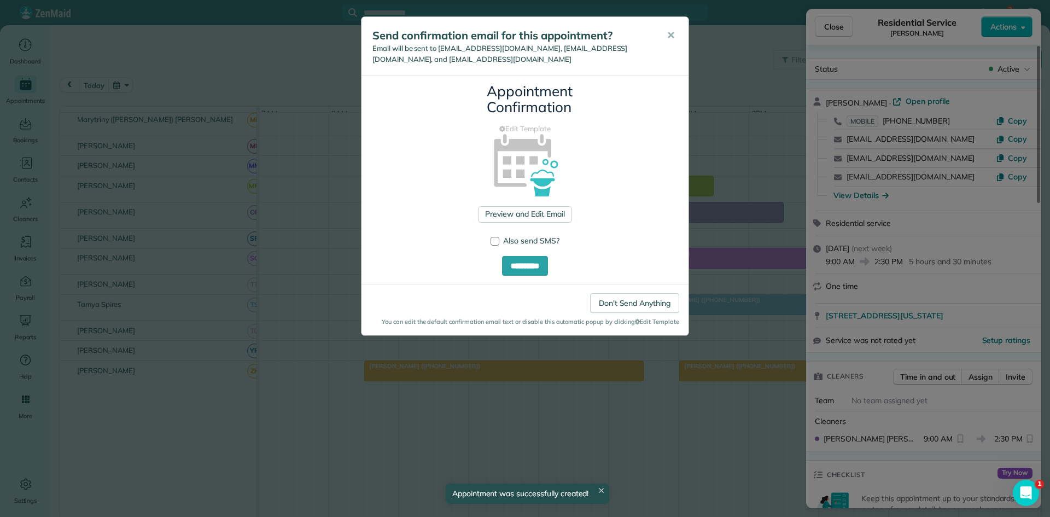
click at [670, 36] on span "✕" at bounding box center [671, 35] width 8 height 13
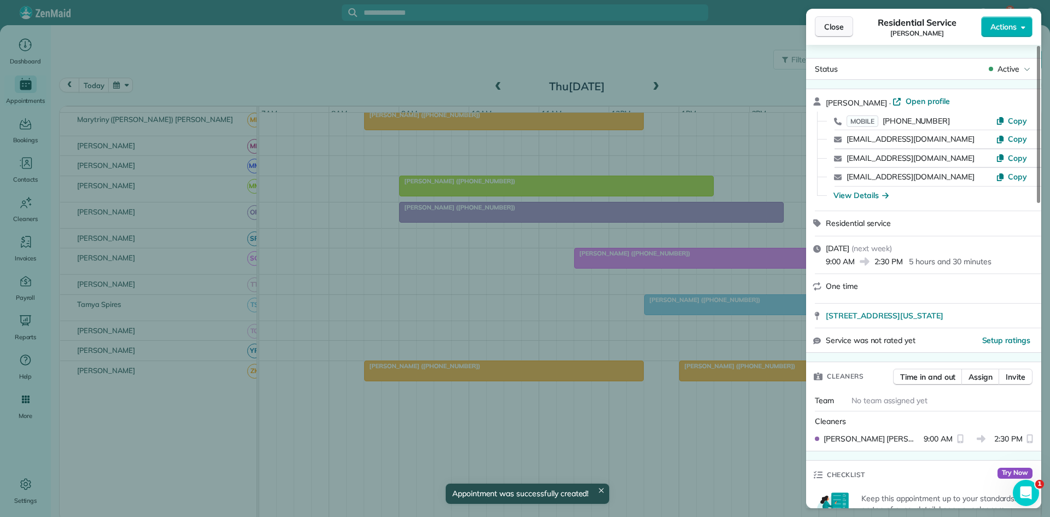
click at [826, 30] on span "Close" at bounding box center [834, 26] width 20 height 11
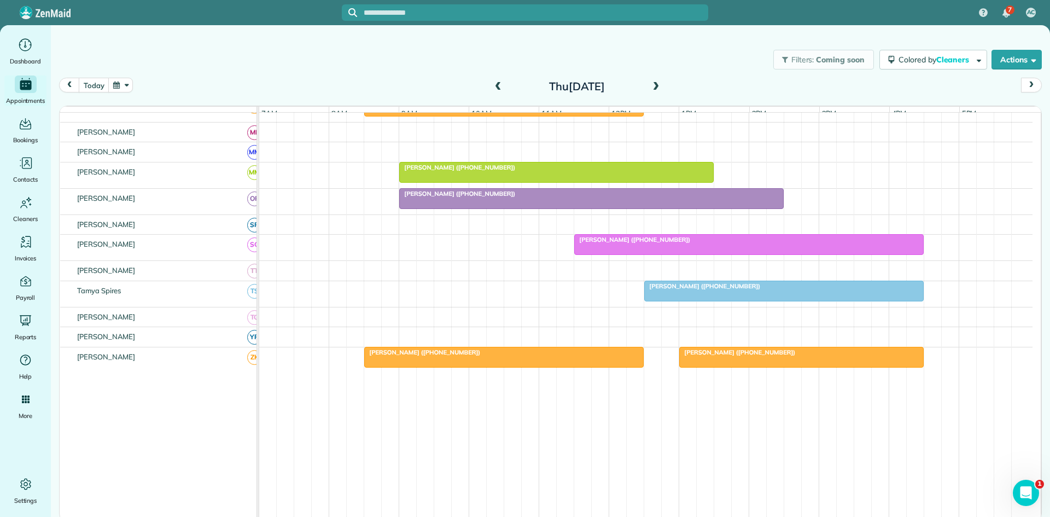
scroll to position [565, 0]
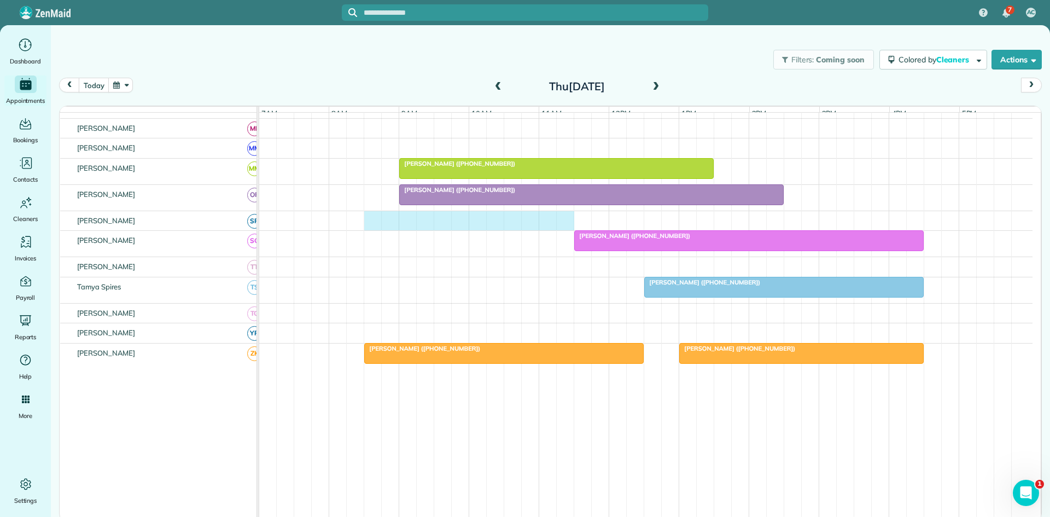
drag, startPoint x: 375, startPoint y: 235, endPoint x: 558, endPoint y: 237, distance: 182.7
click at [562, 231] on div at bounding box center [646, 221] width 774 height 20
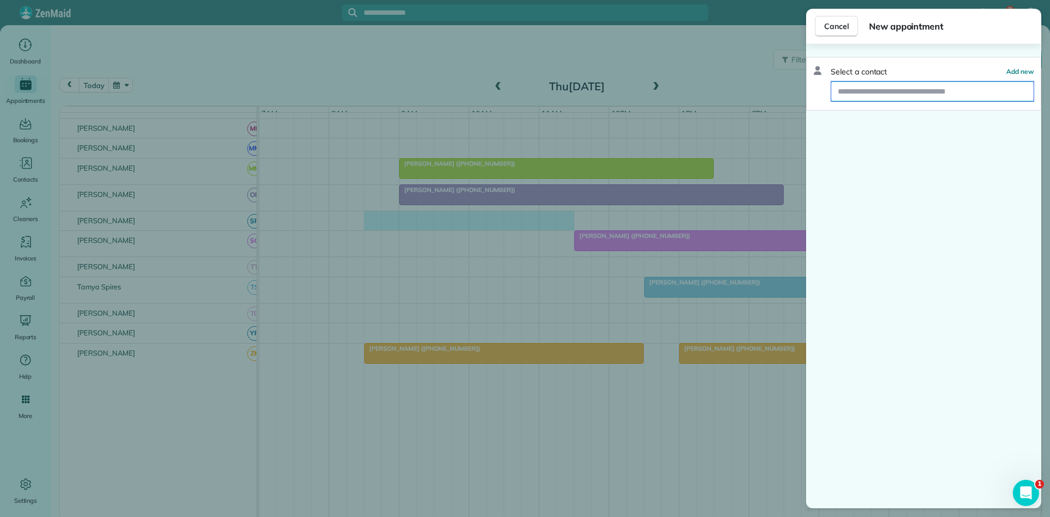
click at [922, 90] on input "text" at bounding box center [933, 92] width 202 height 20
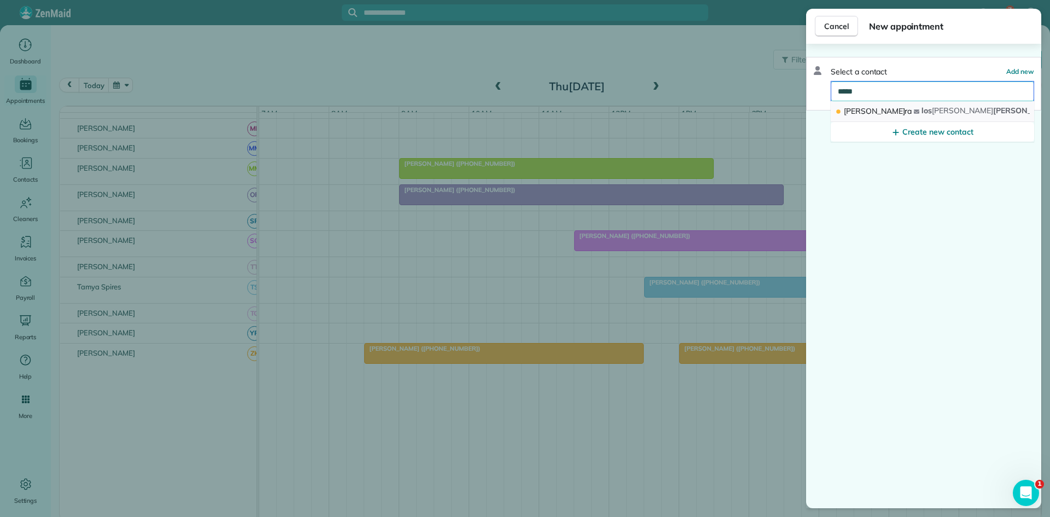
type input "*****"
click at [883, 115] on button "[PERSON_NAME]ra los parra [EMAIL_ADDRESS][DOMAIN_NAME]" at bounding box center [933, 111] width 204 height 21
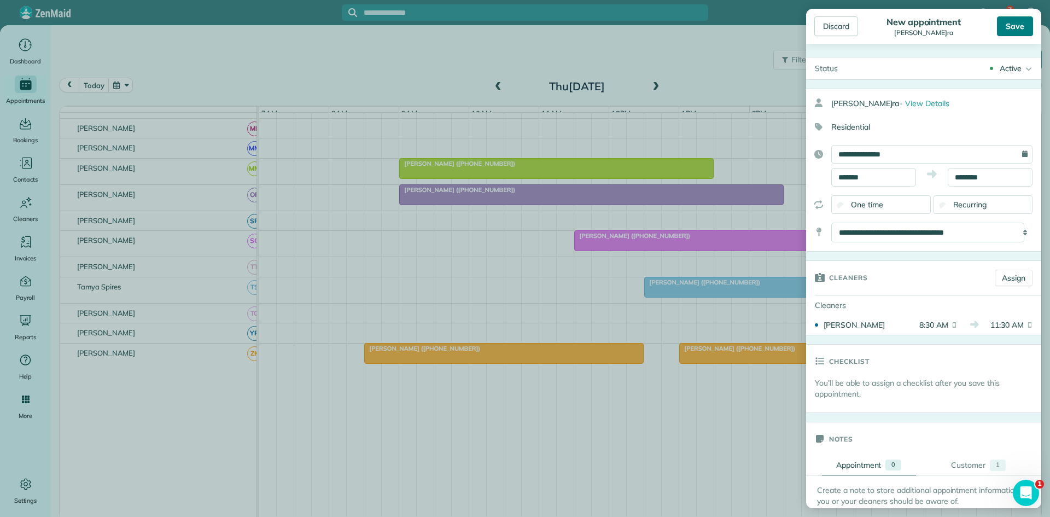
click at [1008, 26] on div "Save" at bounding box center [1015, 26] width 36 height 20
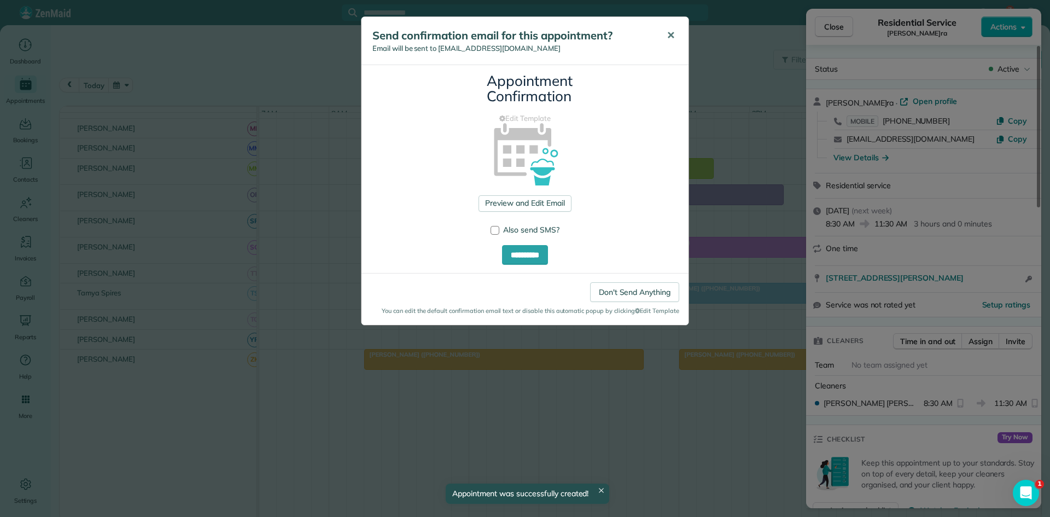
click at [666, 44] on button "✕" at bounding box center [671, 35] width 25 height 26
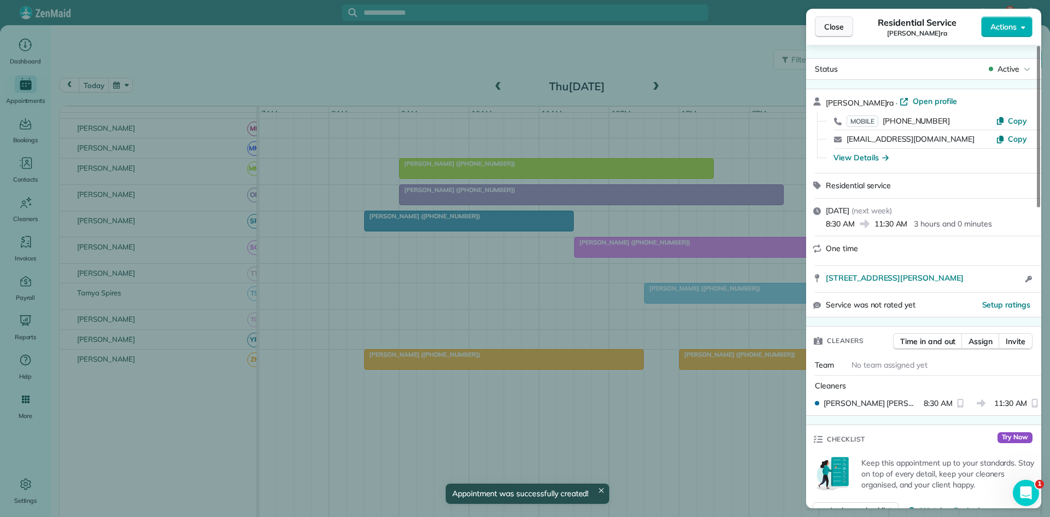
click at [834, 31] on span "Close" at bounding box center [834, 26] width 20 height 11
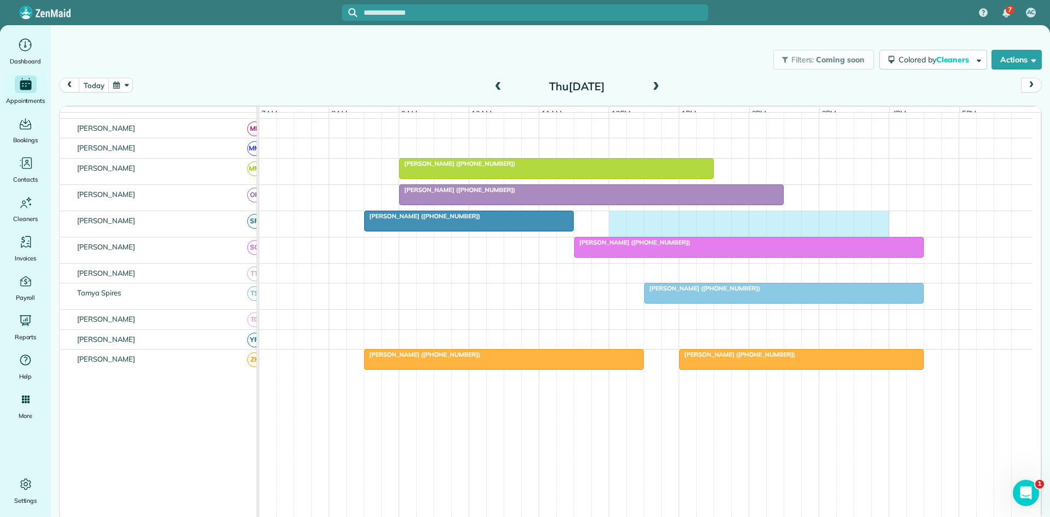
drag, startPoint x: 613, startPoint y: 226, endPoint x: 872, endPoint y: 220, distance: 258.8
click at [874, 220] on div "[PERSON_NAME] ([PHONE_NUMBER])" at bounding box center [646, 224] width 774 height 26
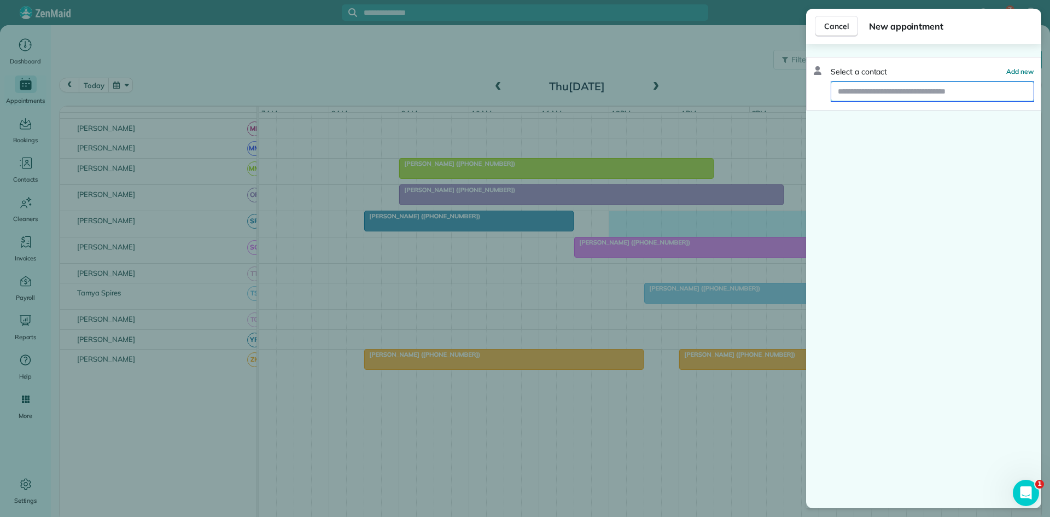
click at [954, 96] on input "text" at bounding box center [933, 92] width 202 height 20
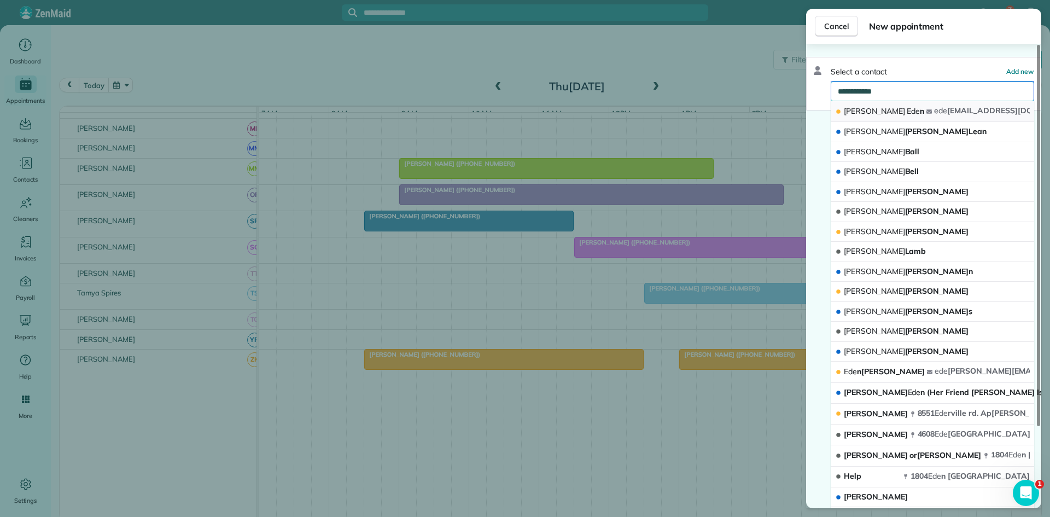
type input "**********"
click at [930, 109] on button "[PERSON_NAME] n ede [EMAIL_ADDRESS][DOMAIN_NAME]" at bounding box center [933, 111] width 204 height 21
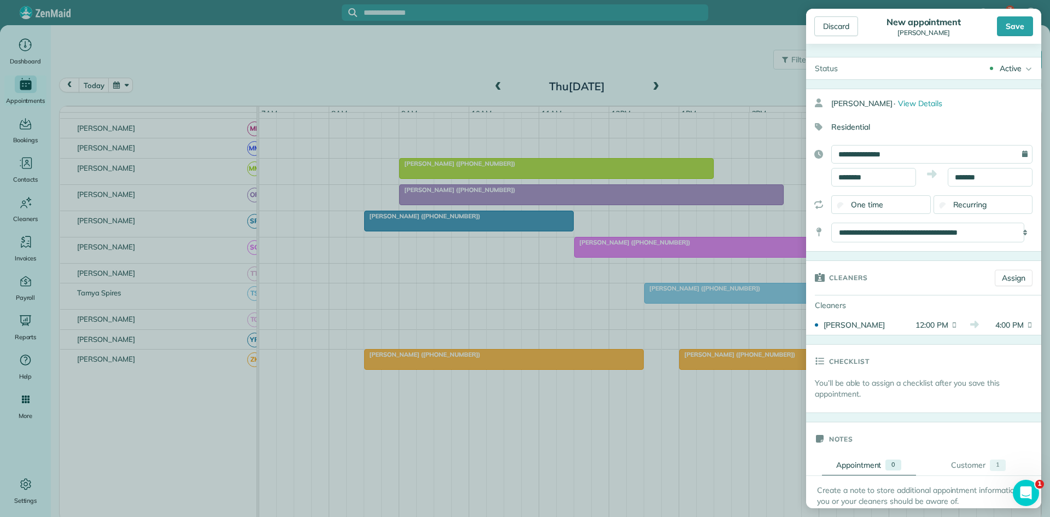
click at [1015, 11] on div "Discard New appointment [PERSON_NAME] Save" at bounding box center [923, 26] width 235 height 35
click at [1013, 19] on div "Save" at bounding box center [1015, 26] width 36 height 20
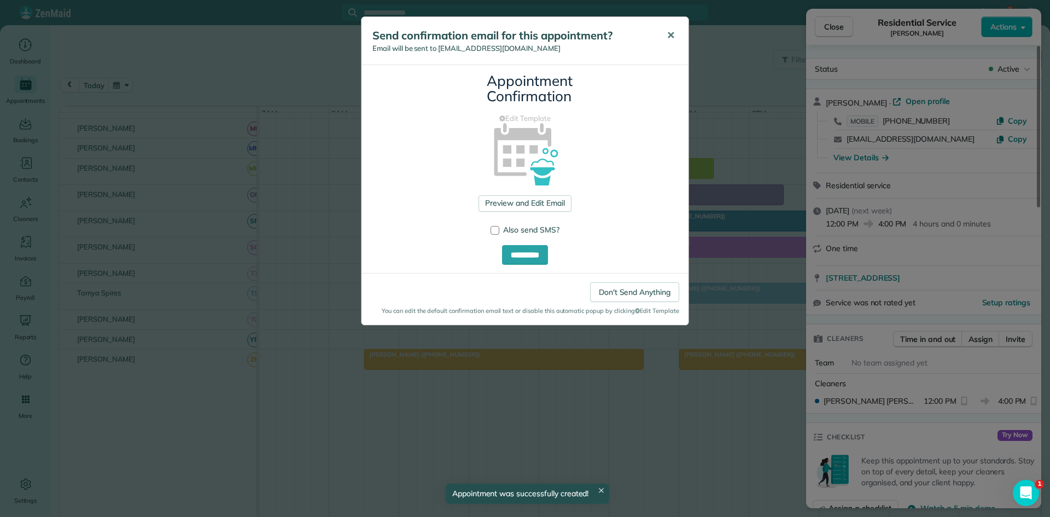
click at [662, 40] on button "✕" at bounding box center [671, 35] width 25 height 26
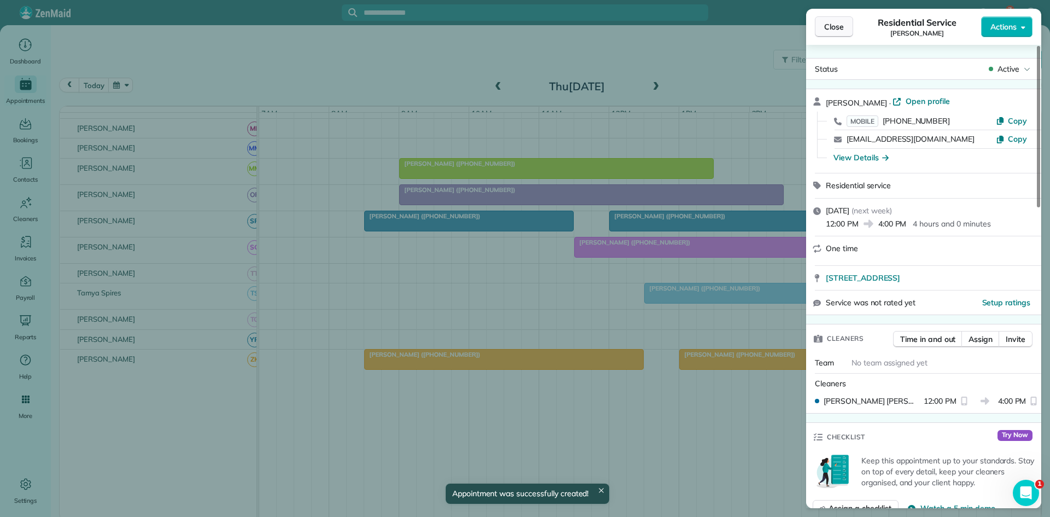
click at [827, 25] on span "Close" at bounding box center [834, 26] width 20 height 11
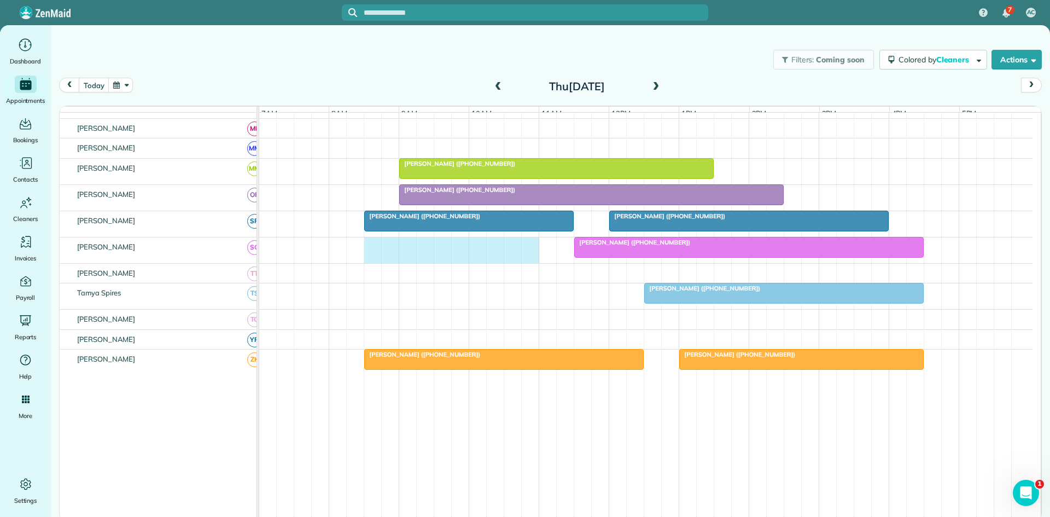
drag, startPoint x: 376, startPoint y: 261, endPoint x: 538, endPoint y: 264, distance: 162.5
click at [538, 263] on div "[PERSON_NAME] ([PHONE_NUMBER])" at bounding box center [646, 250] width 774 height 26
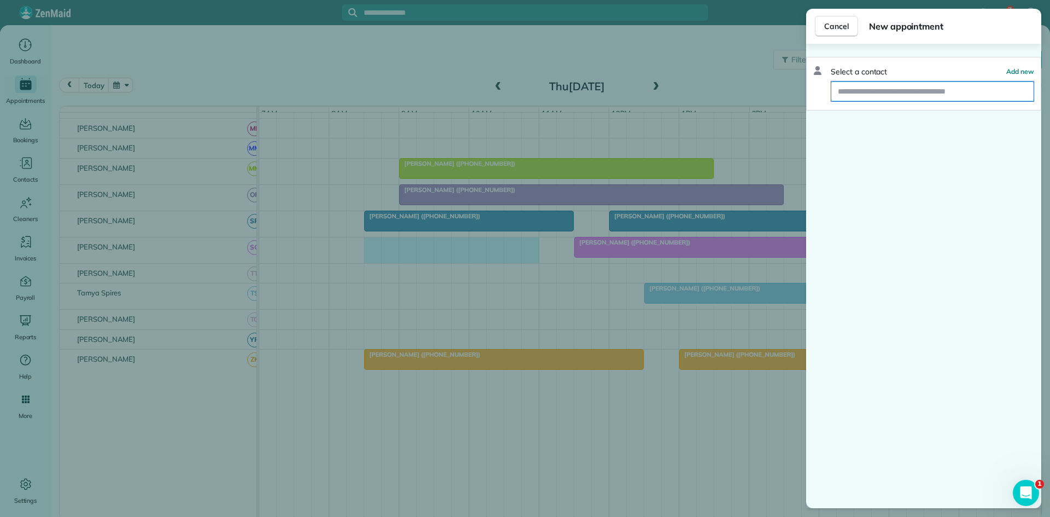
click at [911, 92] on input "text" at bounding box center [933, 92] width 202 height 20
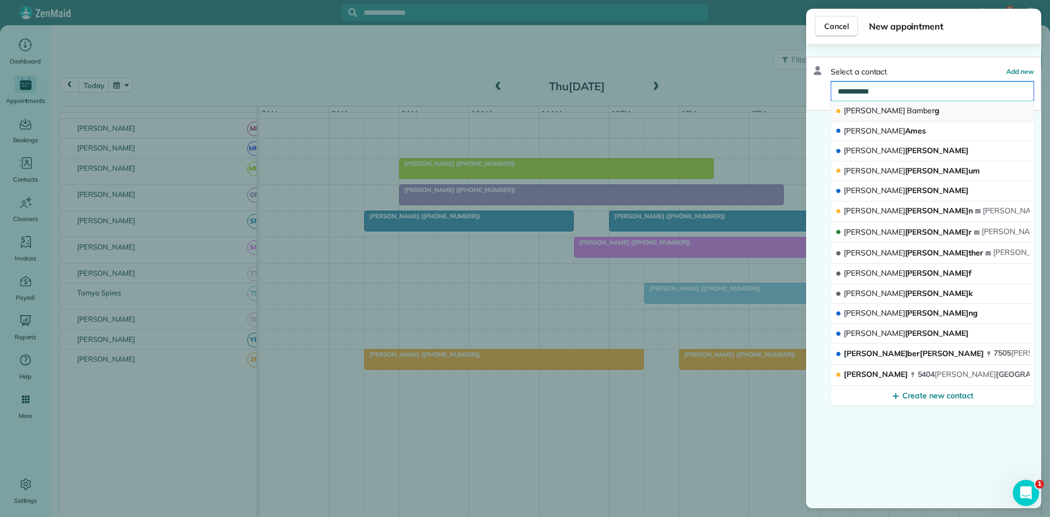
type input "**********"
click at [898, 104] on button "[PERSON_NAME] g" at bounding box center [933, 111] width 204 height 20
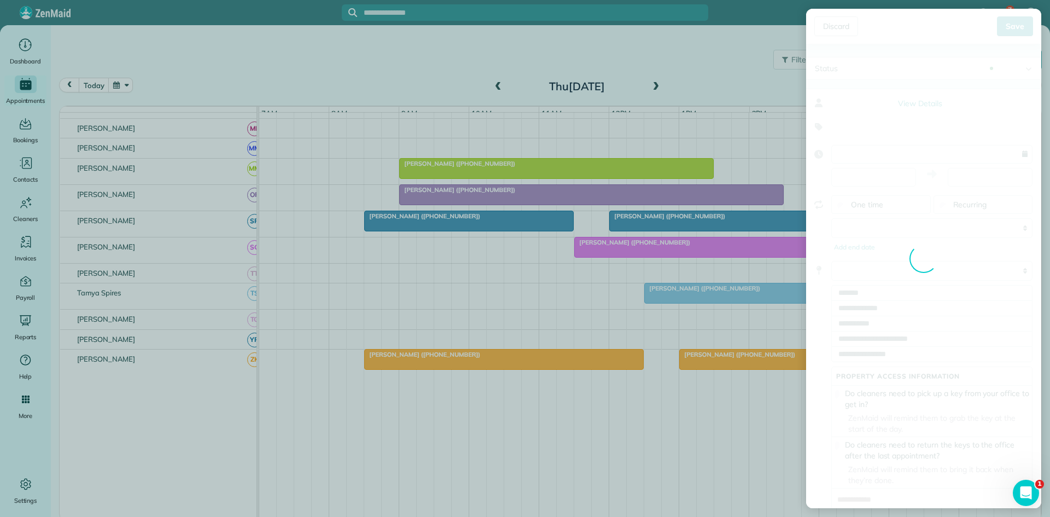
type input "**********"
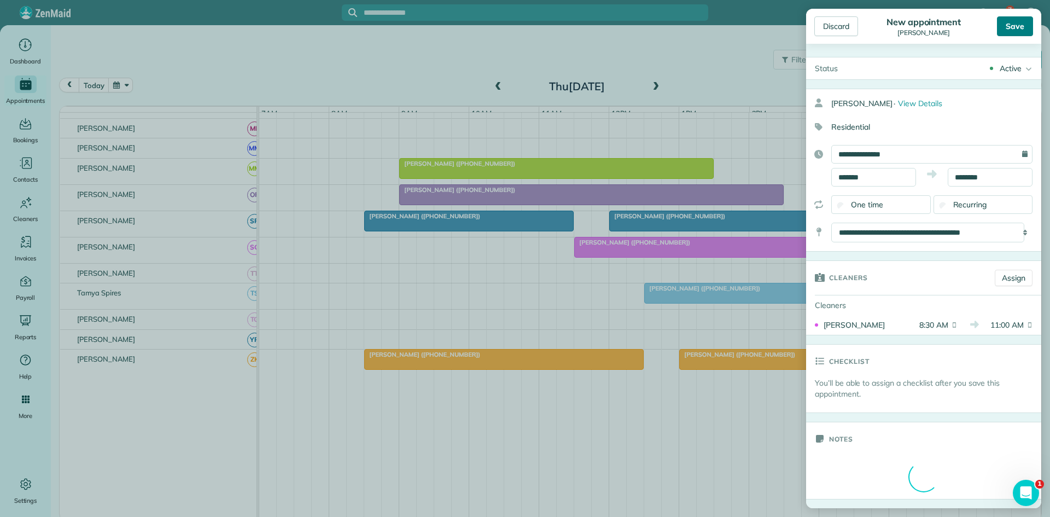
click at [1012, 30] on div "Save" at bounding box center [1015, 26] width 36 height 20
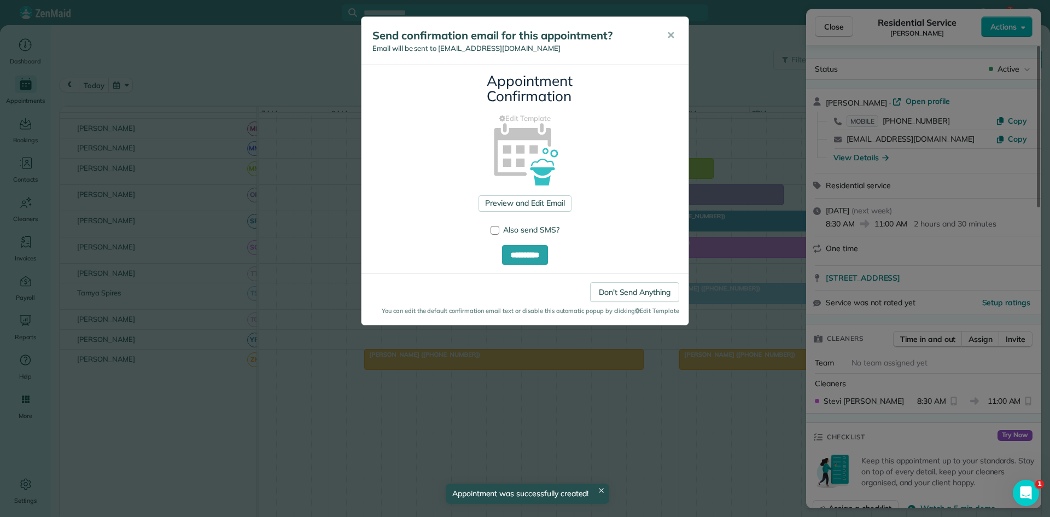
drag, startPoint x: 666, startPoint y: 43, endPoint x: 684, endPoint y: 42, distance: 17.6
click at [666, 42] on button "✕" at bounding box center [671, 35] width 25 height 26
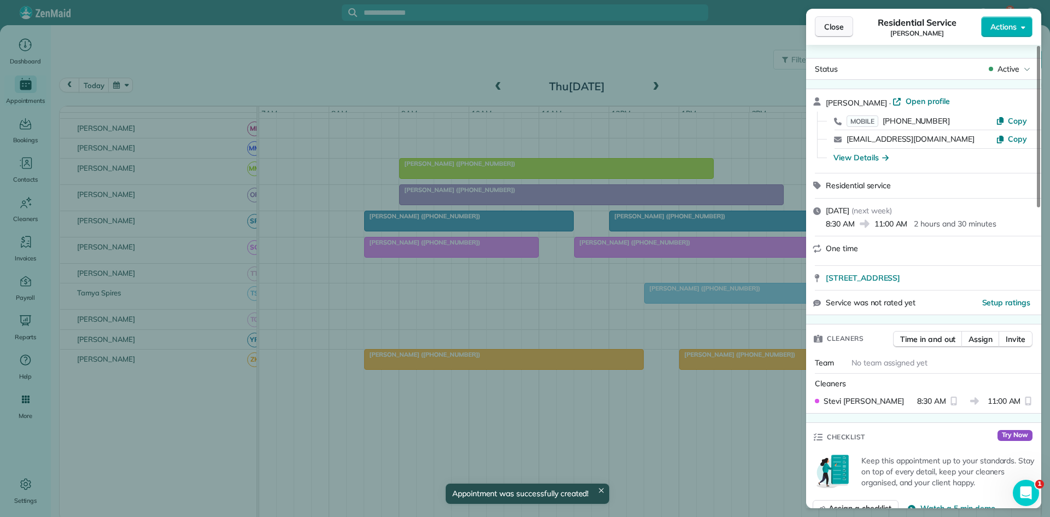
click at [833, 32] on button "Close" at bounding box center [834, 26] width 38 height 21
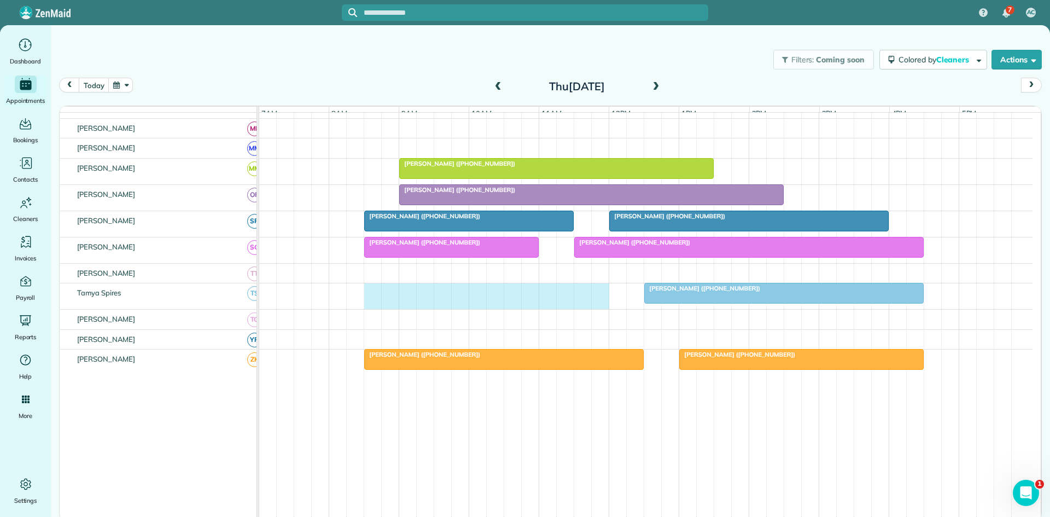
drag, startPoint x: 376, startPoint y: 304, endPoint x: 602, endPoint y: 291, distance: 226.3
click at [602, 291] on td "[PERSON_NAME] ([PHONE_NUMBER])" at bounding box center [646, 296] width 774 height 26
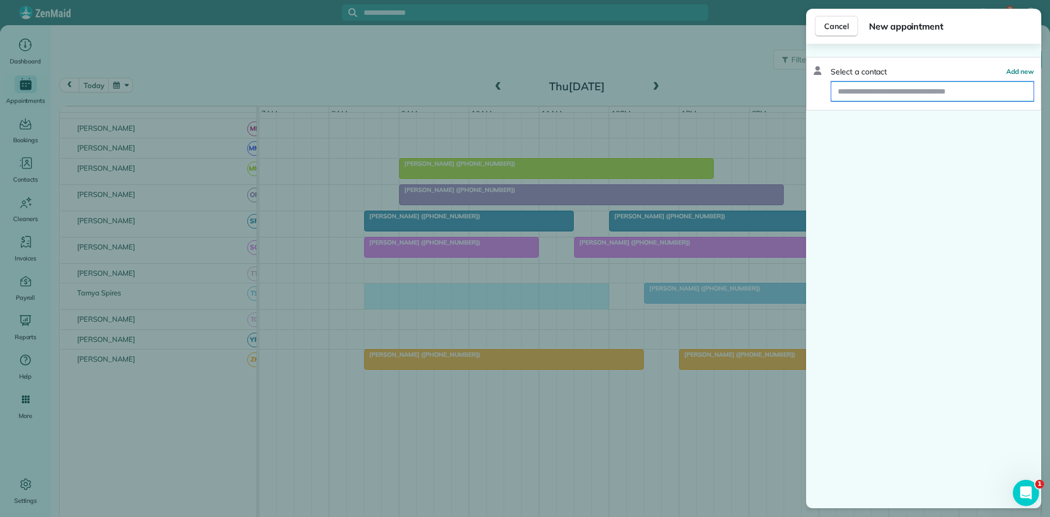
click at [954, 98] on input "text" at bounding box center [933, 92] width 202 height 20
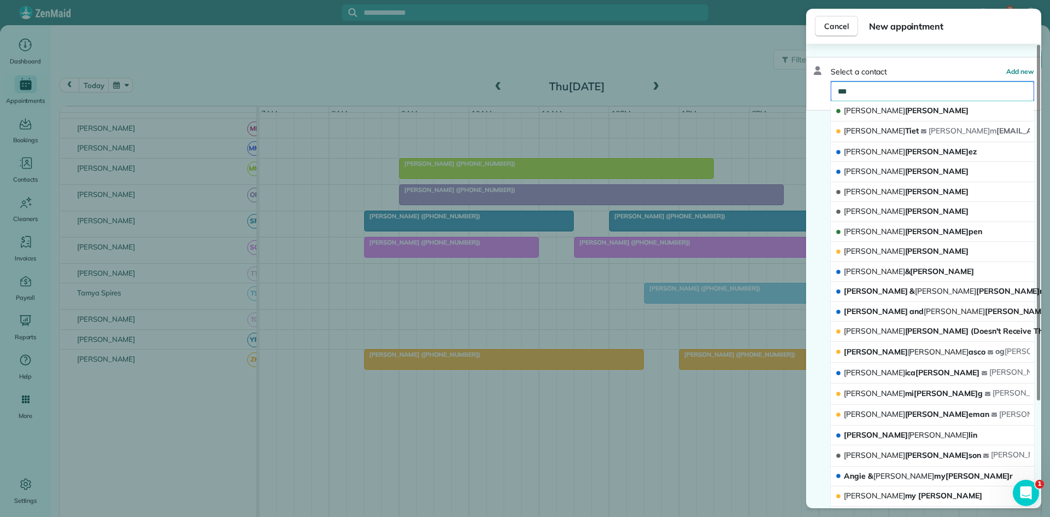
type input "***"
click at [885, 104] on button "[PERSON_NAME]" at bounding box center [933, 111] width 204 height 20
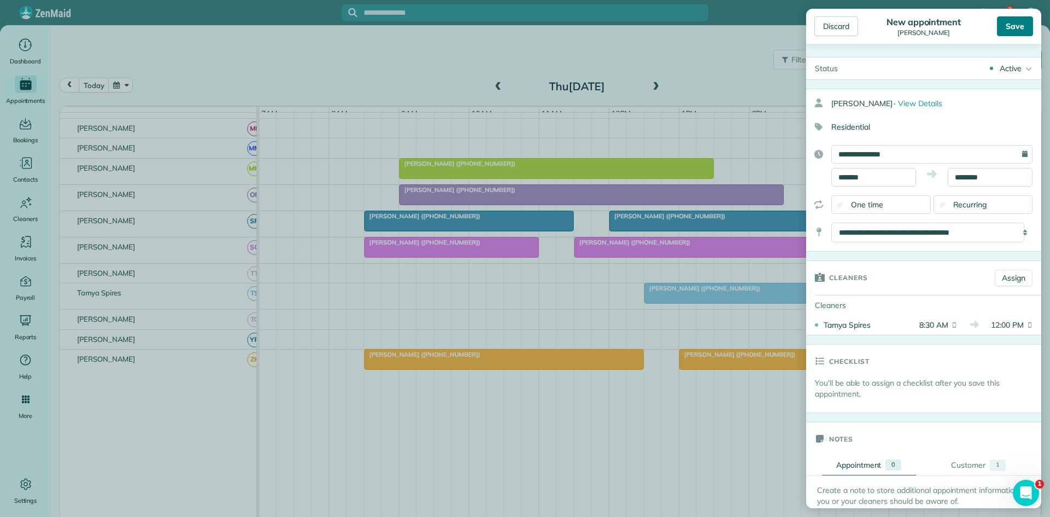
click at [1020, 26] on div "Save" at bounding box center [1015, 26] width 36 height 20
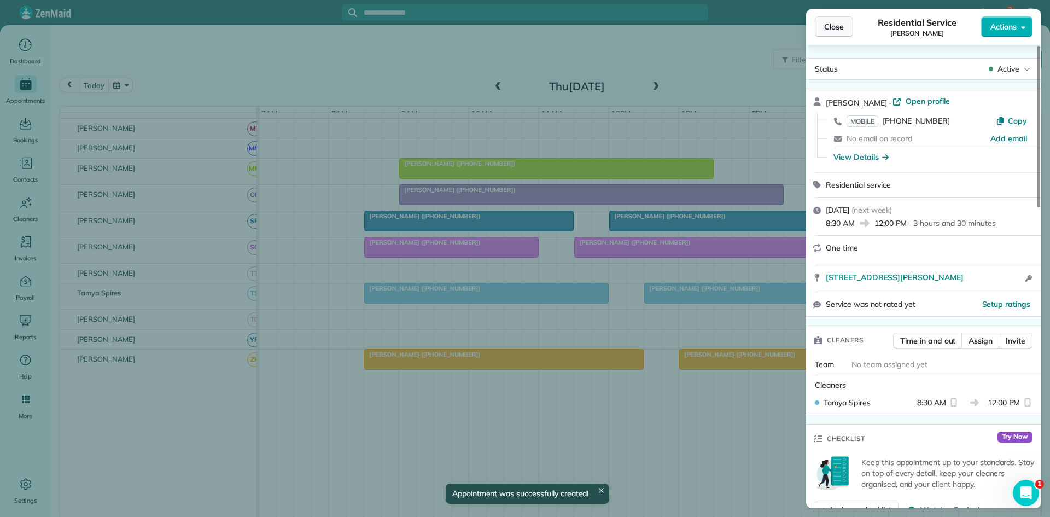
click at [830, 32] on button "Close" at bounding box center [834, 26] width 38 height 21
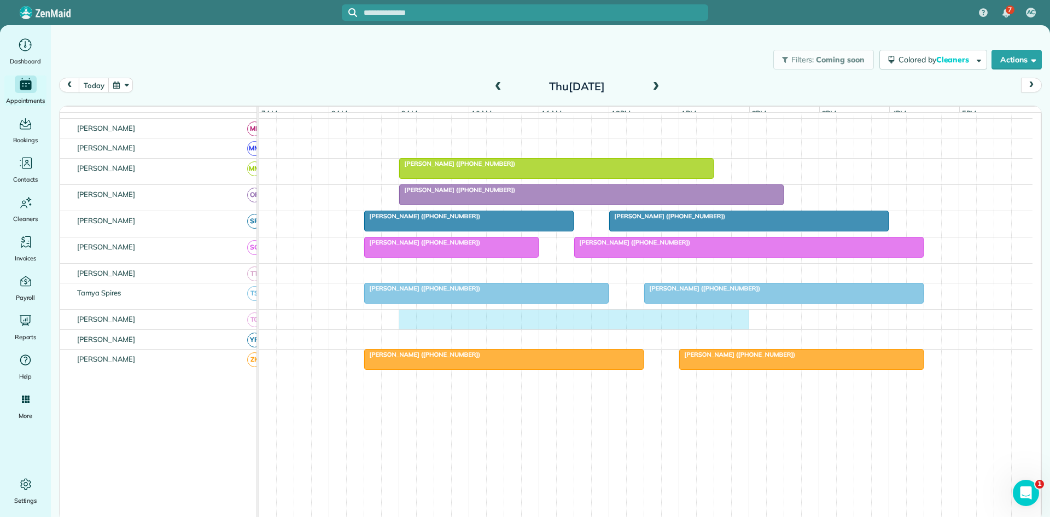
drag, startPoint x: 404, startPoint y: 330, endPoint x: 741, endPoint y: 326, distance: 337.1
click at [741, 326] on div at bounding box center [646, 320] width 774 height 20
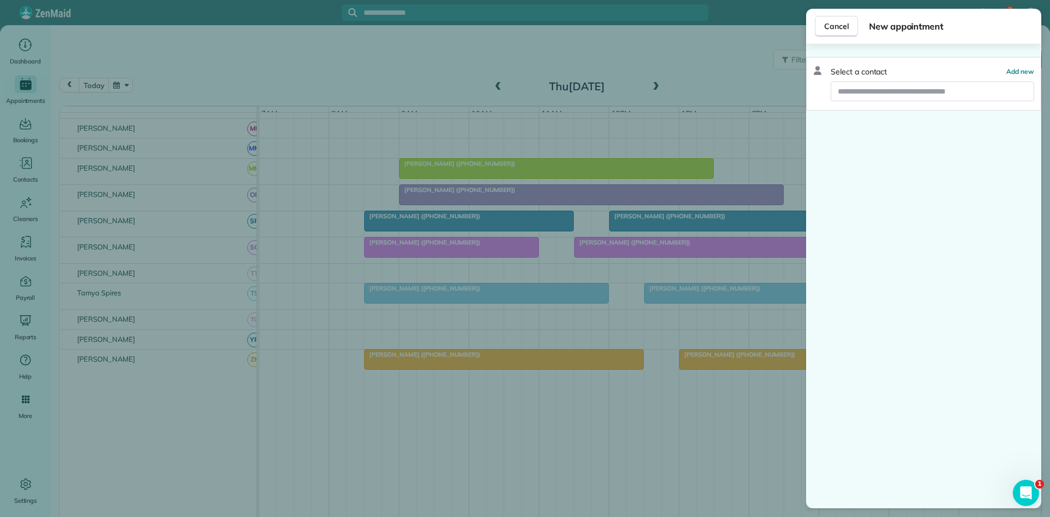
click at [927, 103] on div "Select a contact Add new" at bounding box center [923, 84] width 235 height 54
click at [938, 94] on input "text" at bounding box center [933, 92] width 202 height 20
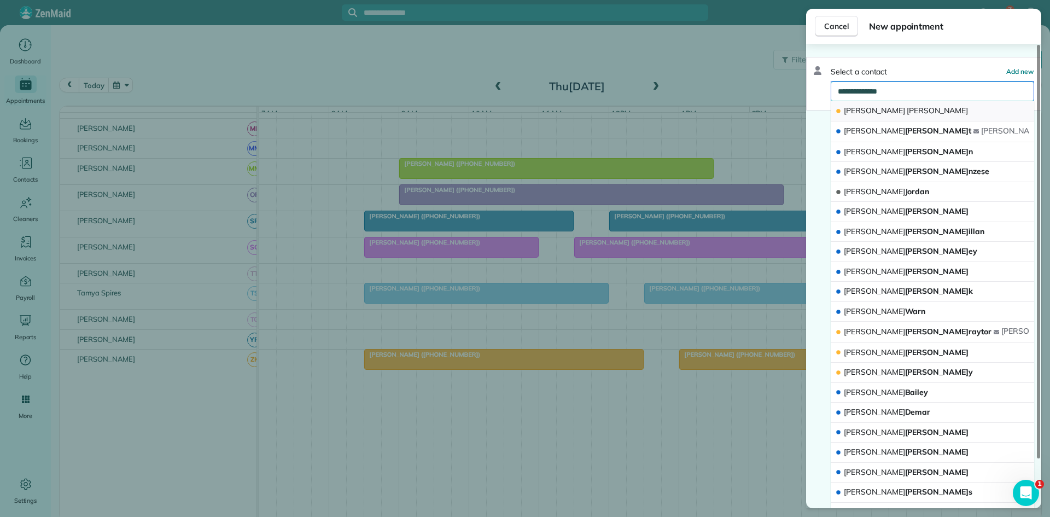
type input "**********"
click at [931, 115] on button "[PERSON_NAME]" at bounding box center [933, 111] width 204 height 20
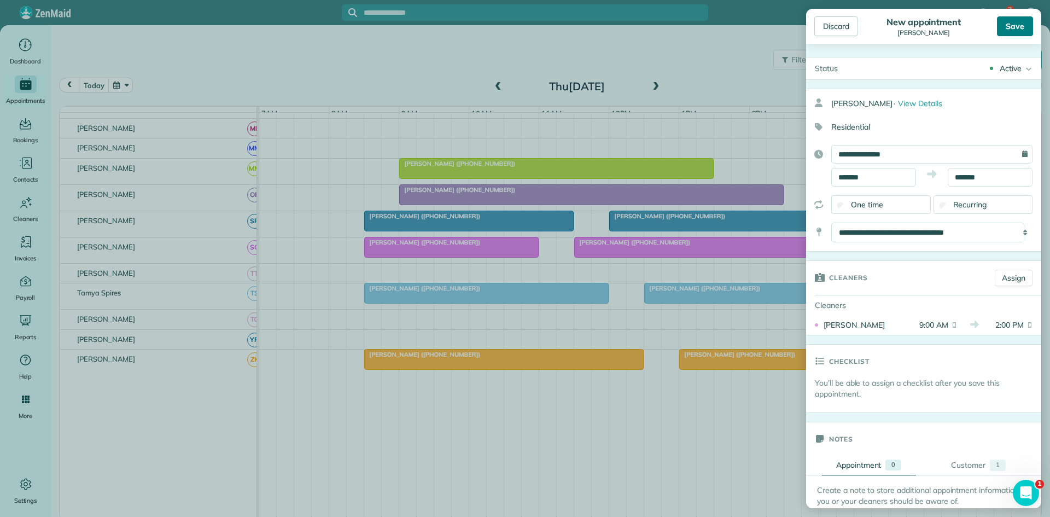
click at [1020, 30] on div "Save" at bounding box center [1015, 26] width 36 height 20
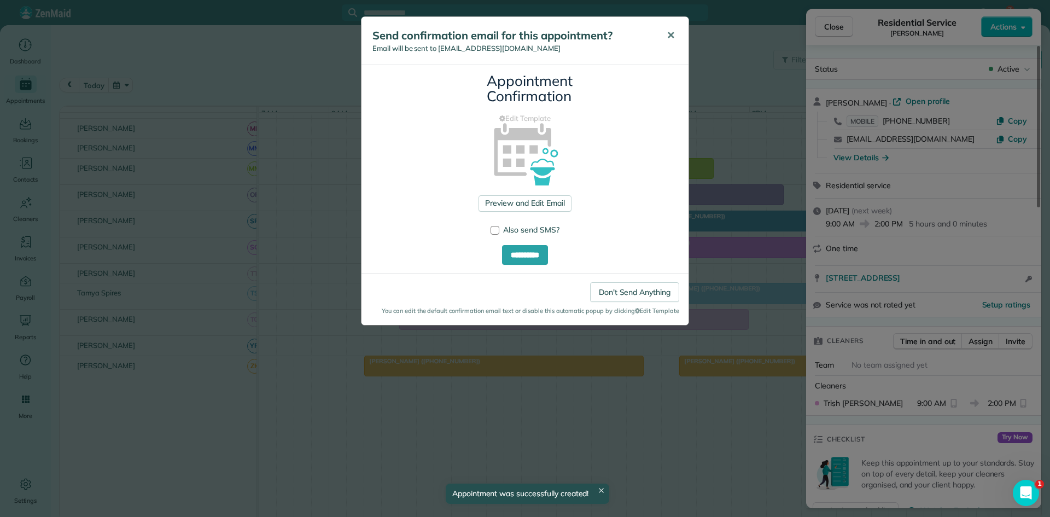
click at [677, 38] on button "✕" at bounding box center [671, 35] width 25 height 26
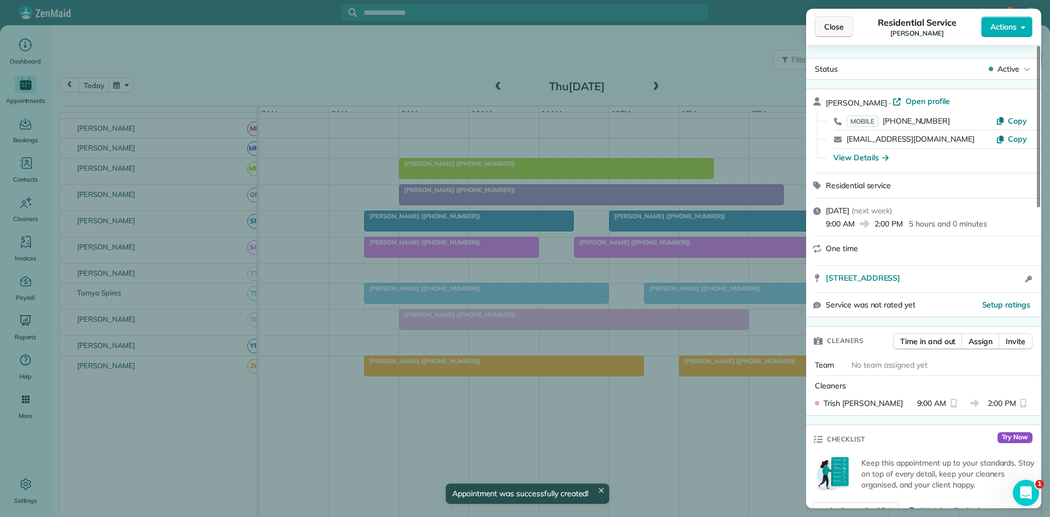
click at [847, 28] on button "Close" at bounding box center [834, 26] width 38 height 21
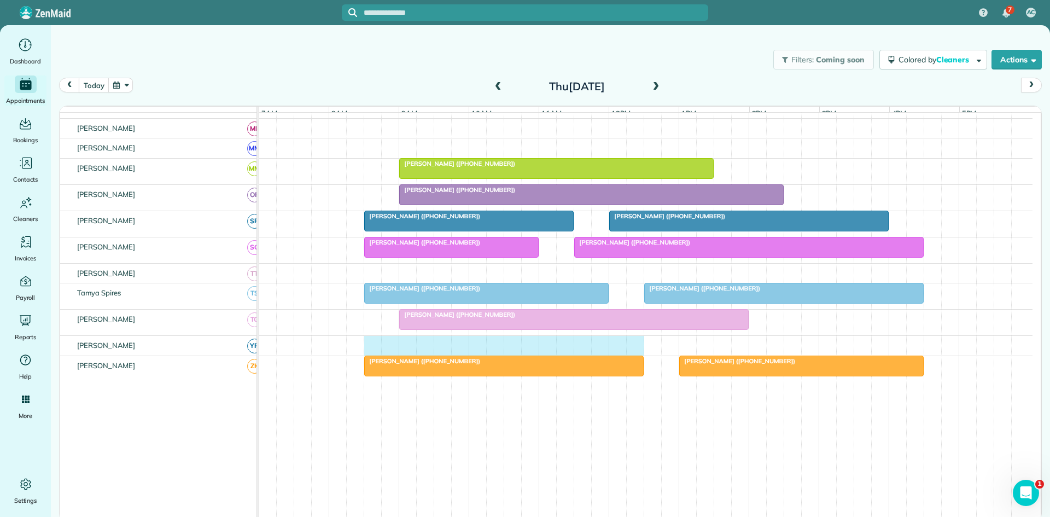
drag, startPoint x: 371, startPoint y: 351, endPoint x: 635, endPoint y: 347, distance: 263.7
click at [635, 347] on div at bounding box center [646, 346] width 774 height 20
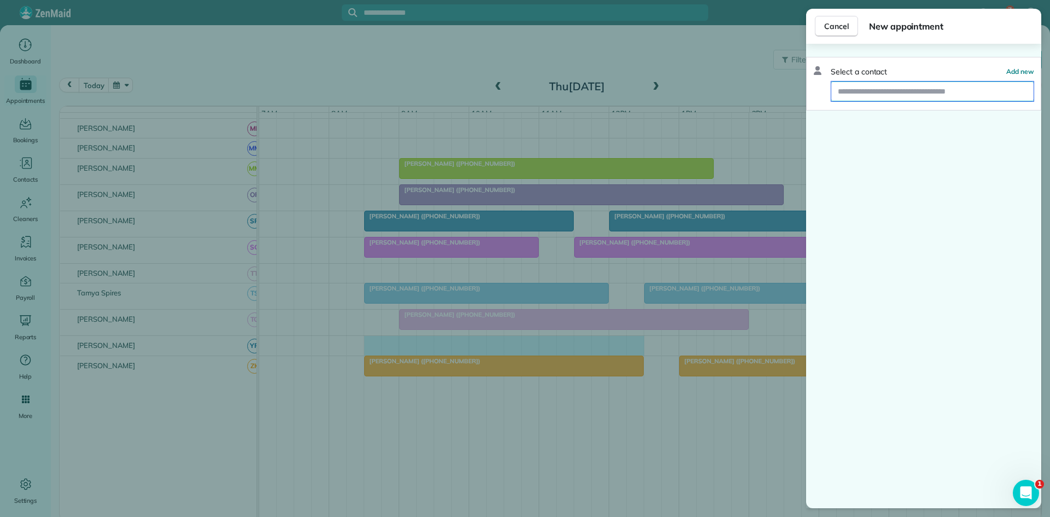
click at [973, 90] on input "text" at bounding box center [933, 92] width 202 height 20
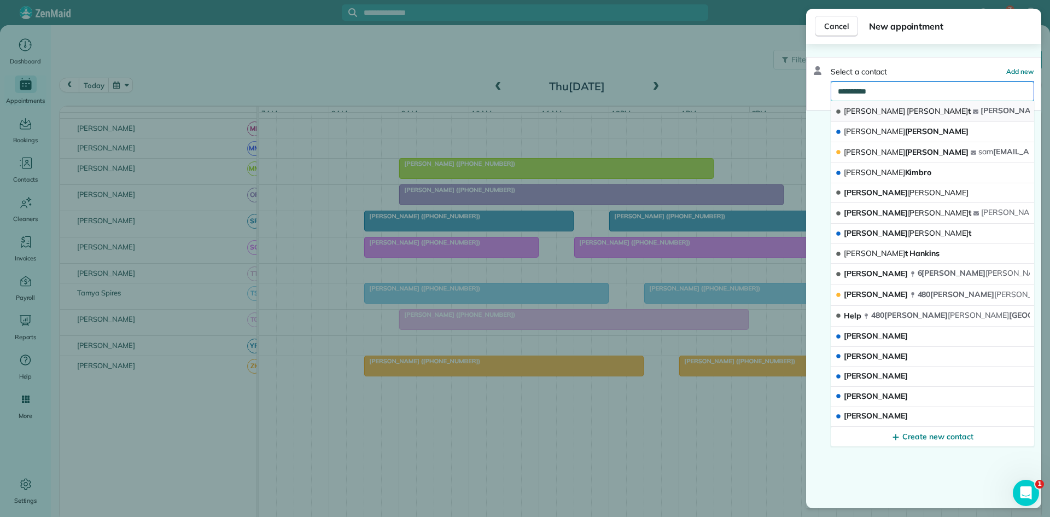
type input "**********"
click at [860, 112] on span "[PERSON_NAME] t" at bounding box center [907, 111] width 127 height 10
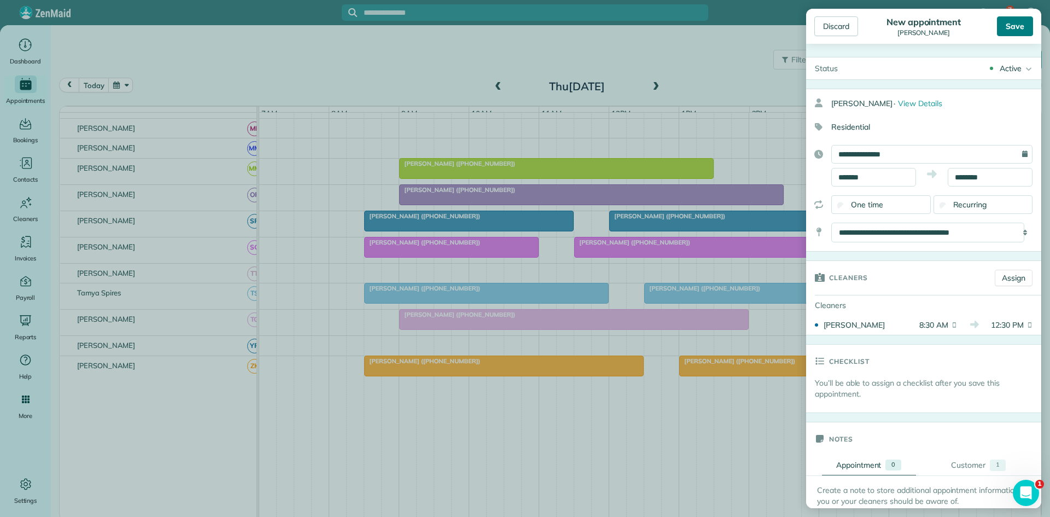
click at [1006, 22] on div "Save" at bounding box center [1015, 26] width 36 height 20
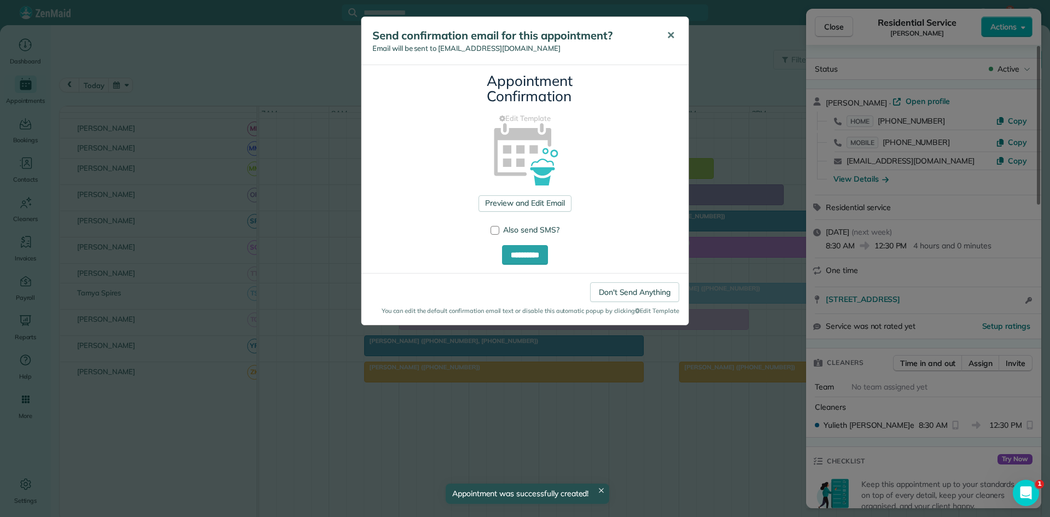
click at [666, 30] on button "✕" at bounding box center [671, 35] width 25 height 26
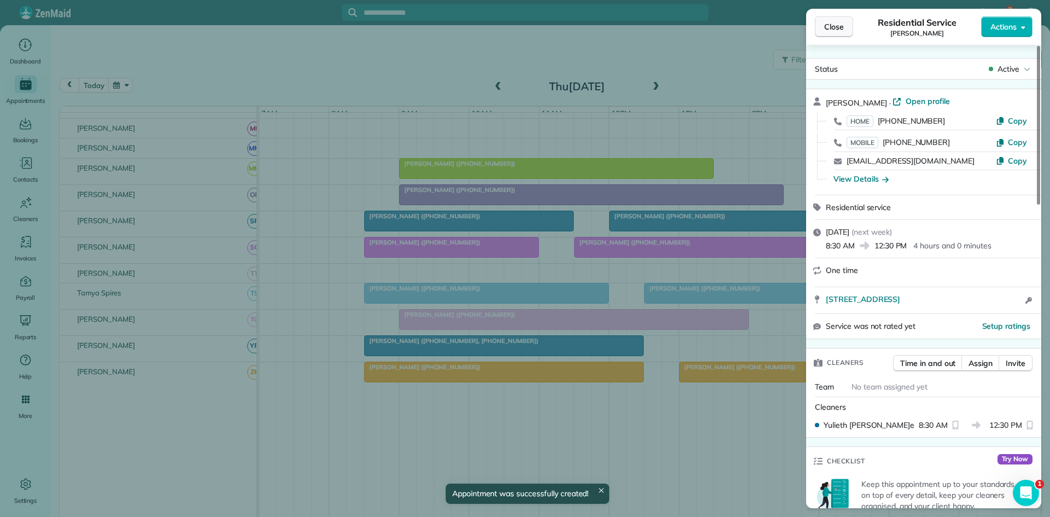
click at [838, 30] on span "Close" at bounding box center [834, 26] width 20 height 11
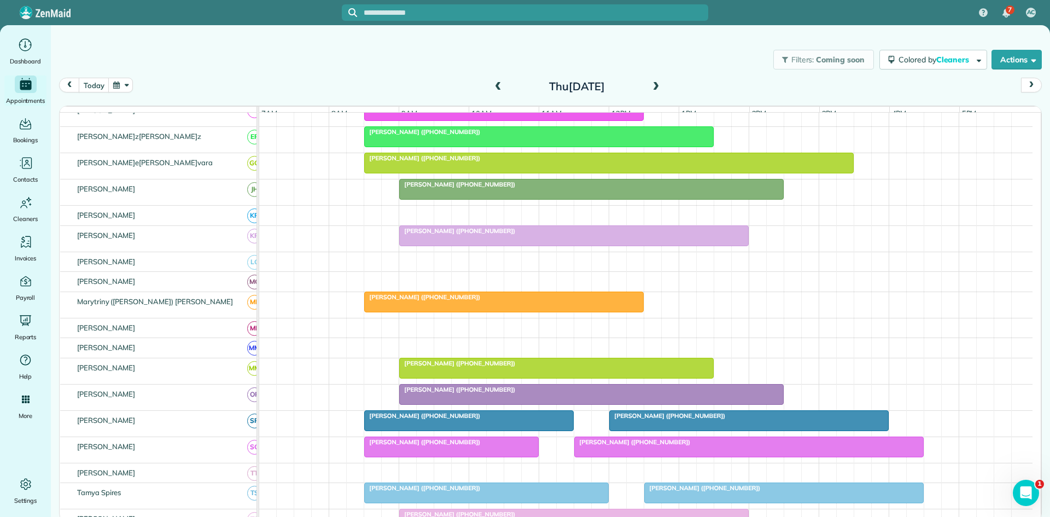
scroll to position [547, 0]
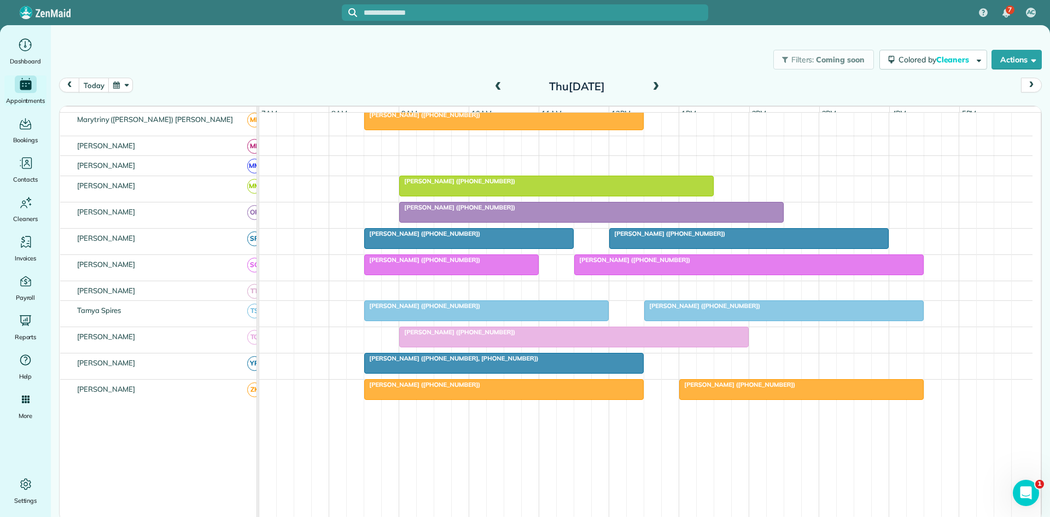
click at [660, 88] on span at bounding box center [656, 87] width 12 height 10
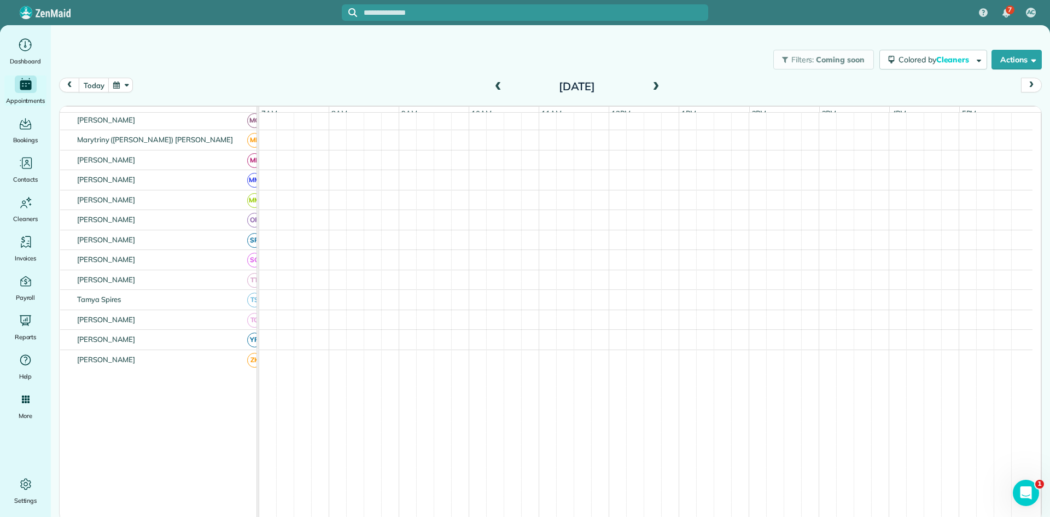
scroll to position [445, 0]
click at [660, 88] on span at bounding box center [656, 87] width 12 height 10
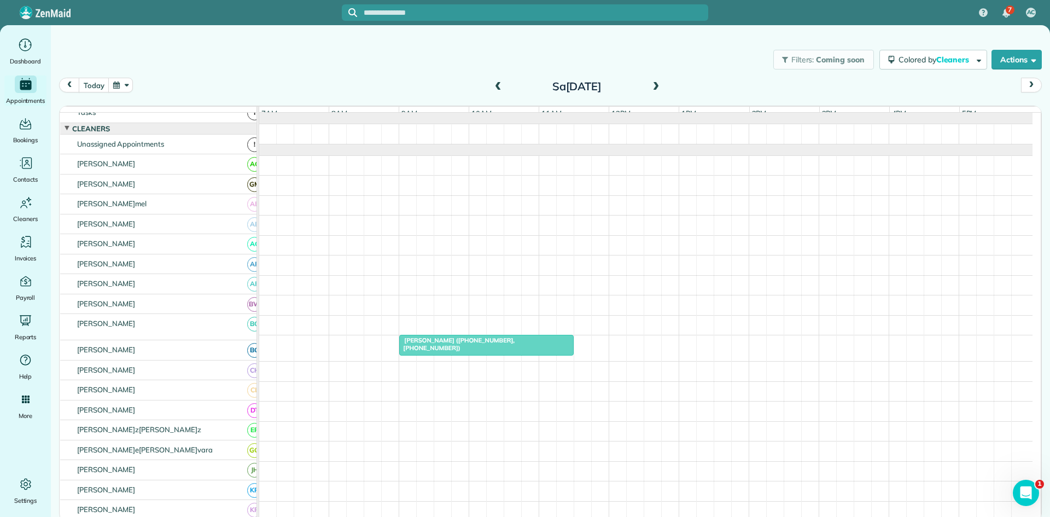
scroll to position [0, 0]
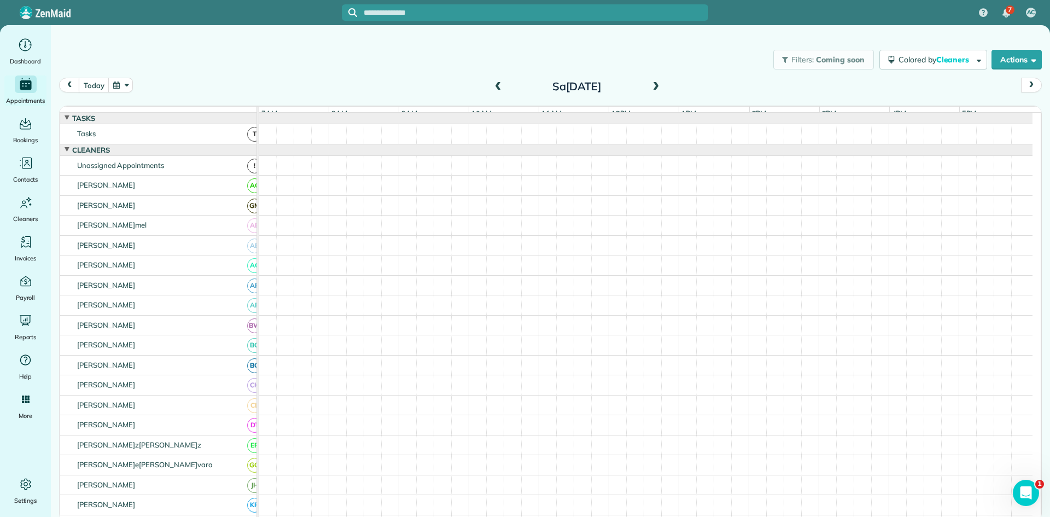
click at [496, 86] on span at bounding box center [498, 87] width 12 height 10
click at [495, 86] on span at bounding box center [498, 87] width 12 height 10
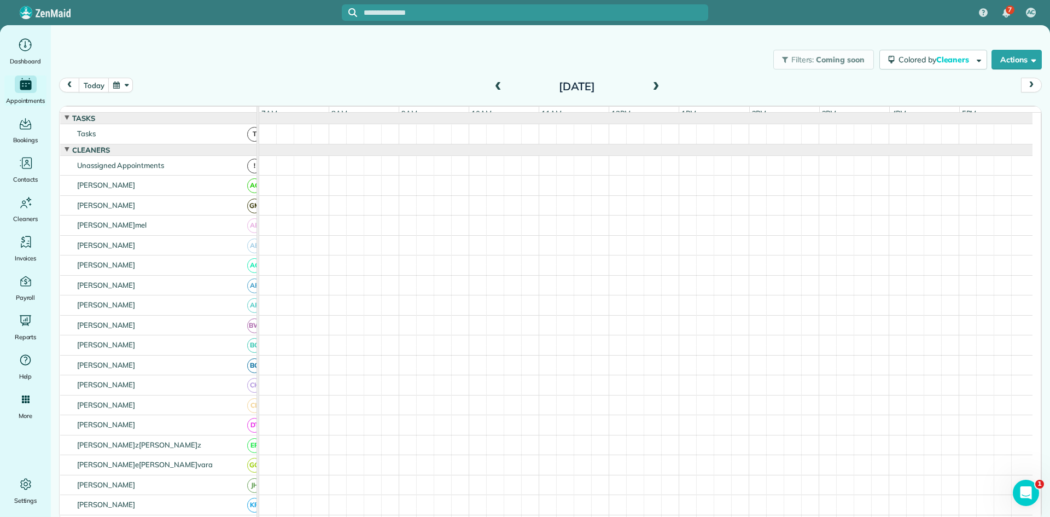
click at [495, 86] on span at bounding box center [498, 87] width 12 height 10
click at [657, 89] on span at bounding box center [656, 87] width 12 height 10
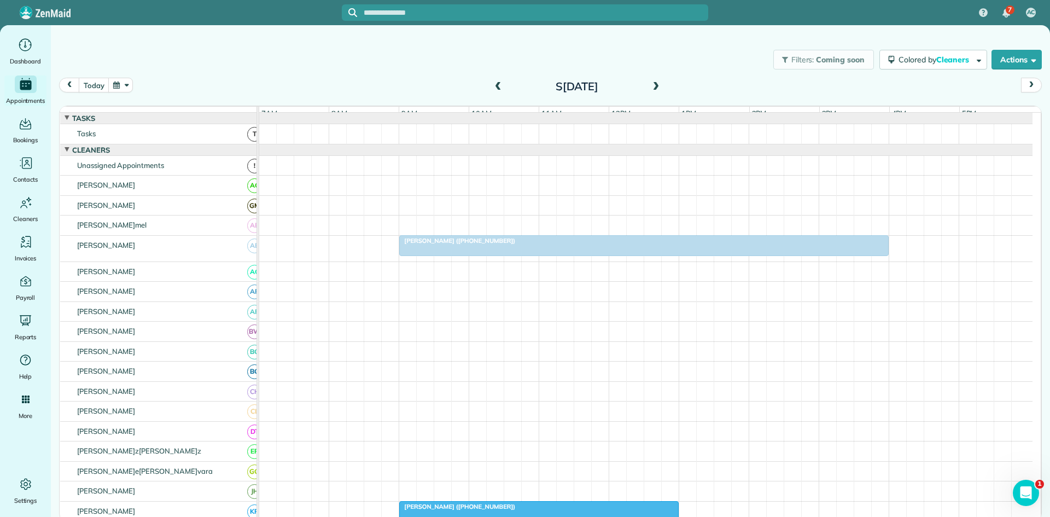
click at [501, 89] on span at bounding box center [498, 87] width 12 height 10
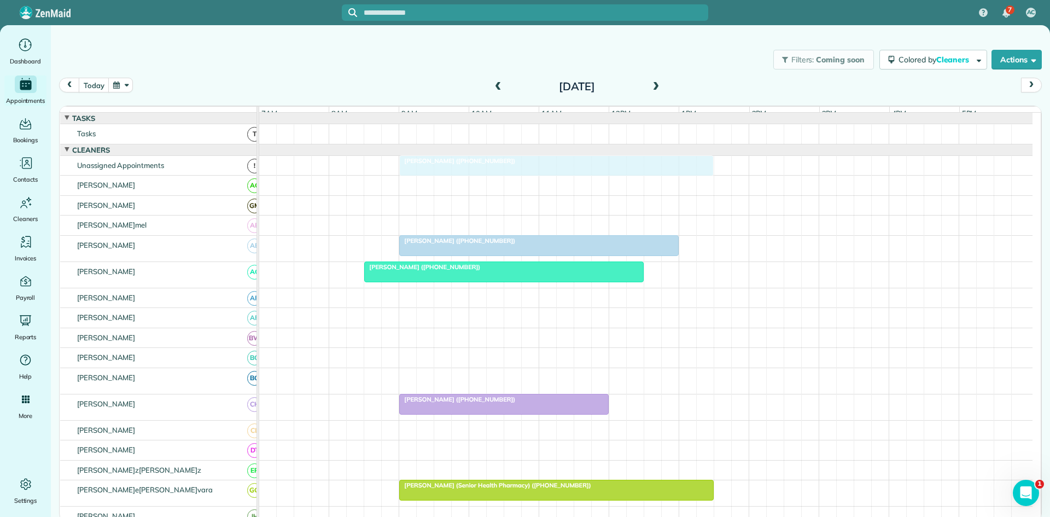
drag, startPoint x: 474, startPoint y: 381, endPoint x: 472, endPoint y: 167, distance: 213.4
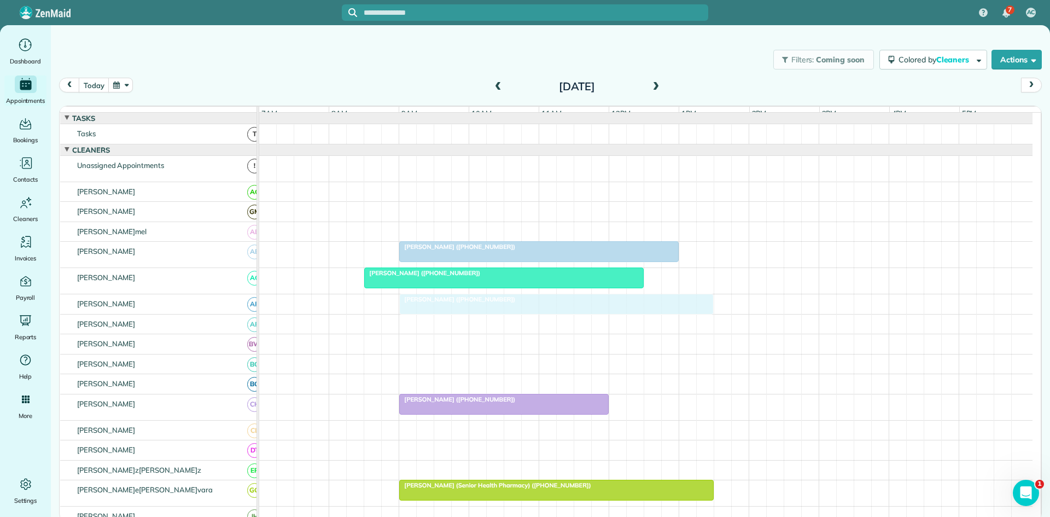
drag, startPoint x: 543, startPoint y: 170, endPoint x: 517, endPoint y: 310, distance: 142.5
